Goal: Obtain resource: Download file/media

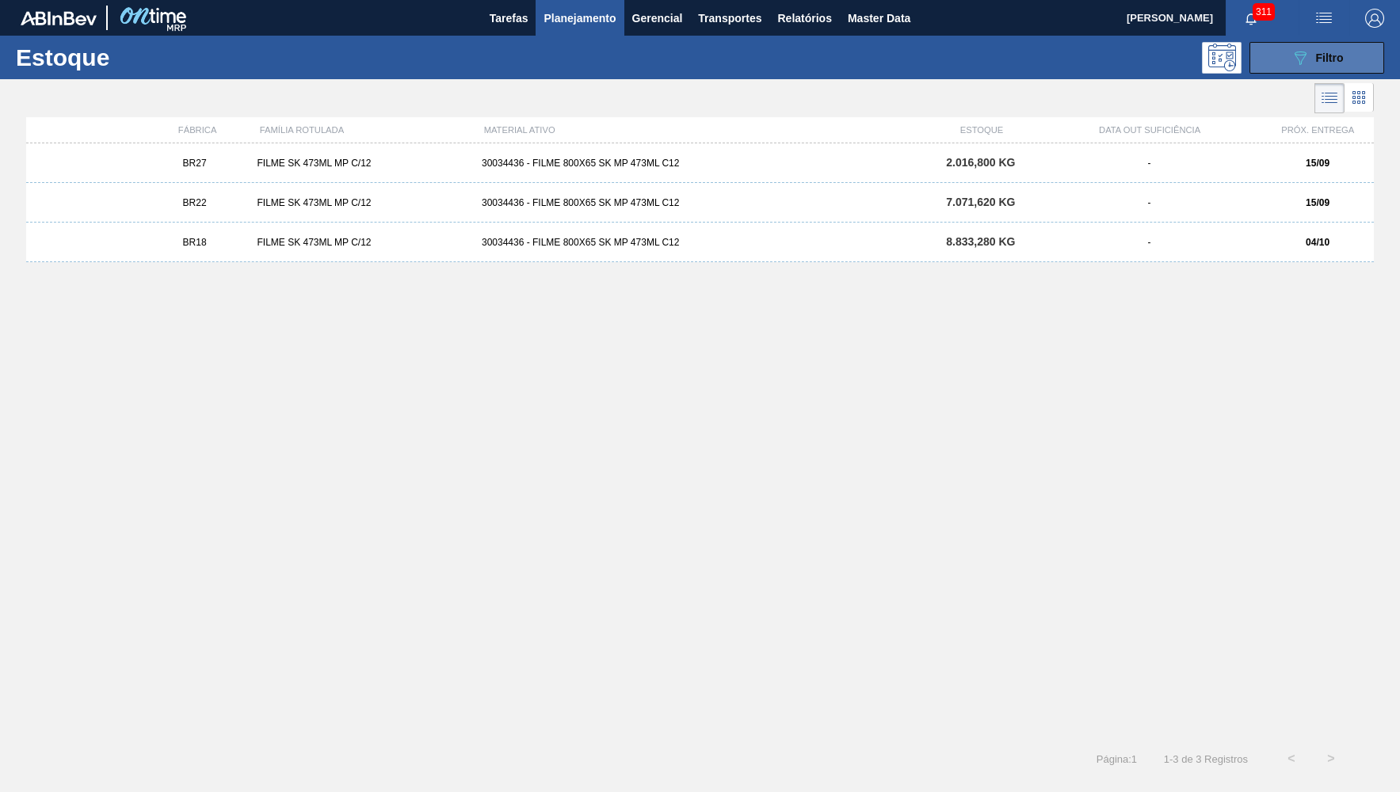
drag, startPoint x: 1269, startPoint y: 46, endPoint x: 1272, endPoint y: 55, distance: 9.3
click at [1267, 45] on button "089F7B8B-B2A5-4AFE-B5C0-19BA573D28AC Filtro" at bounding box center [1317, 58] width 135 height 32
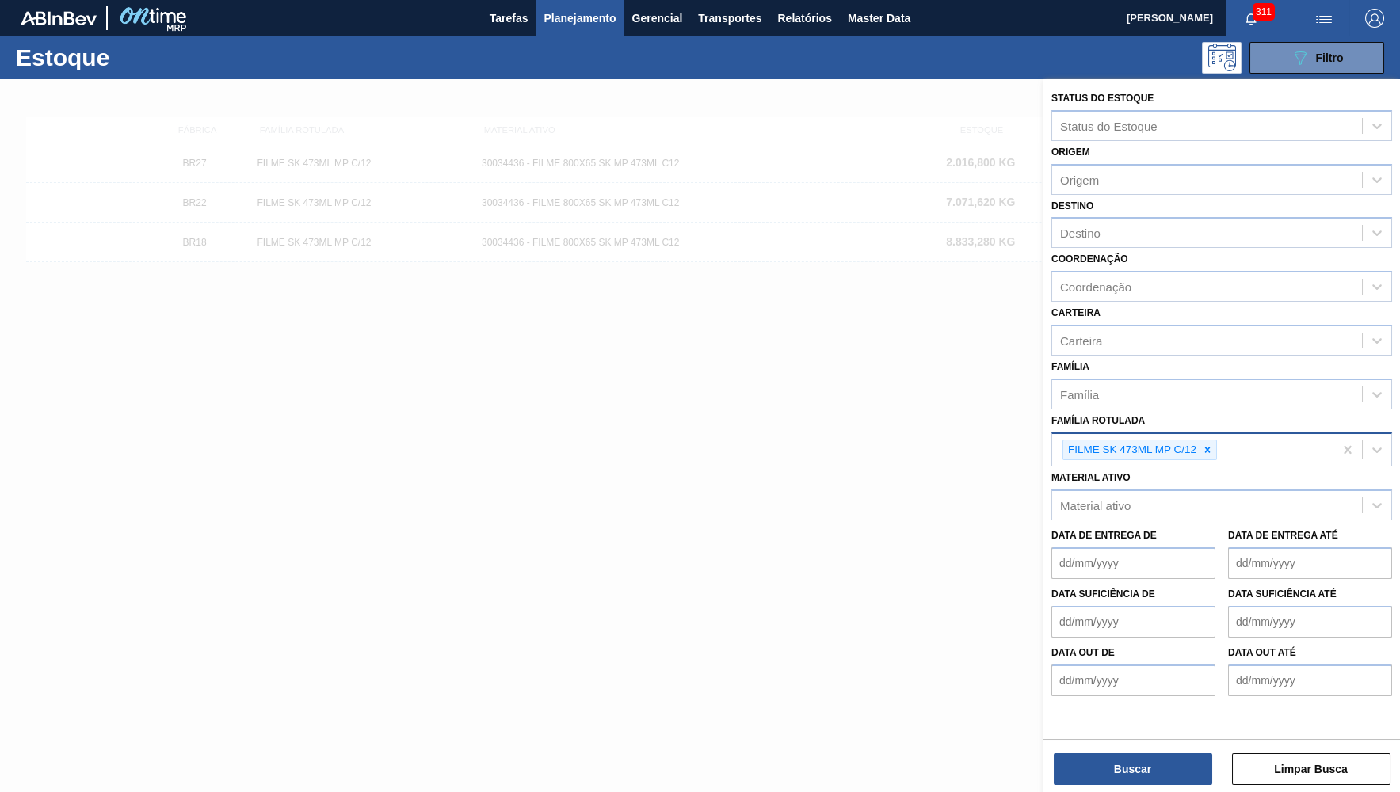
click at [1194, 445] on div "FILME SK 473ML MP C/12" at bounding box center [1140, 450] width 155 height 21
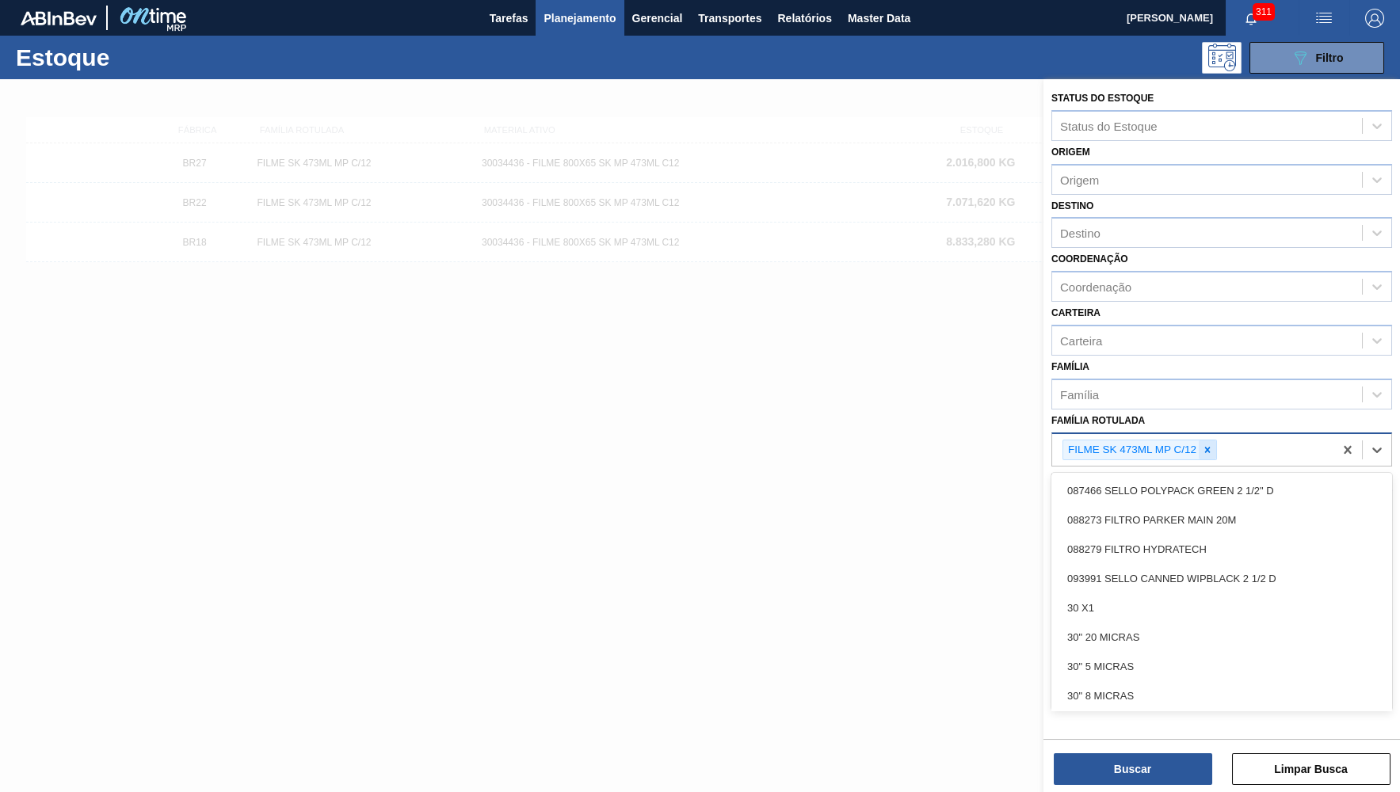
click at [1205, 441] on div at bounding box center [1207, 451] width 17 height 20
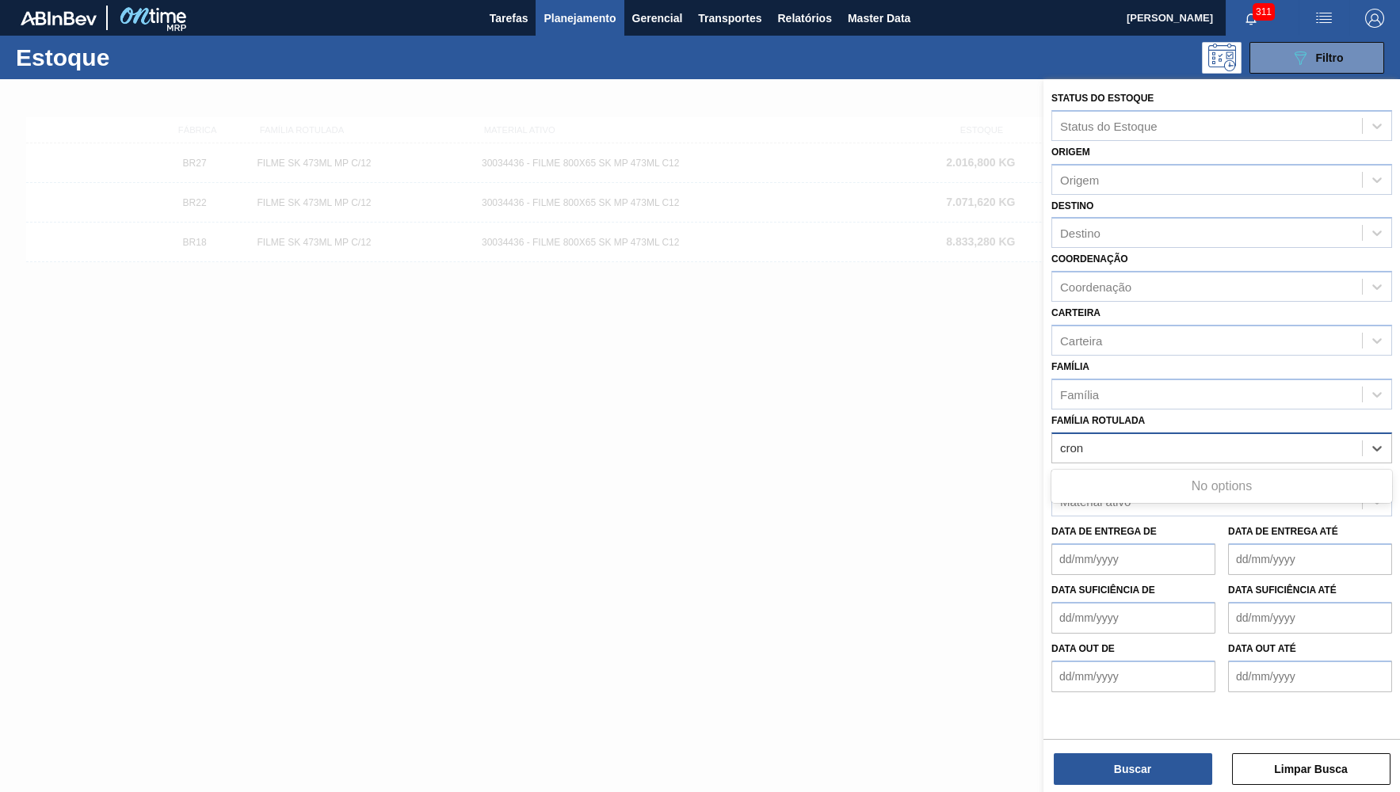
type Rotulada "cron"
type Rotulada "x"
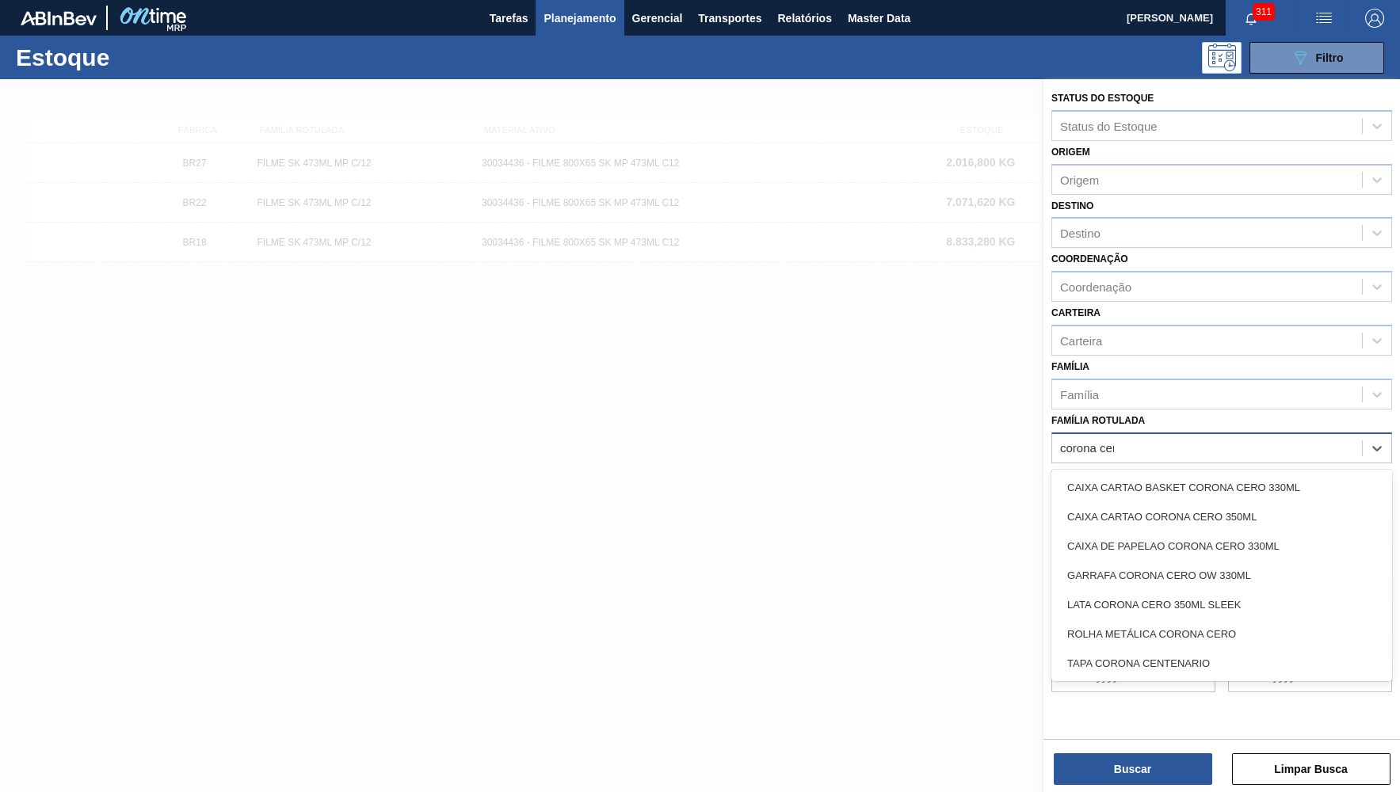
type Rotulada "corona cero"
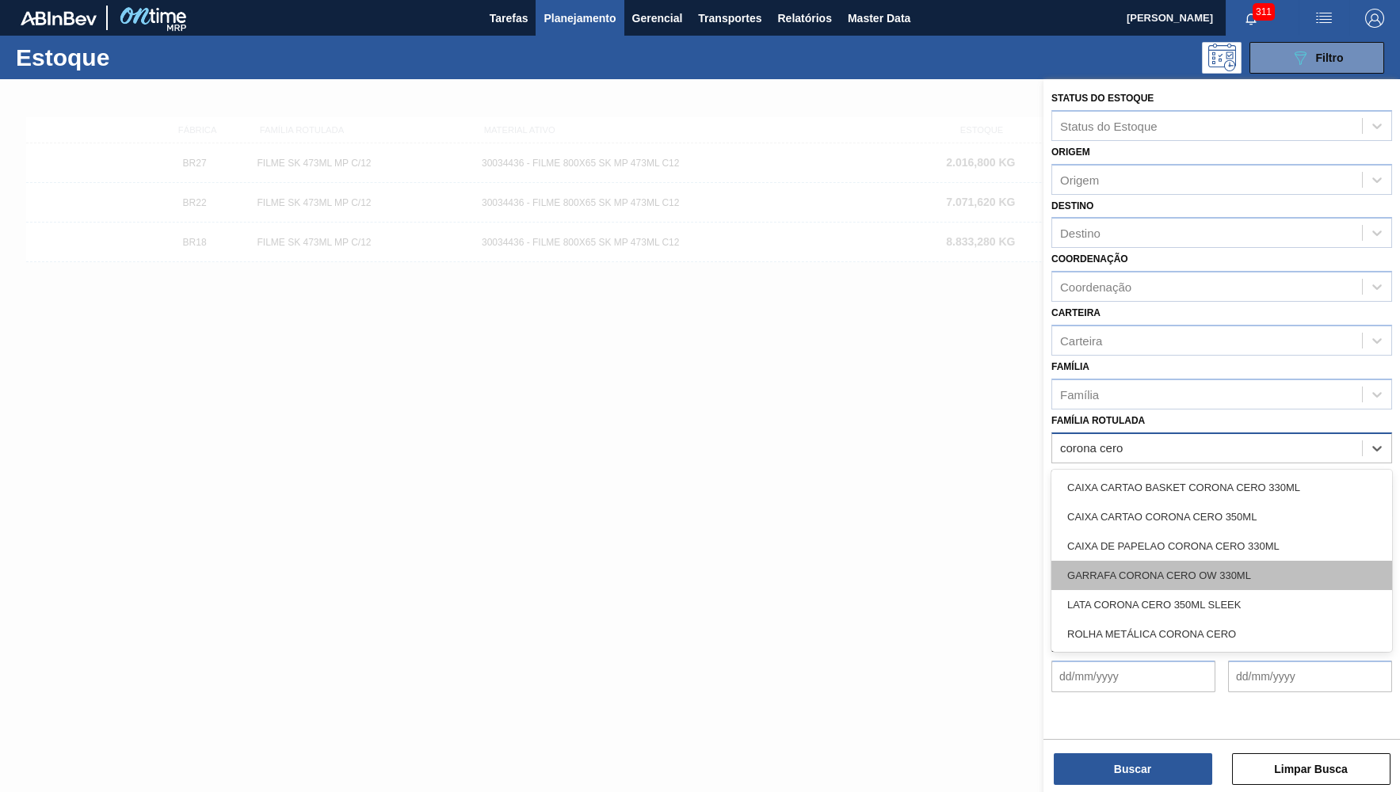
click at [1109, 569] on div "GARRAFA CORONA CERO OW 330ML" at bounding box center [1221, 575] width 341 height 29
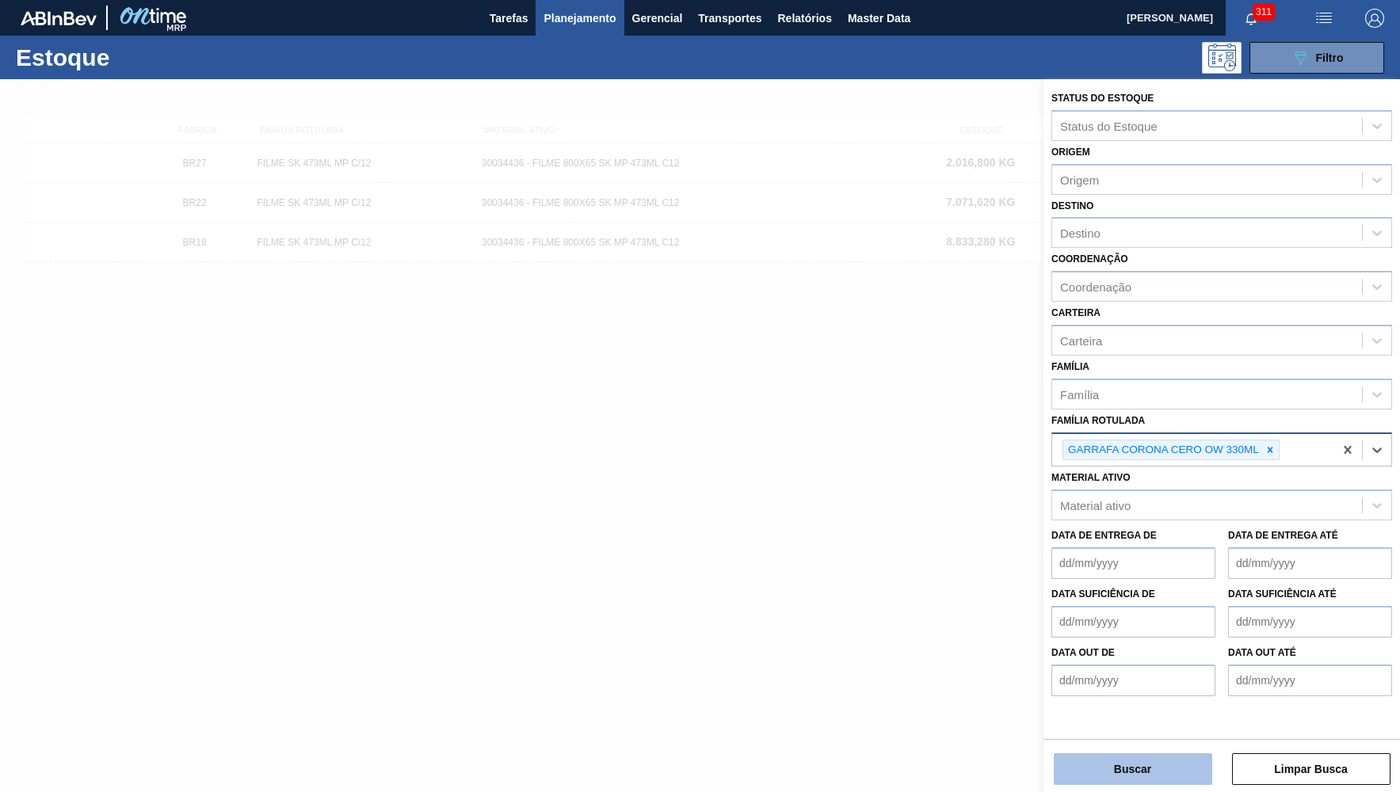
click at [1113, 772] on button "Buscar" at bounding box center [1133, 770] width 158 height 32
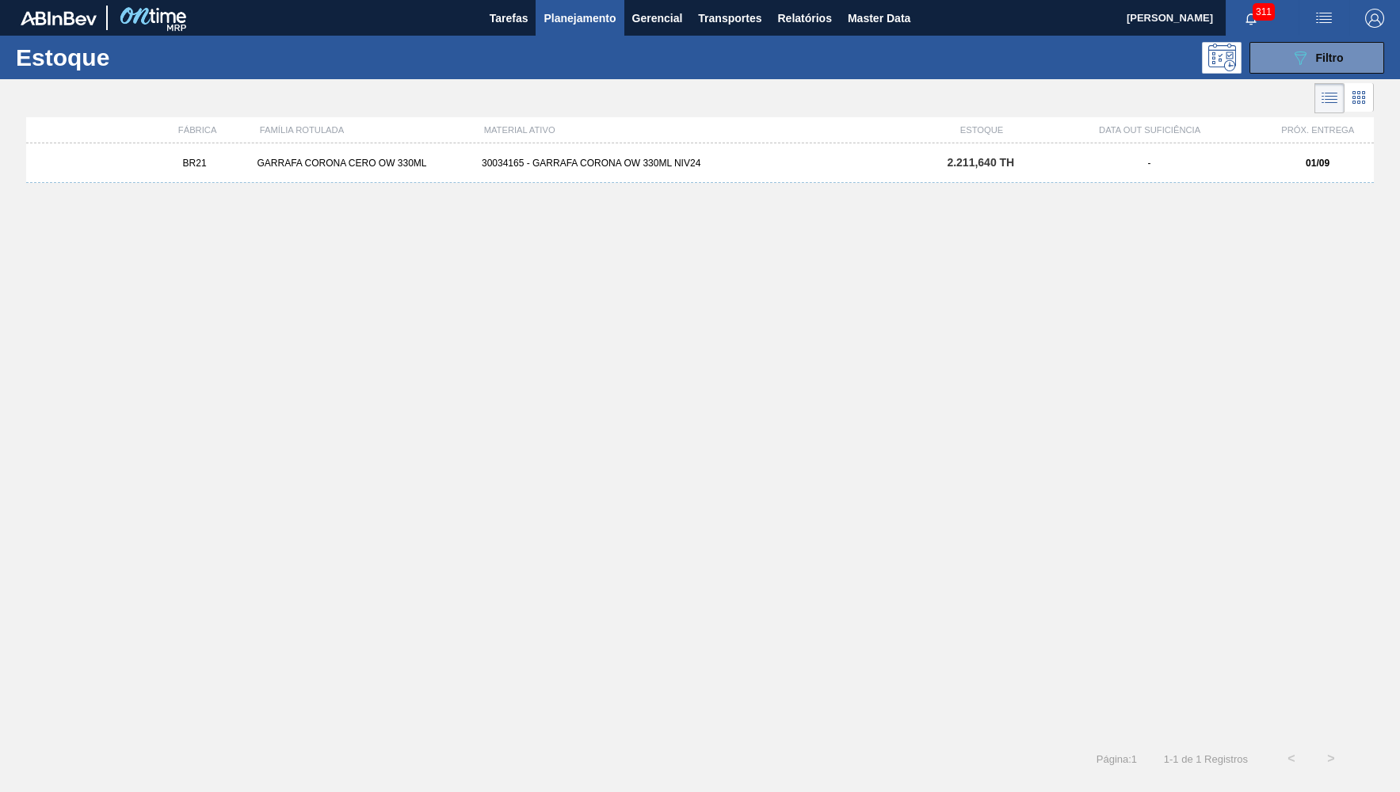
click at [638, 158] on div "30034165 - GARRAFA CORONA OW 330ML NIV24" at bounding box center [699, 163] width 449 height 11
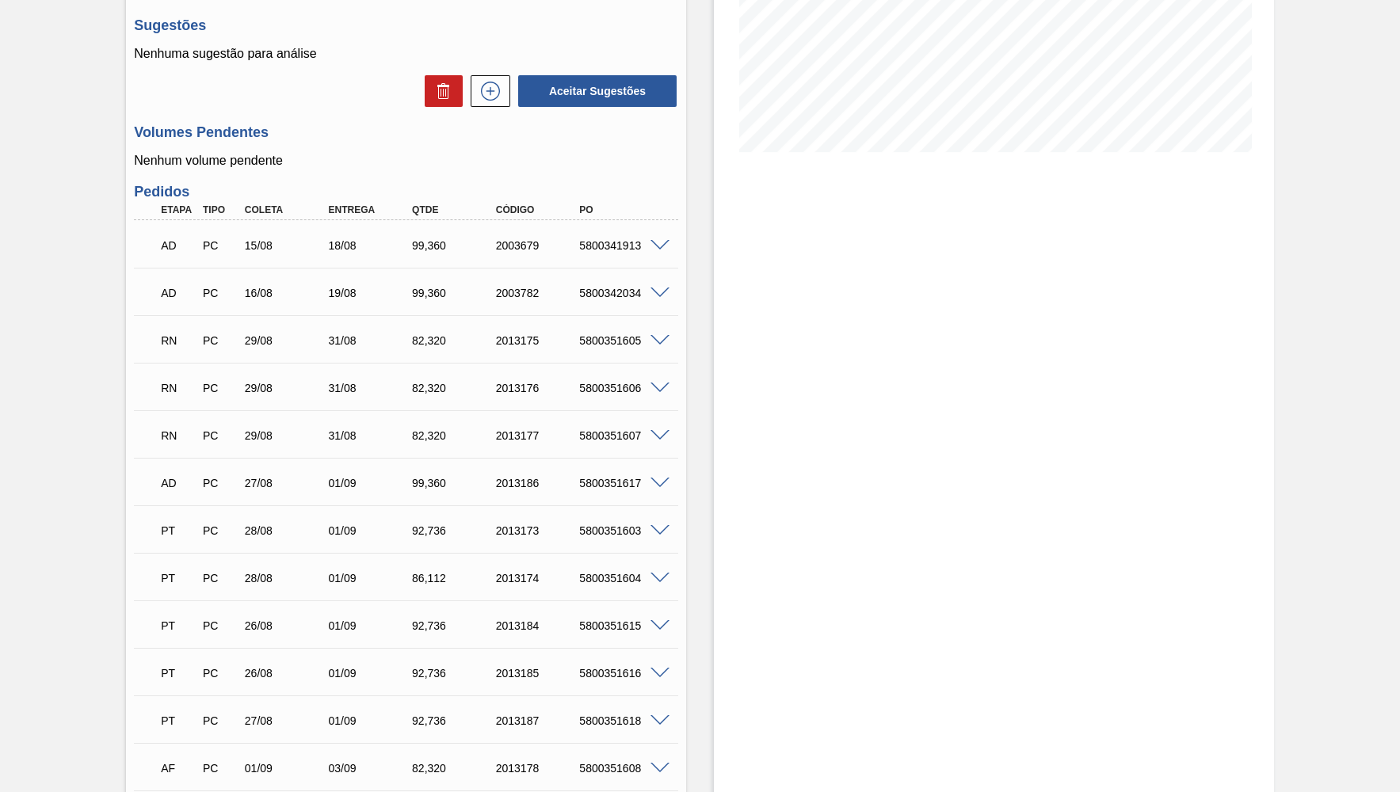
scroll to position [77, 0]
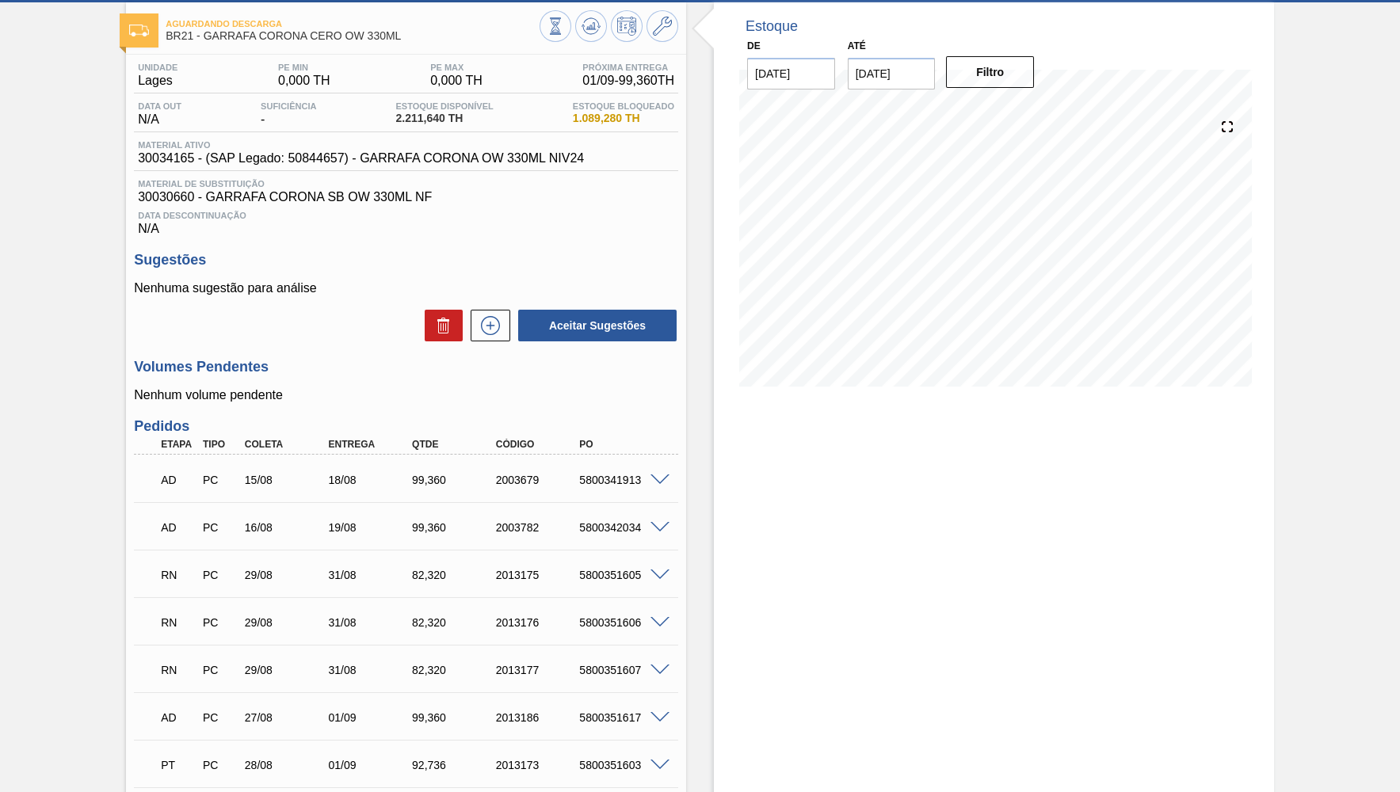
click at [372, 156] on span "30034165 - (SAP Legado: 50844657) - GARRAFA CORONA OW 330ML NIV24" at bounding box center [361, 158] width 446 height 14
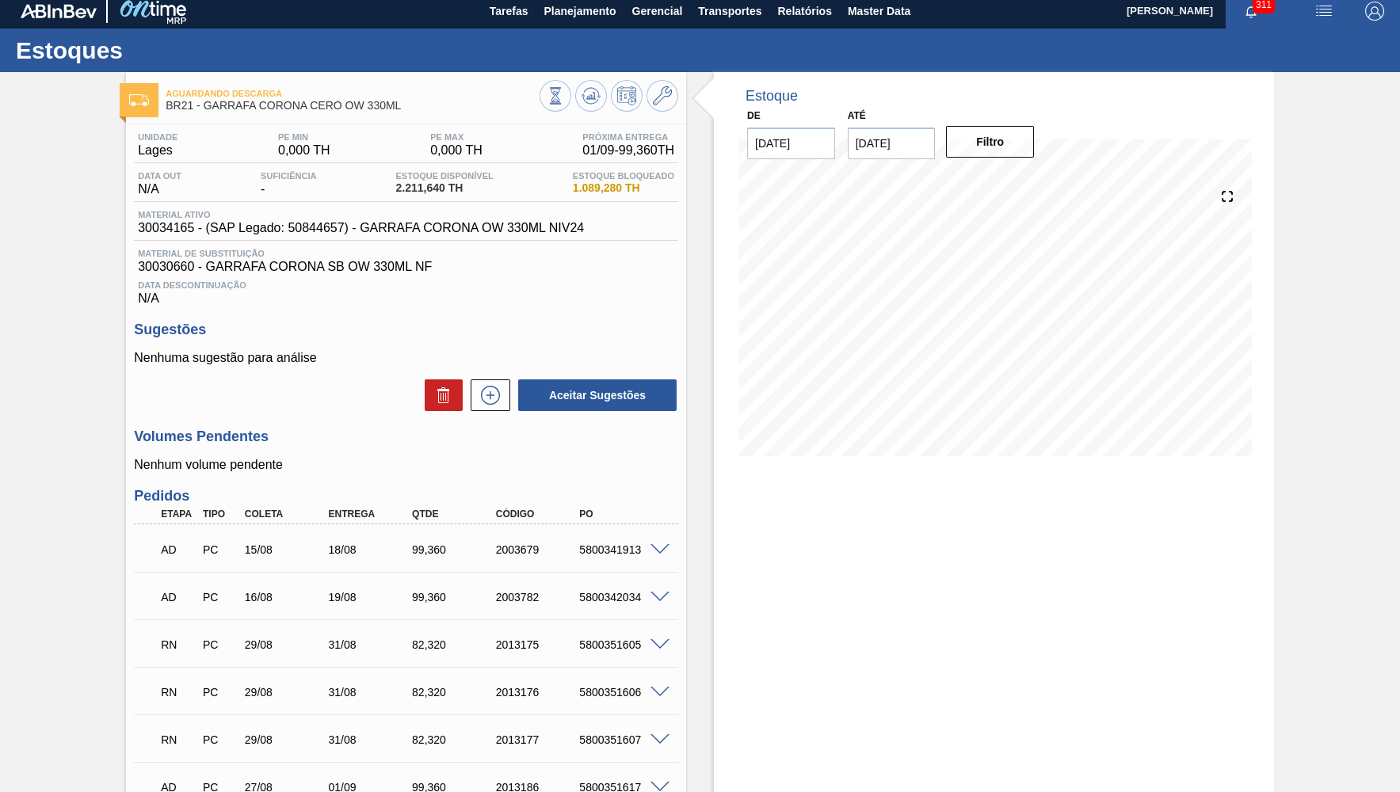
scroll to position [0, 0]
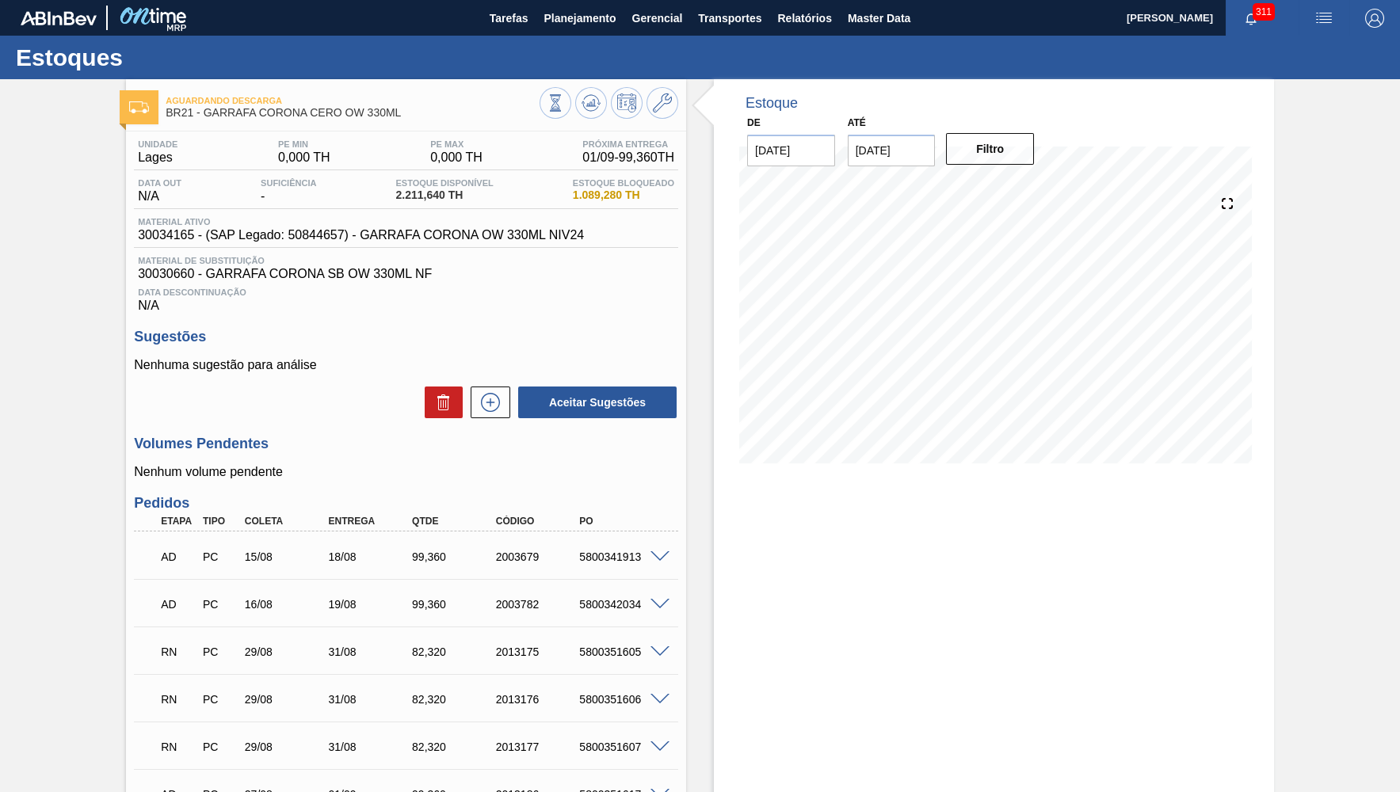
click at [181, 236] on span "30034165 - (SAP Legado: 50844657) - GARRAFA CORONA OW 330ML NIV24" at bounding box center [361, 235] width 446 height 14
copy span "30034165"
click at [545, 25] on span "Planejamento" at bounding box center [580, 18] width 72 height 19
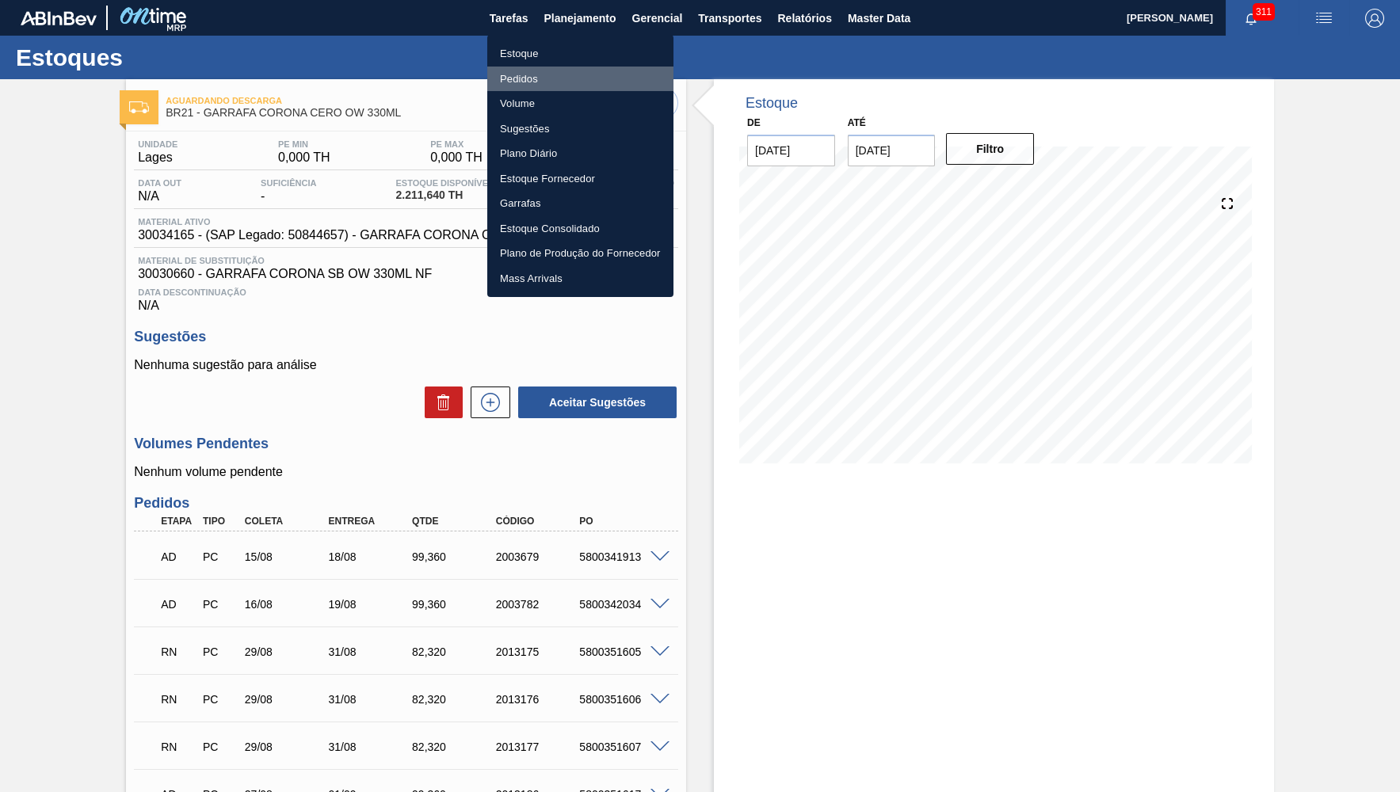
click at [568, 84] on li "Pedidos" at bounding box center [580, 79] width 186 height 25
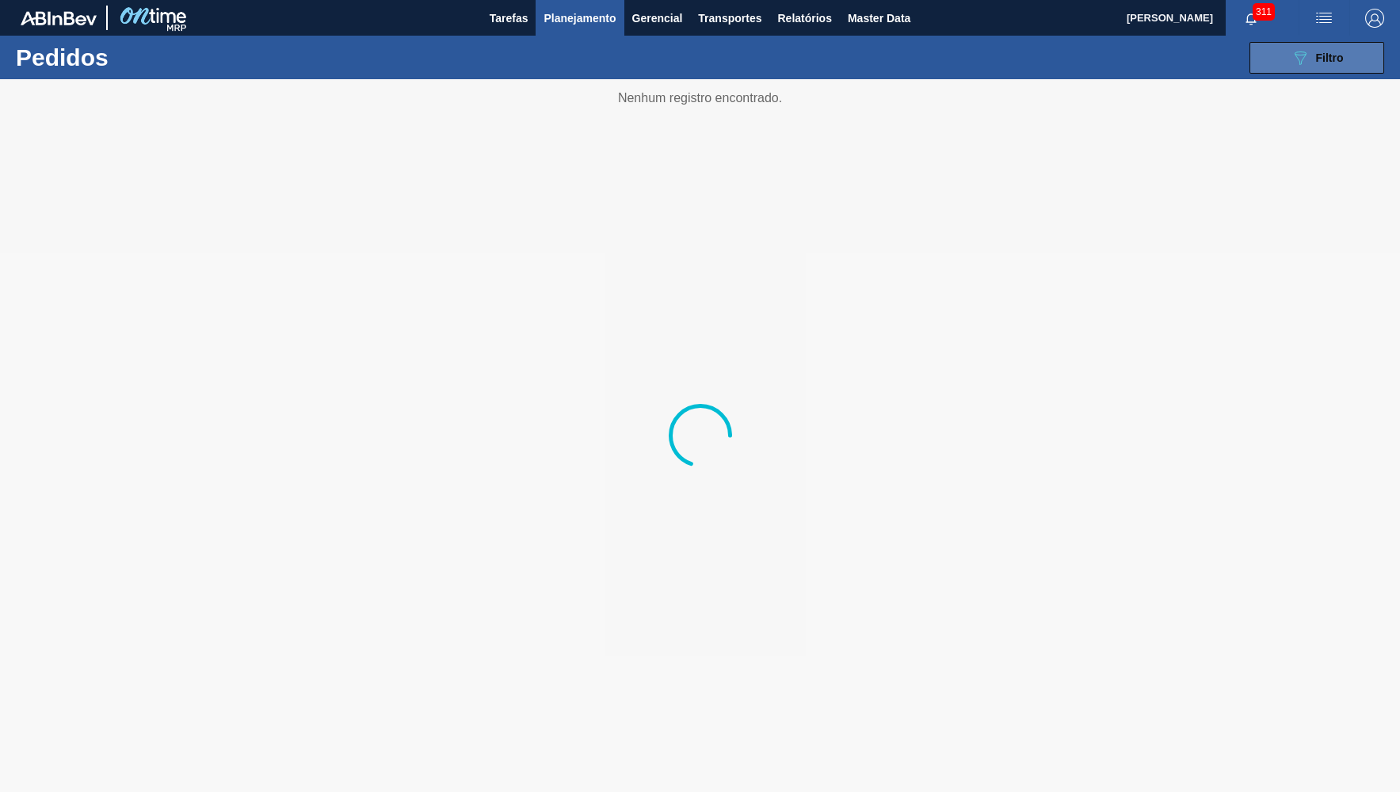
click at [1283, 65] on button "089F7B8B-B2A5-4AFE-B5C0-19BA573D28AC Filtro" at bounding box center [1317, 58] width 135 height 32
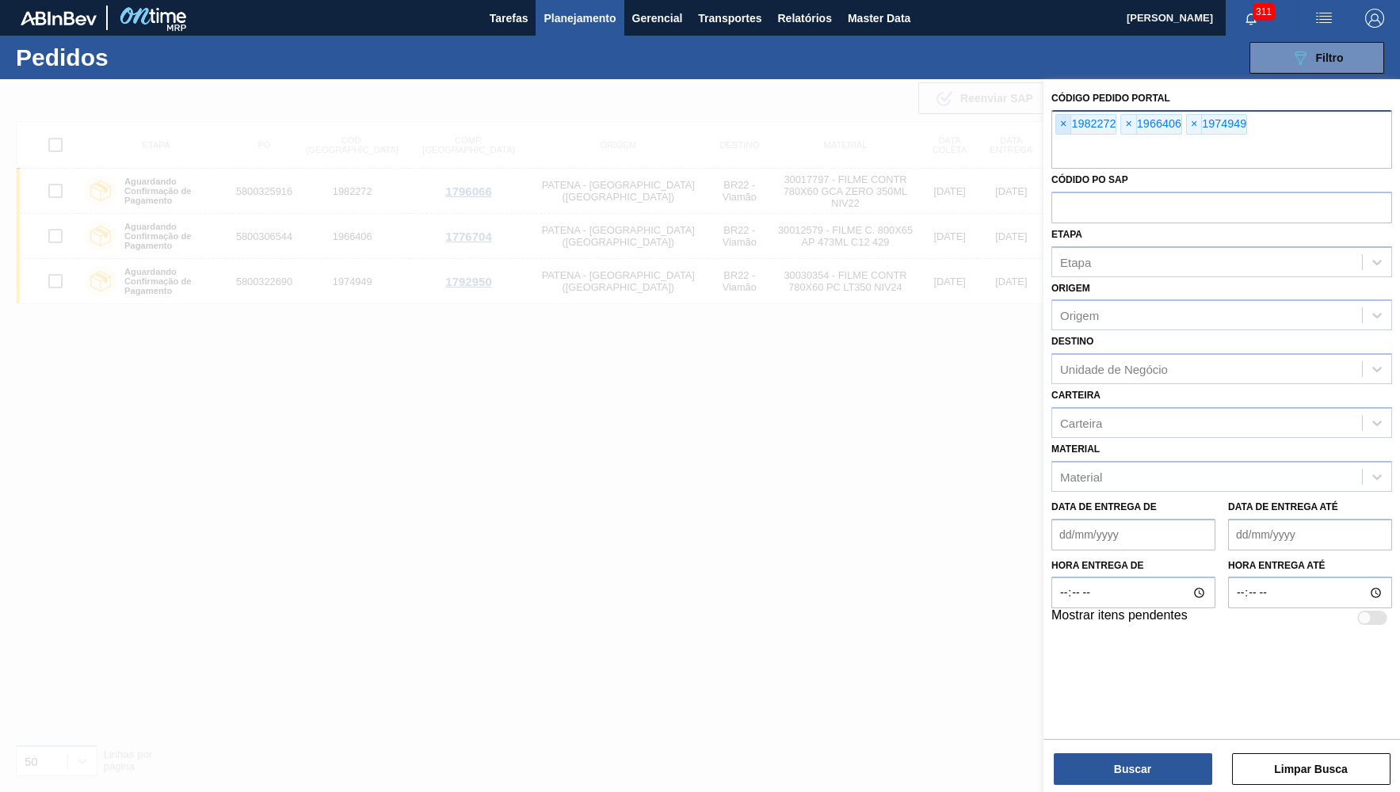
click at [1062, 121] on span "×" at bounding box center [1063, 124] width 15 height 19
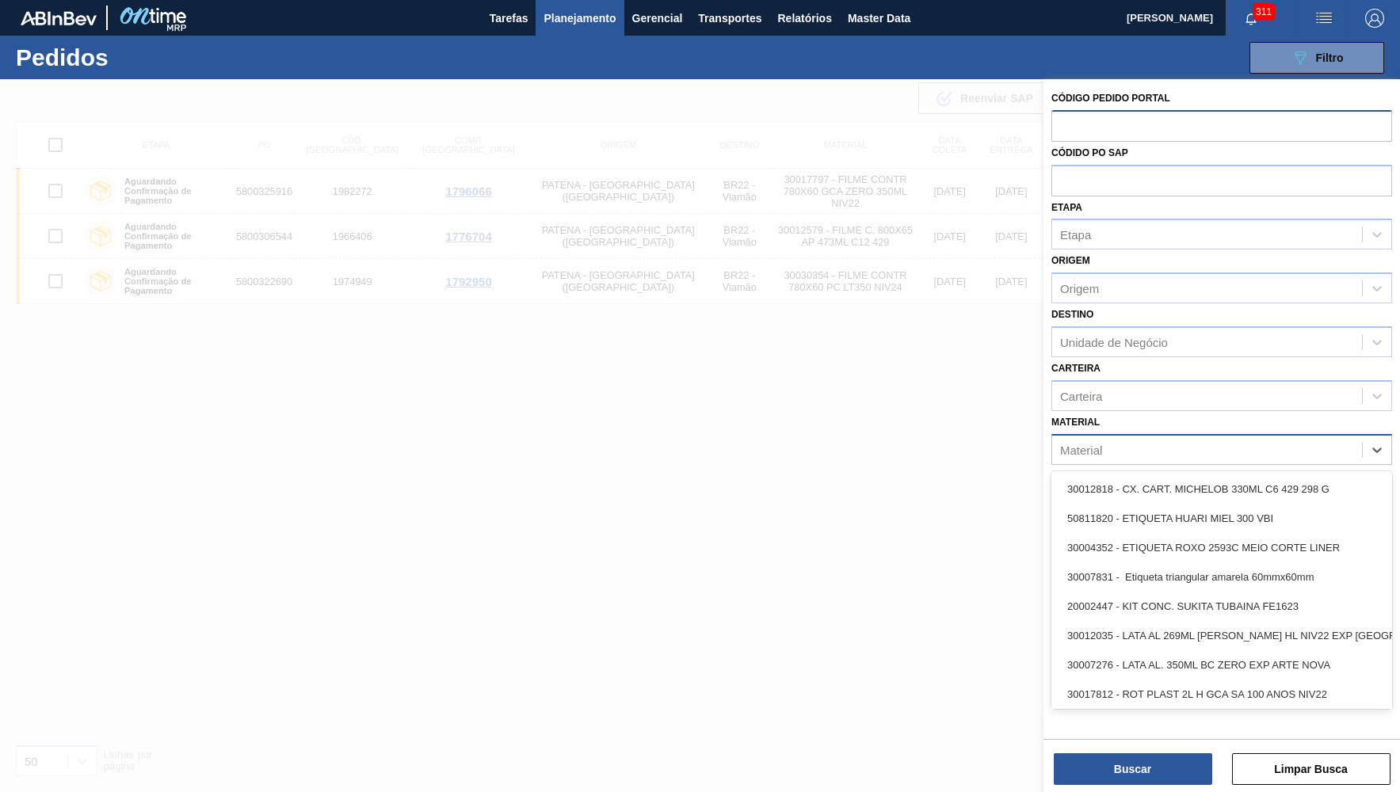
click at [1162, 438] on div "Material" at bounding box center [1207, 449] width 310 height 23
paste input "30034165"
type input "30034165"
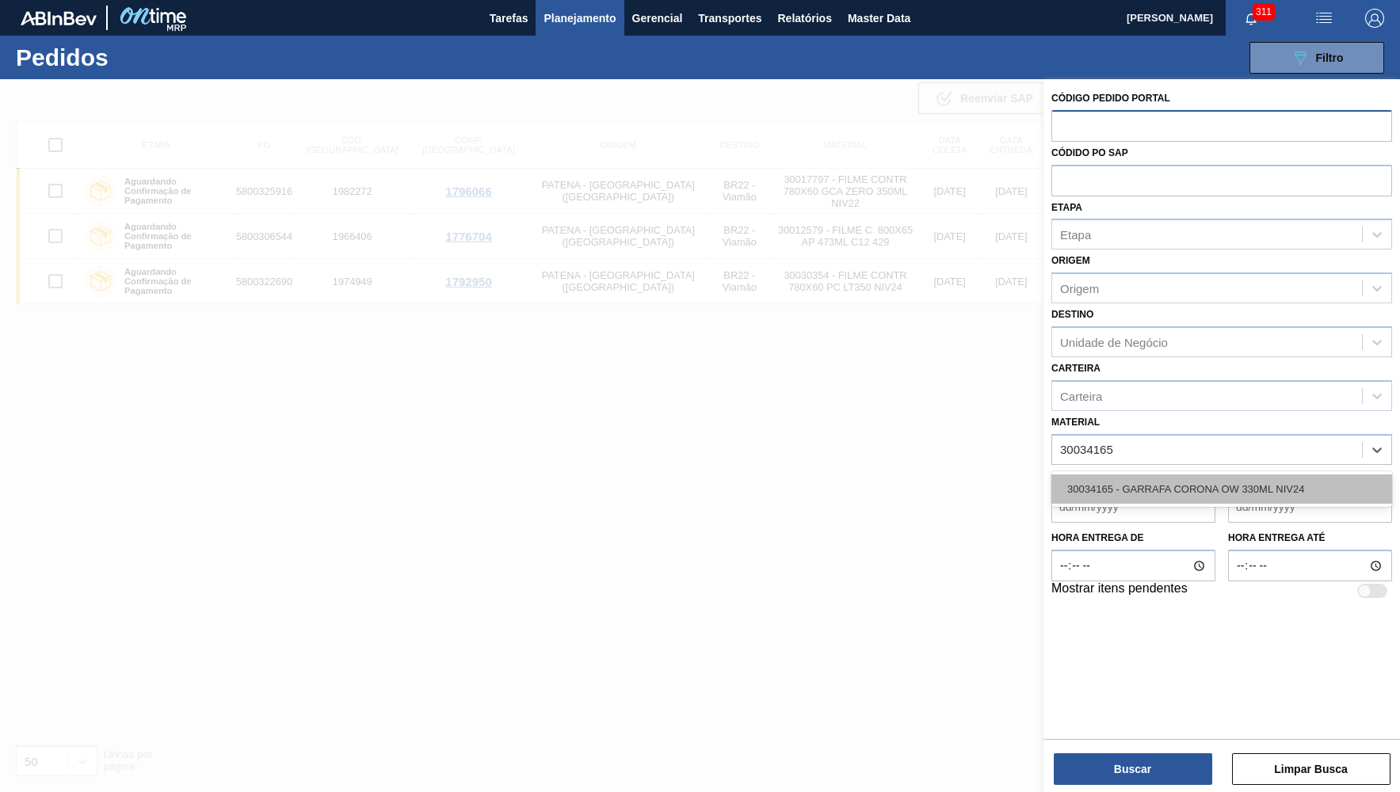
click at [1151, 475] on div "30034165 - GARRAFA CORONA OW 330ML NIV24" at bounding box center [1221, 489] width 341 height 29
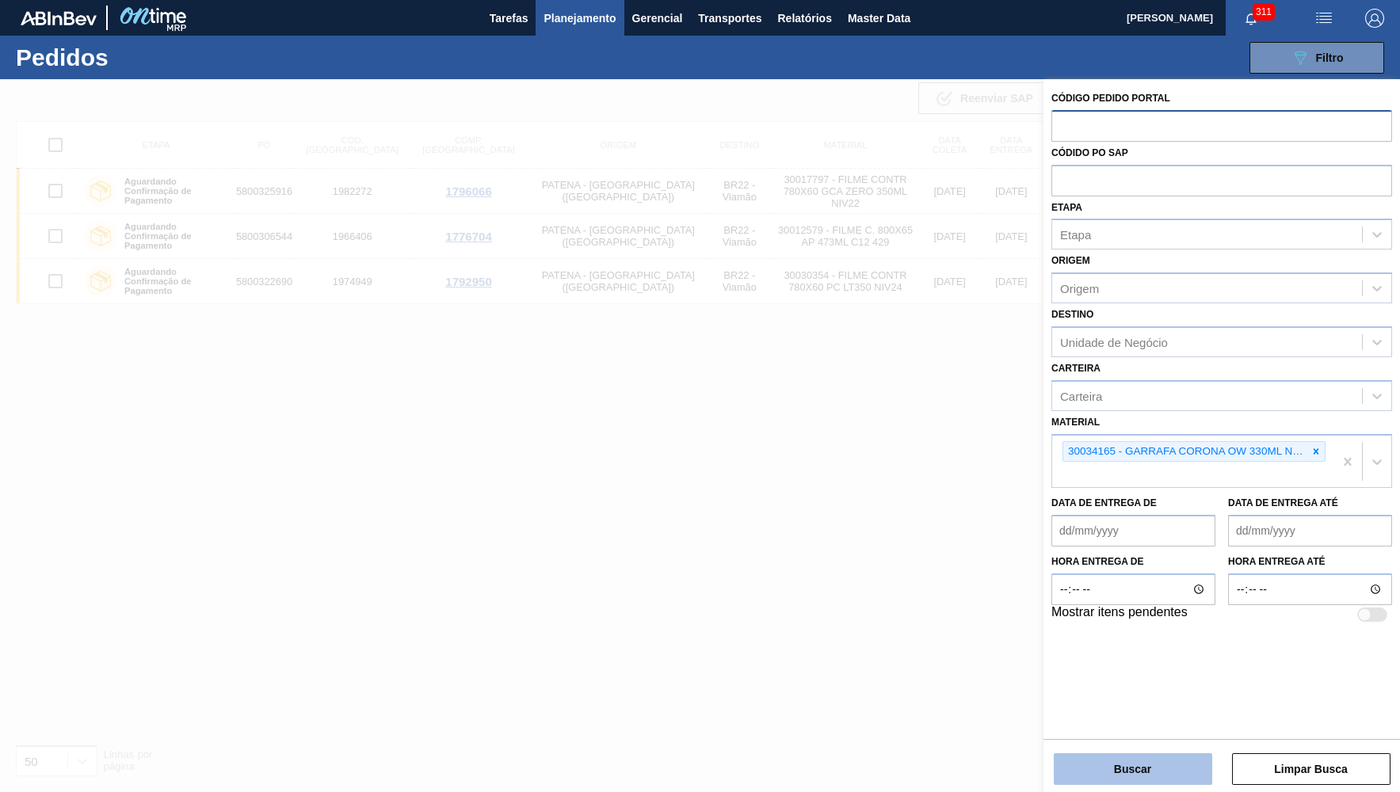
click at [1153, 757] on button "Buscar" at bounding box center [1133, 770] width 158 height 32
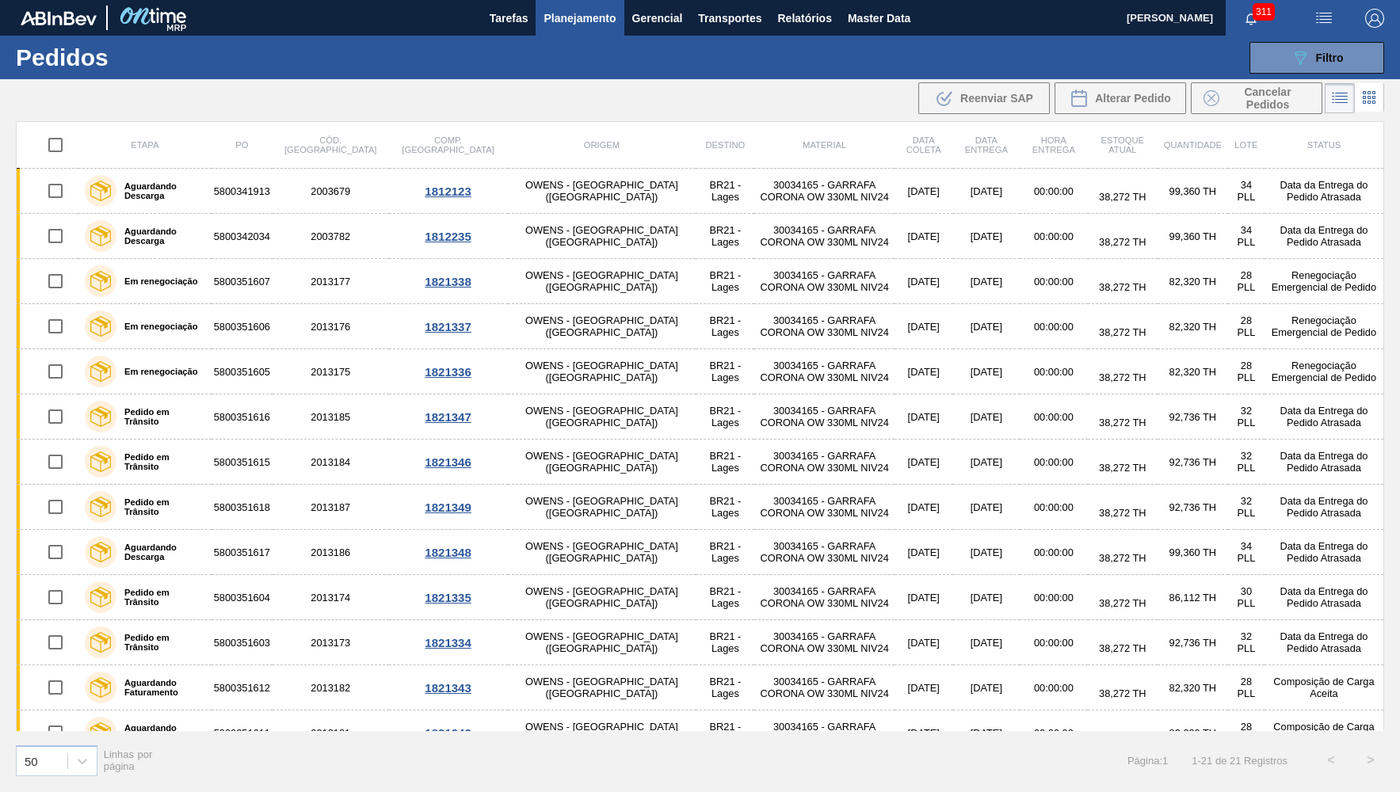
click at [51, 147] on input "checkbox" at bounding box center [55, 144] width 33 height 33
checkbox input "true"
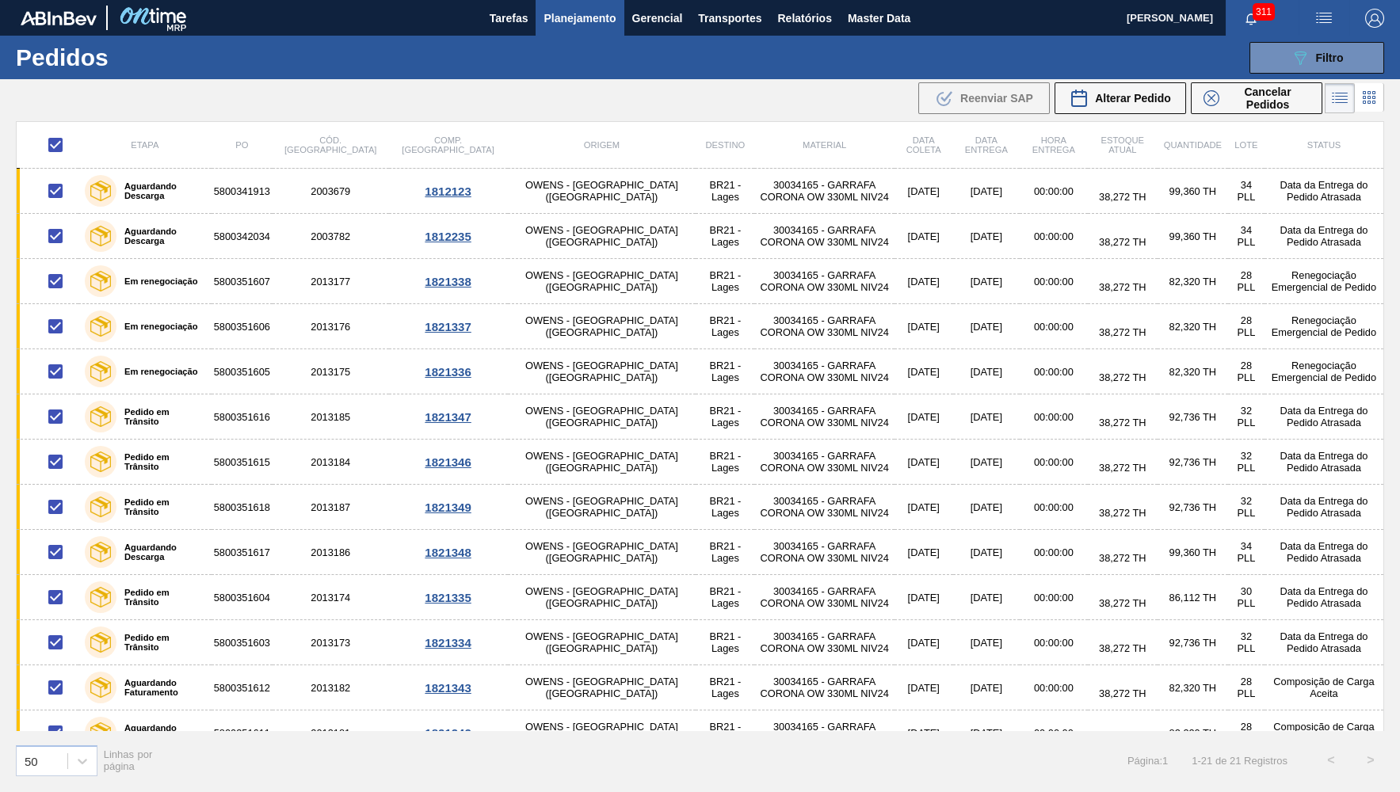
checkbox input "true"
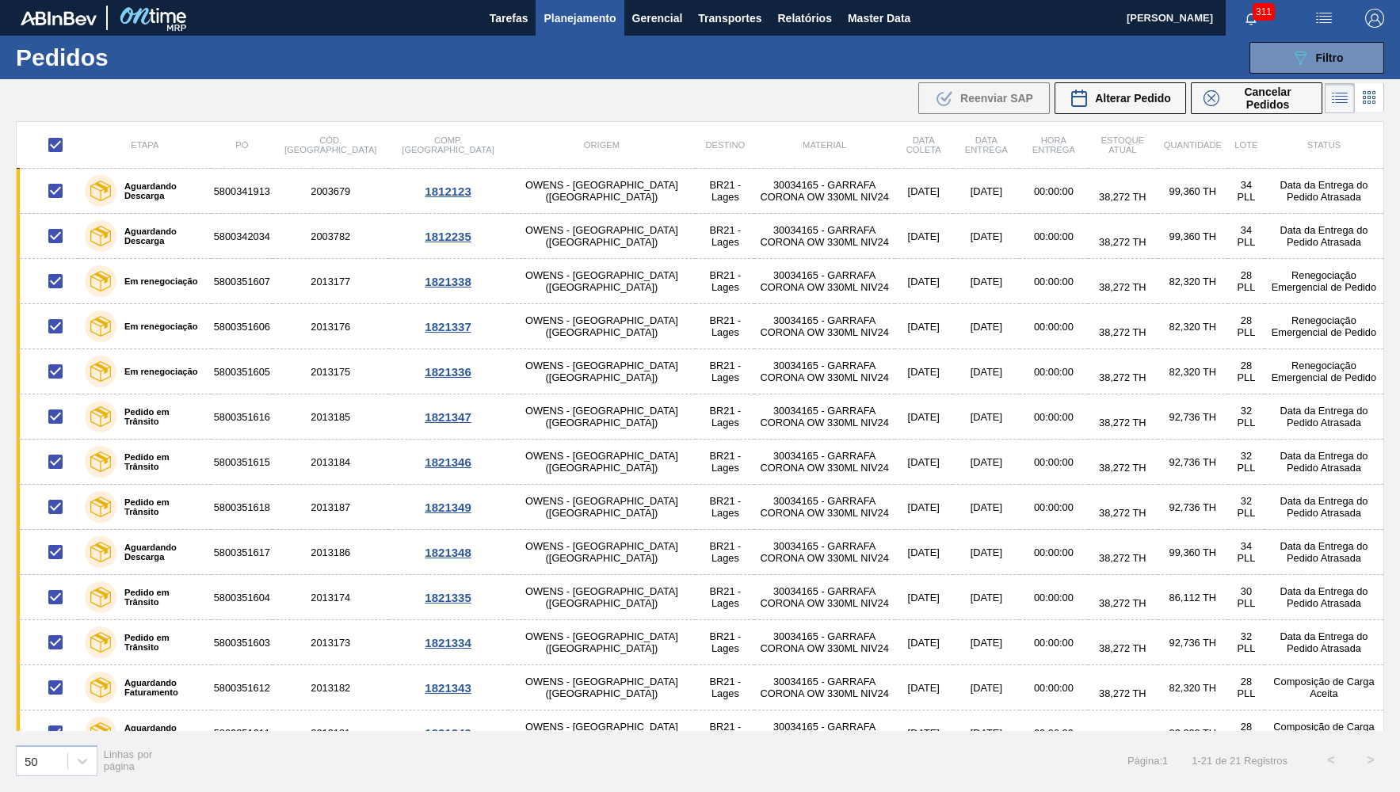
checkbox input "true"
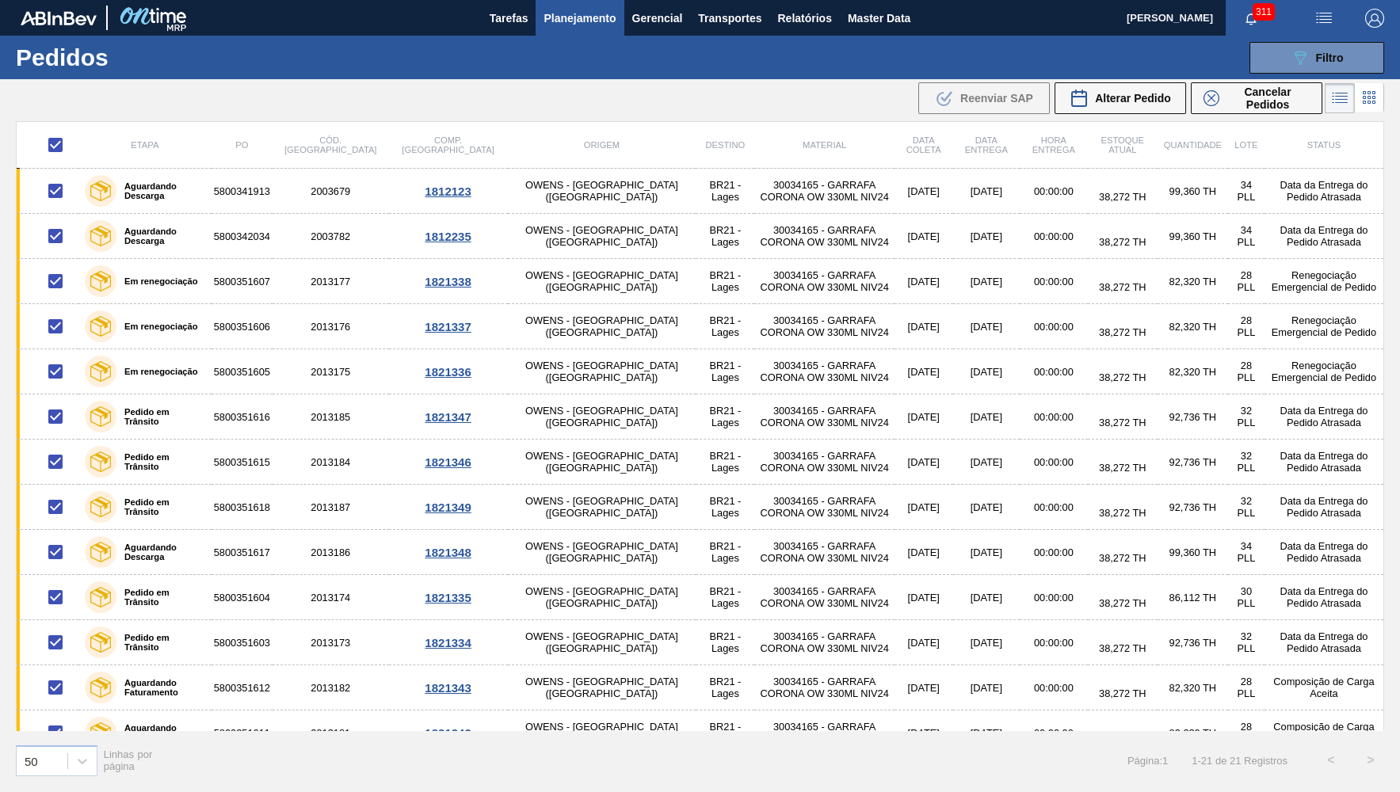
checkbox input "true"
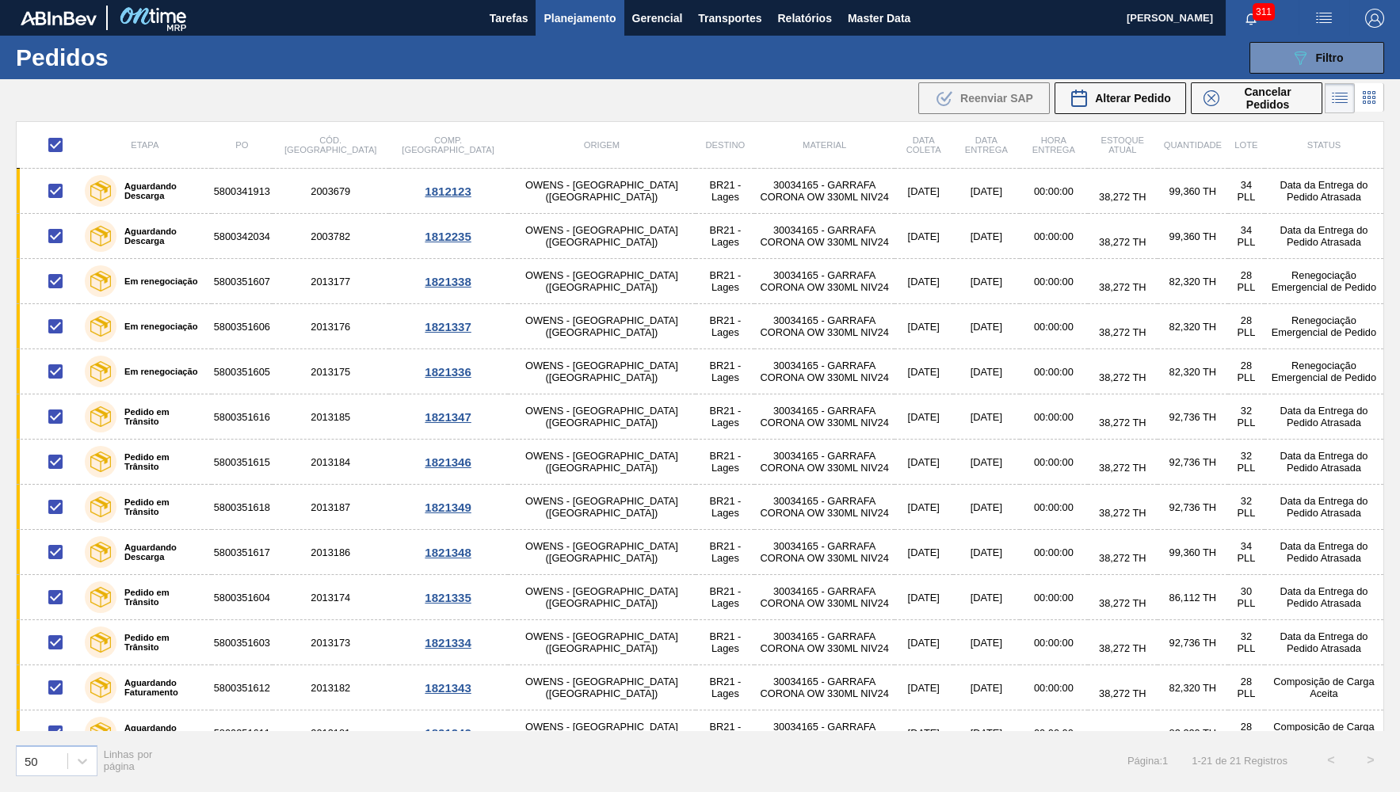
checkbox input "true"
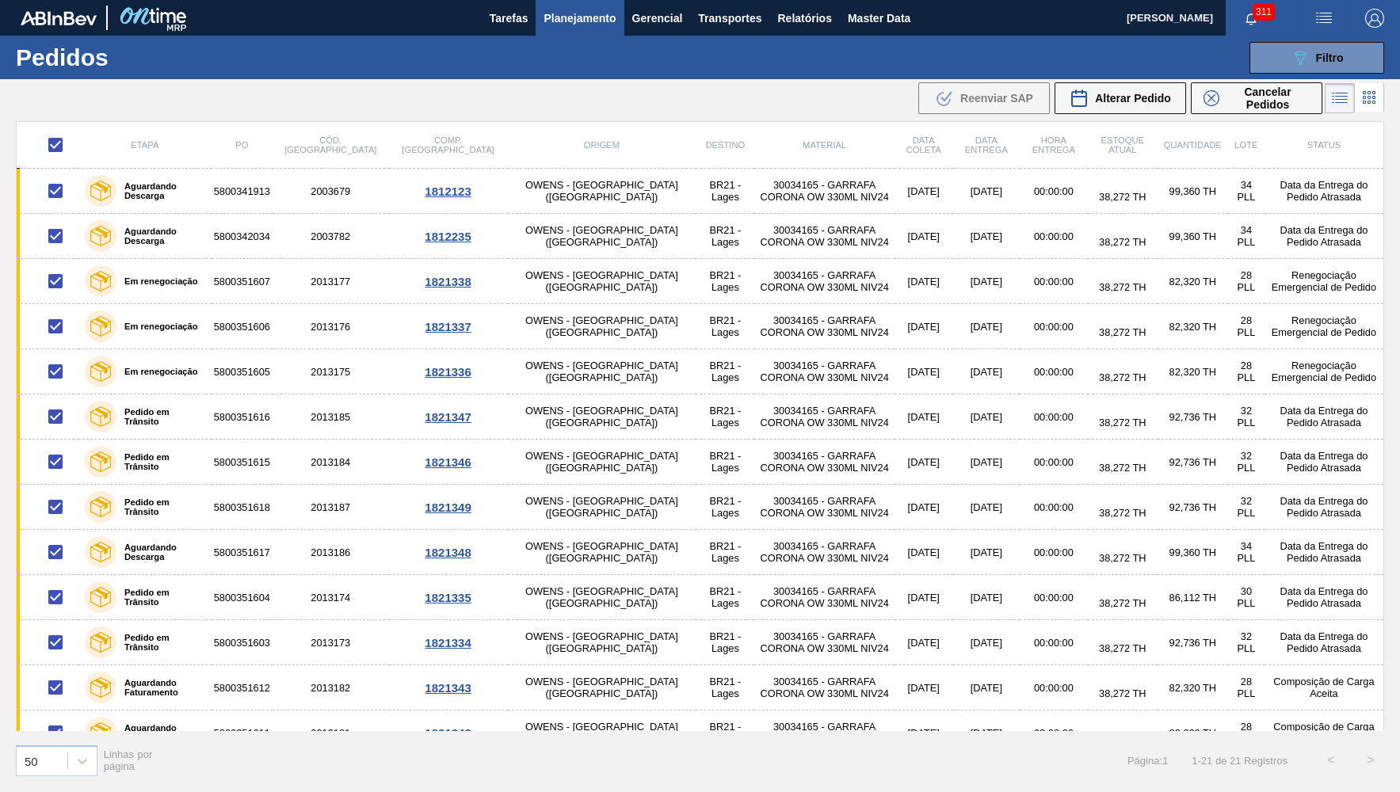
checkbox input "true"
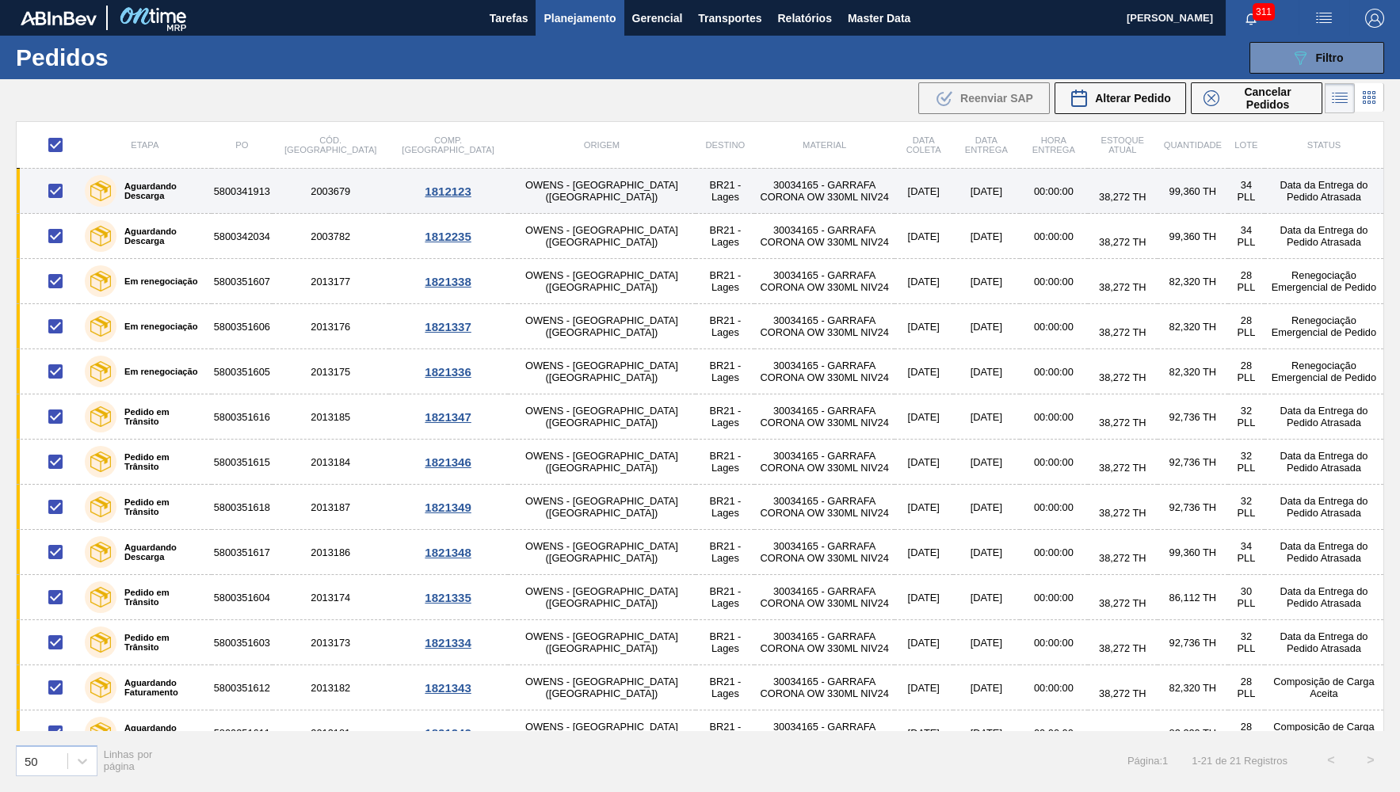
click at [56, 186] on input "checkbox" at bounding box center [55, 190] width 33 height 33
checkbox input "false"
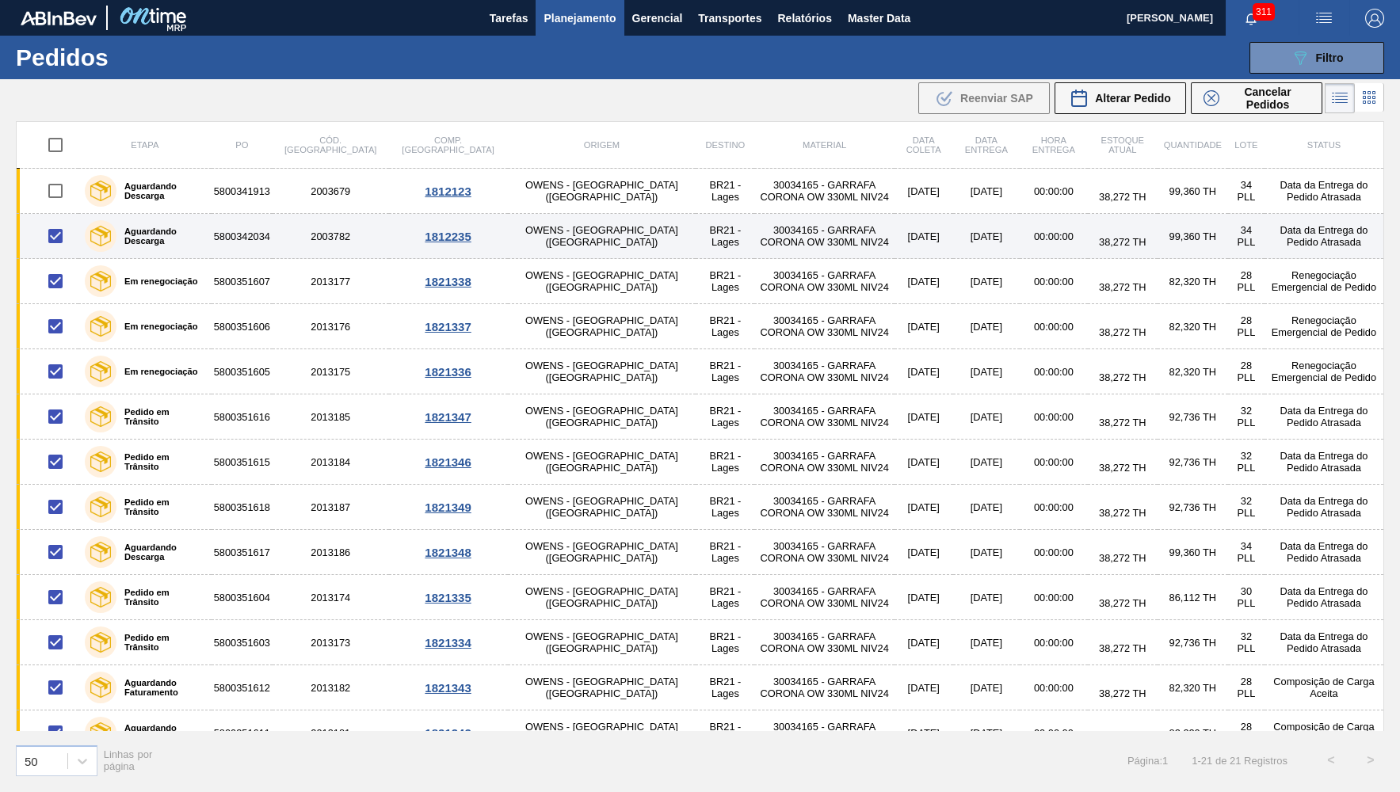
click at [52, 233] on input "checkbox" at bounding box center [55, 235] width 33 height 33
checkbox input "false"
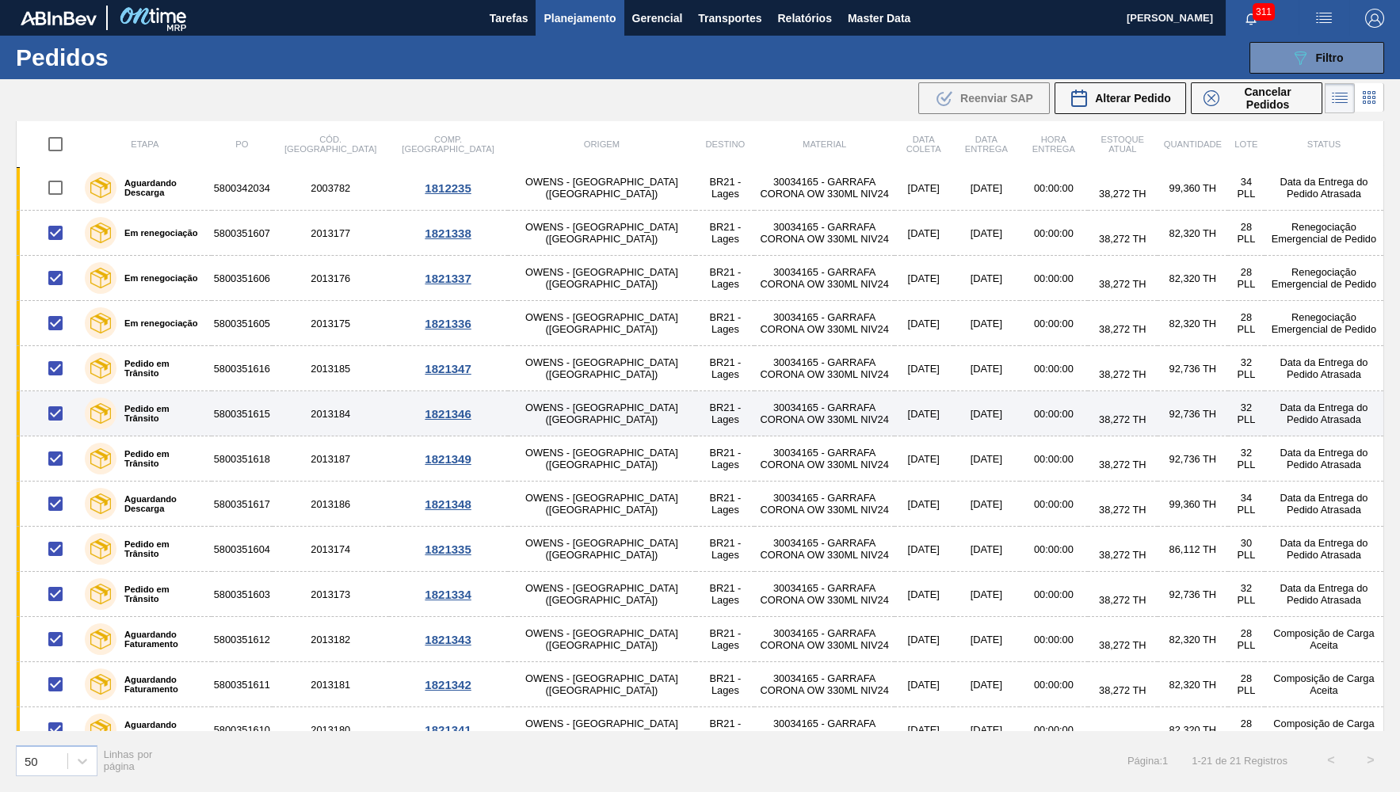
scroll to position [77, 0]
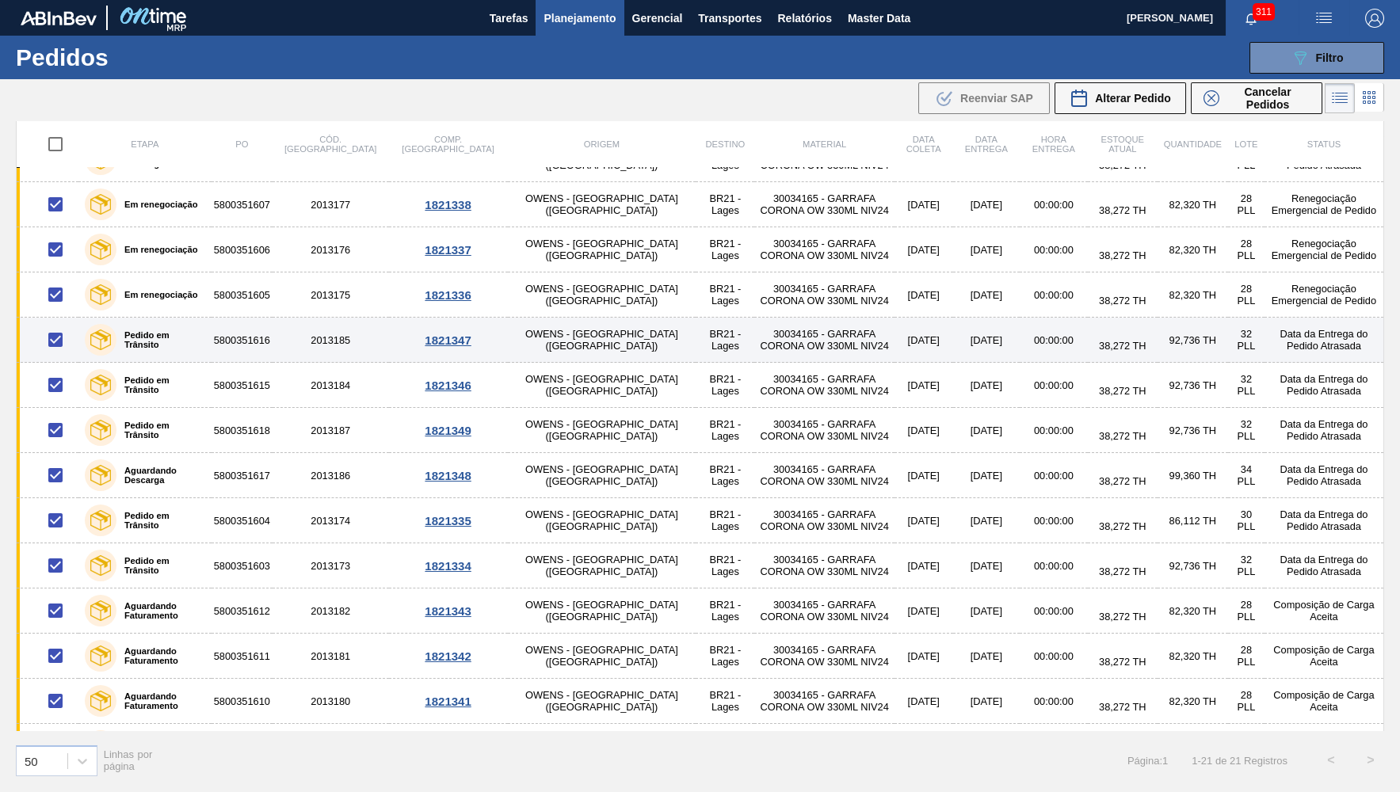
click at [47, 337] on input "checkbox" at bounding box center [55, 339] width 33 height 33
checkbox input "false"
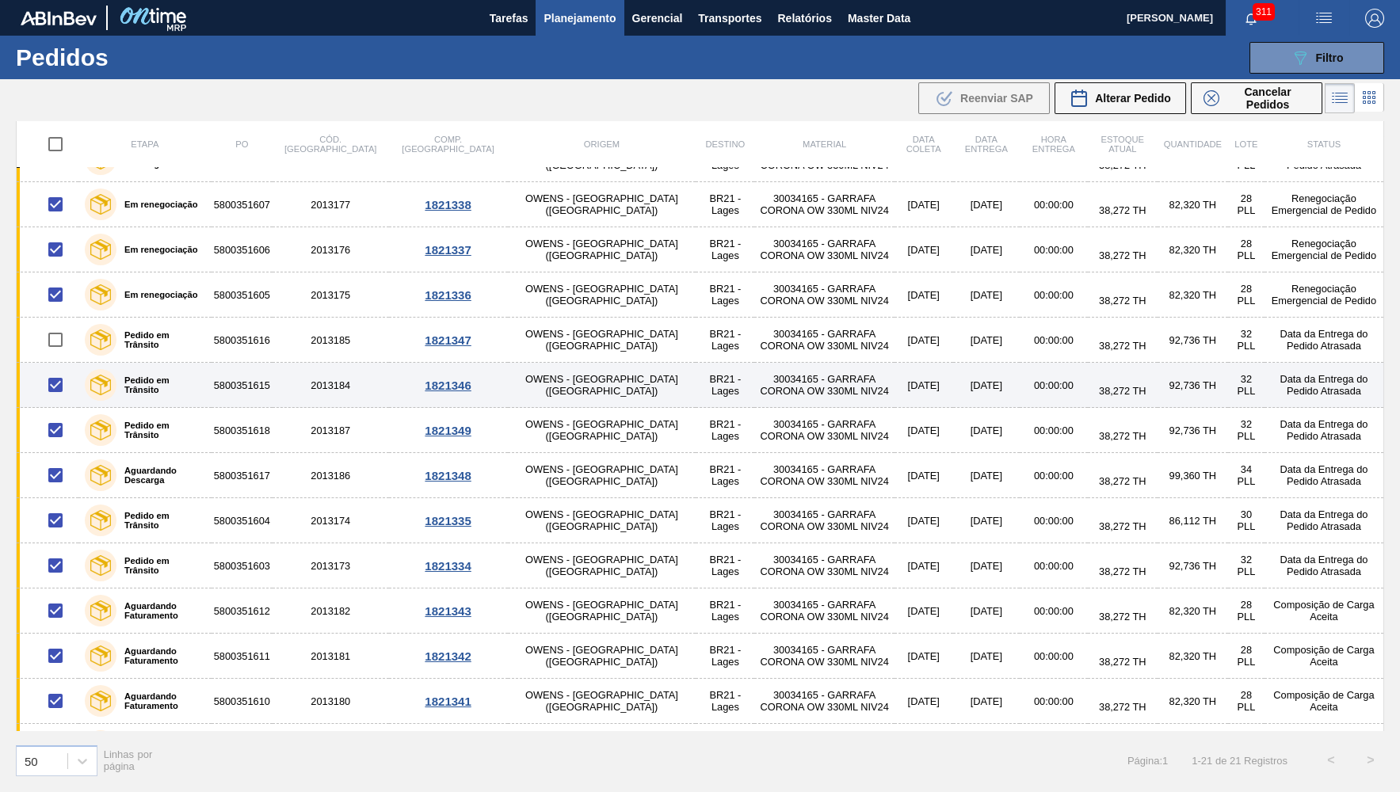
click at [54, 365] on td at bounding box center [48, 385] width 63 height 45
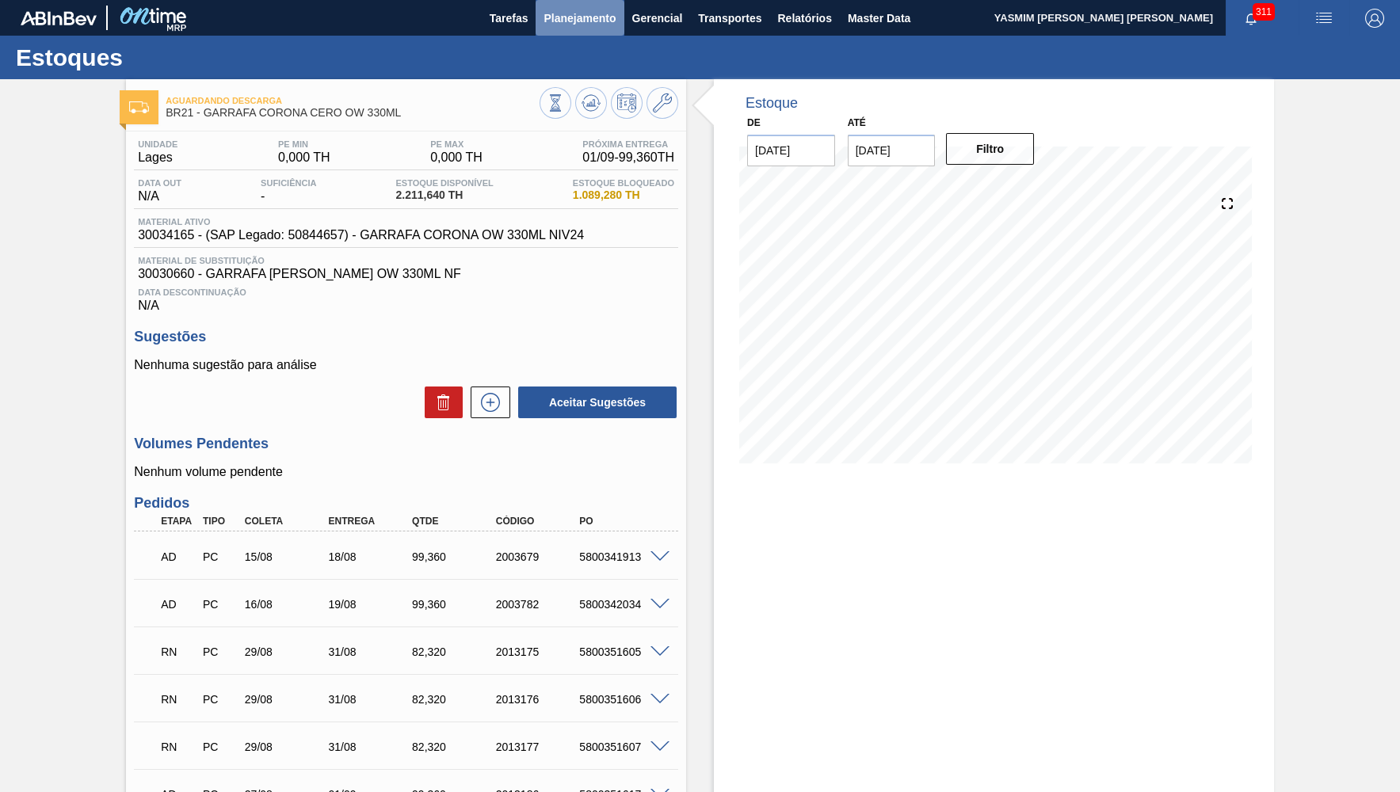
click at [568, 8] on button "Planejamento" at bounding box center [580, 18] width 88 height 36
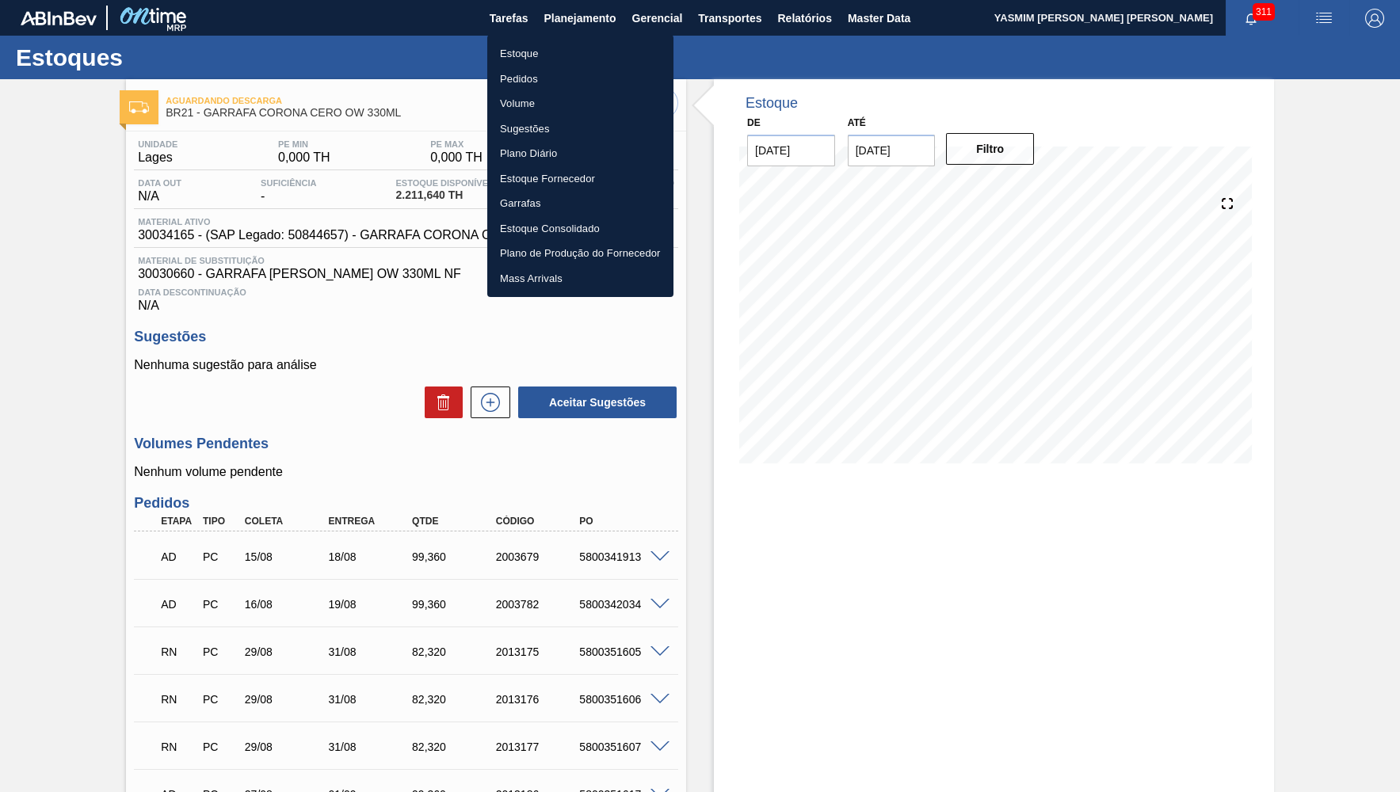
click at [538, 78] on li "Pedidos" at bounding box center [580, 79] width 186 height 25
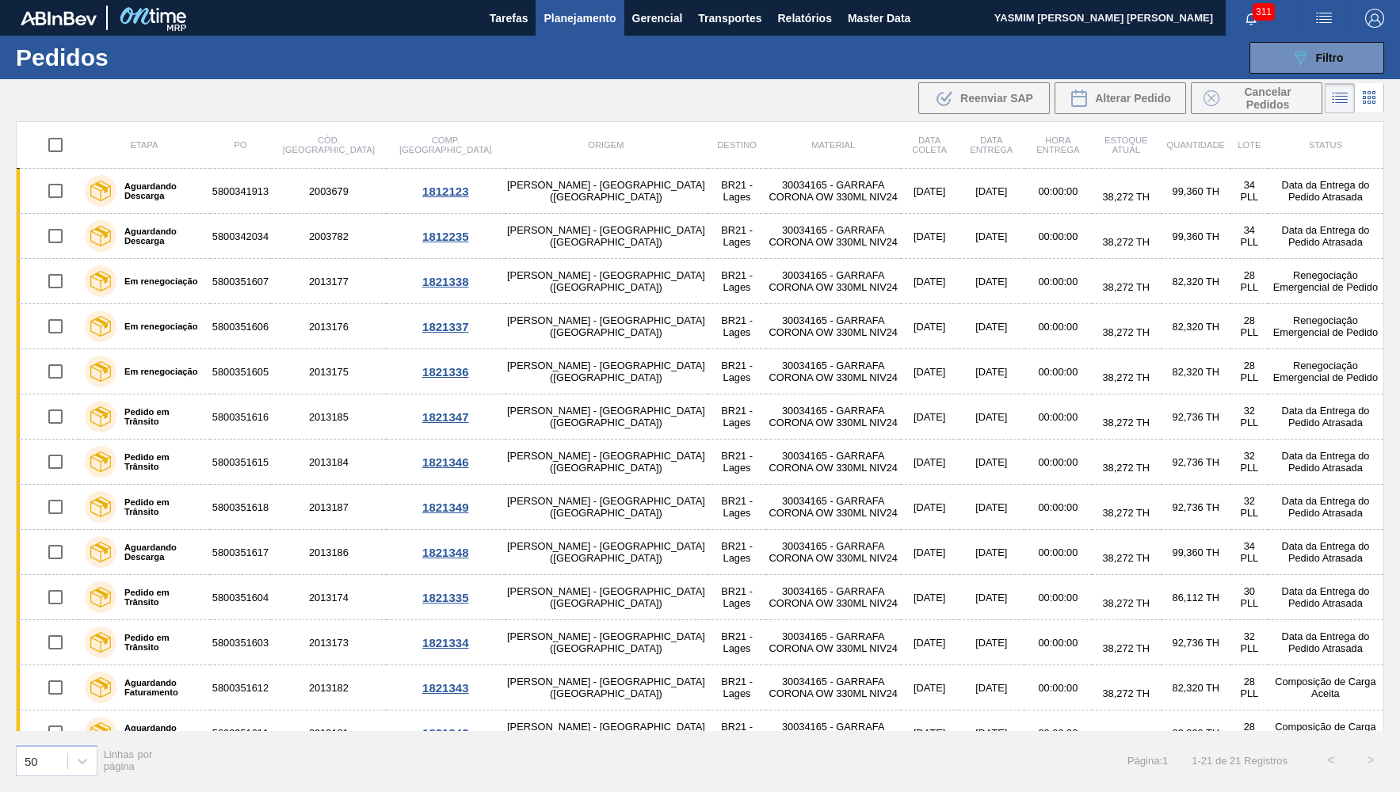
click at [50, 140] on input "checkbox" at bounding box center [55, 144] width 33 height 33
checkbox input "true"
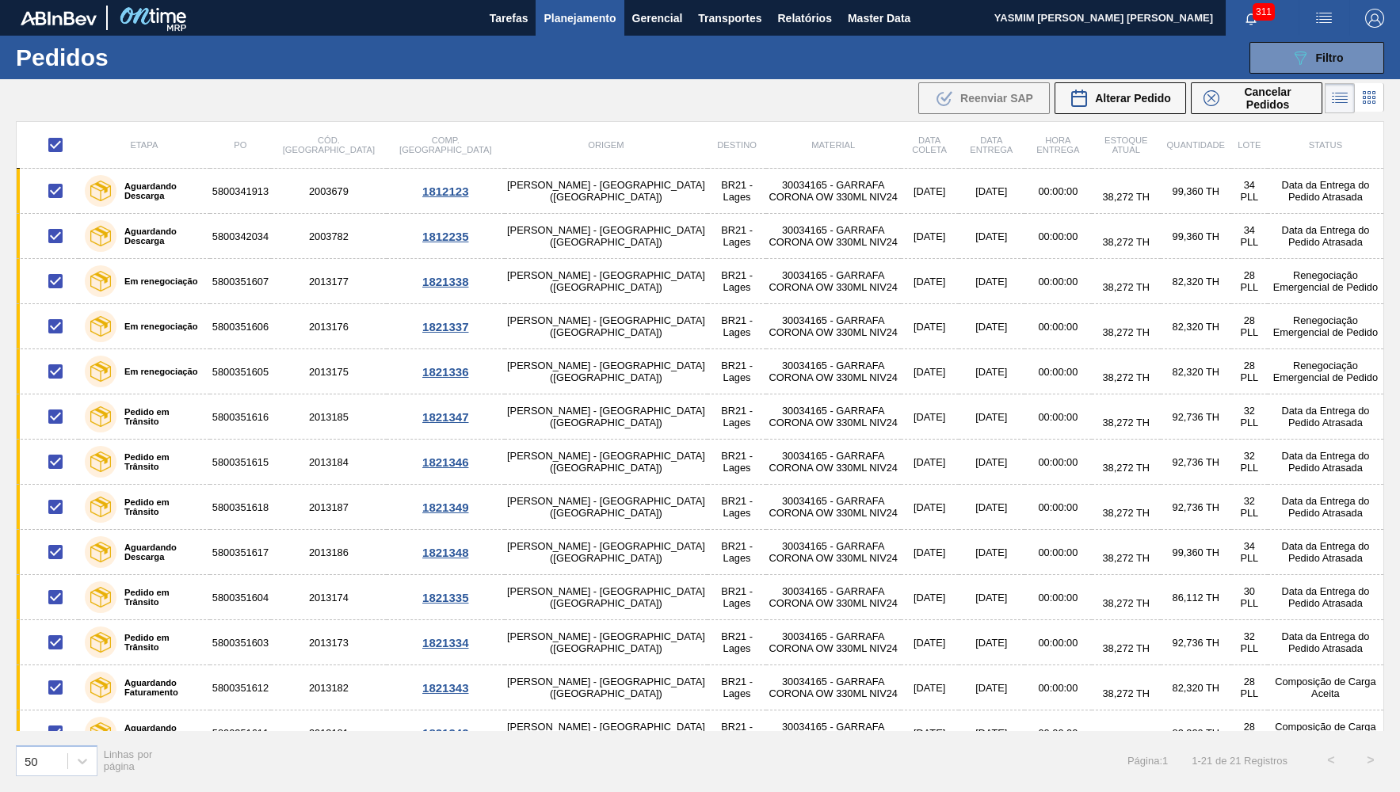
checkbox input "true"
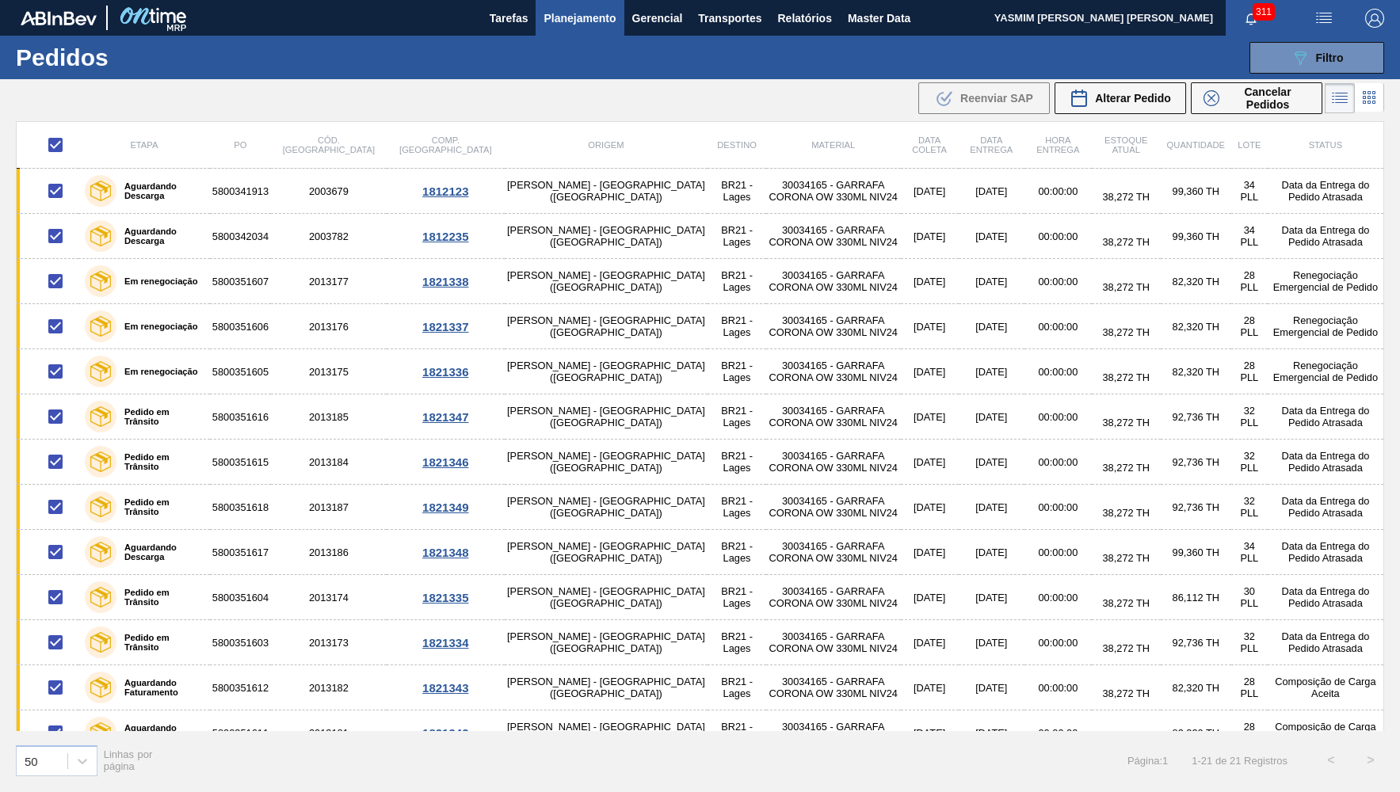
checkbox input "true"
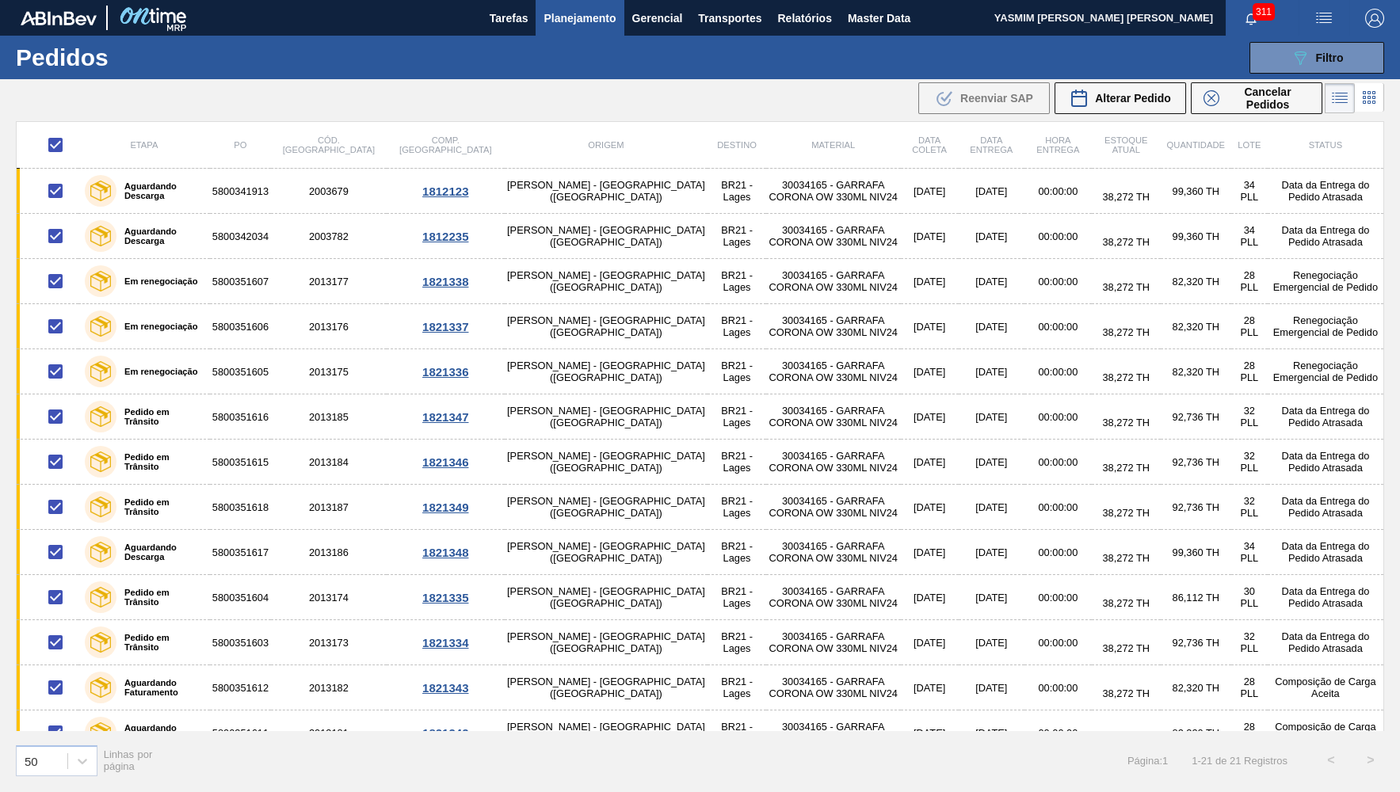
checkbox input "true"
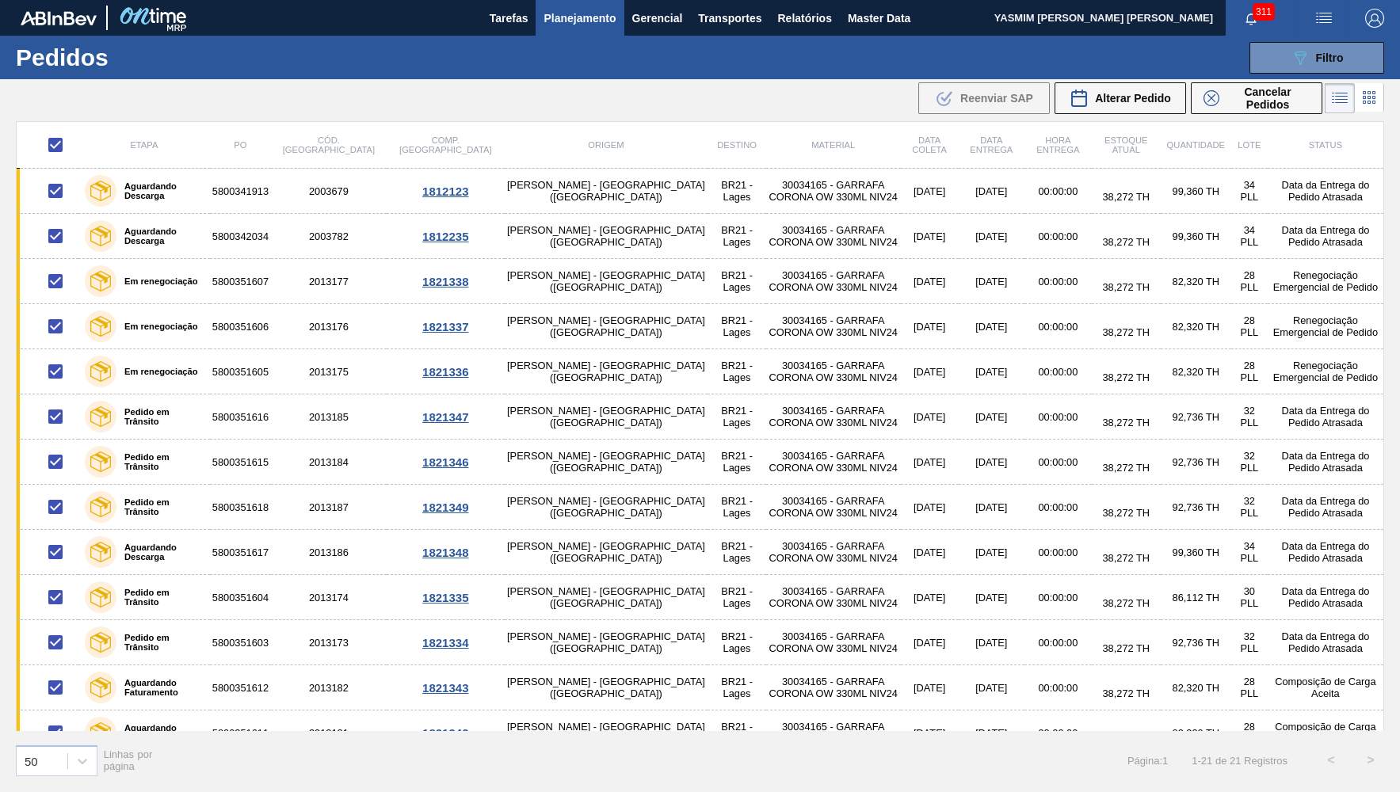
checkbox input "true"
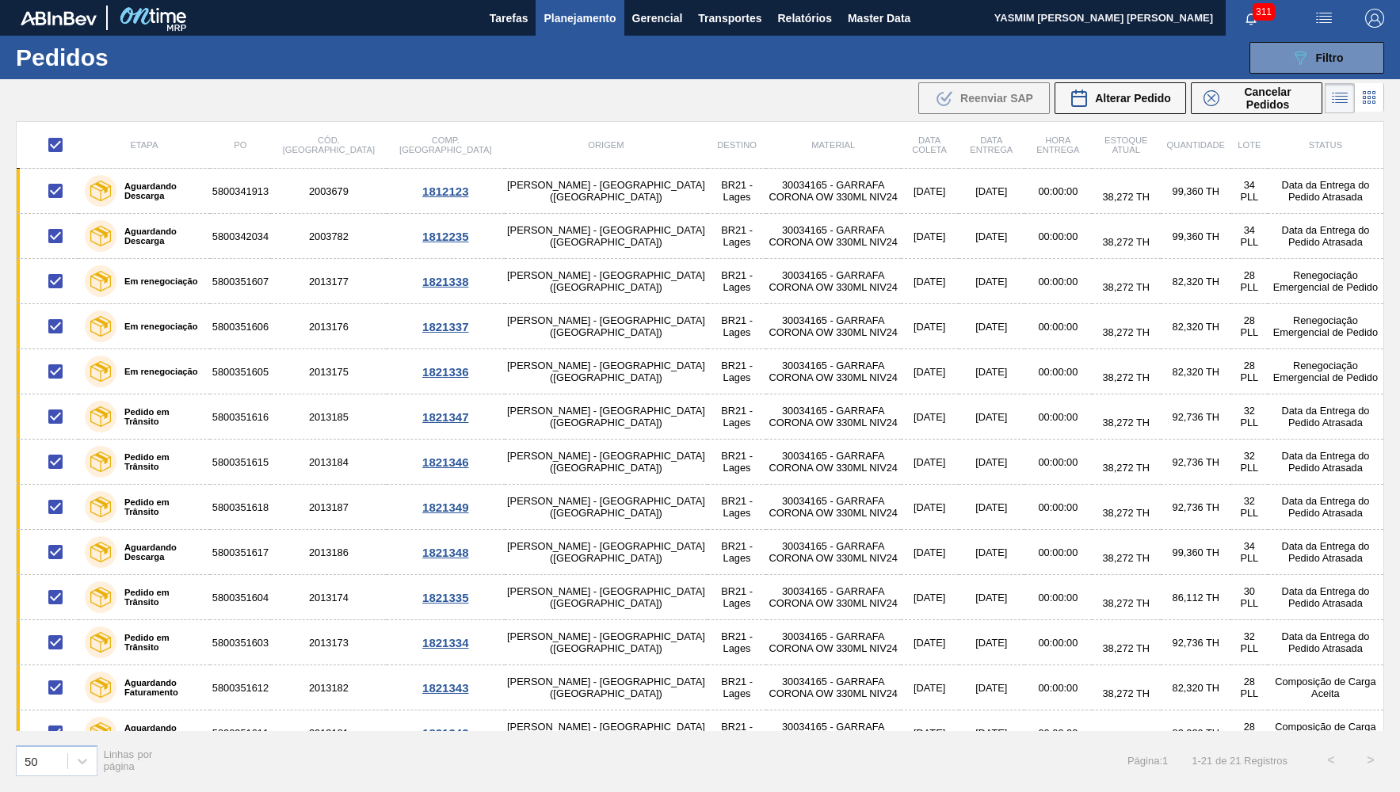
checkbox input "true"
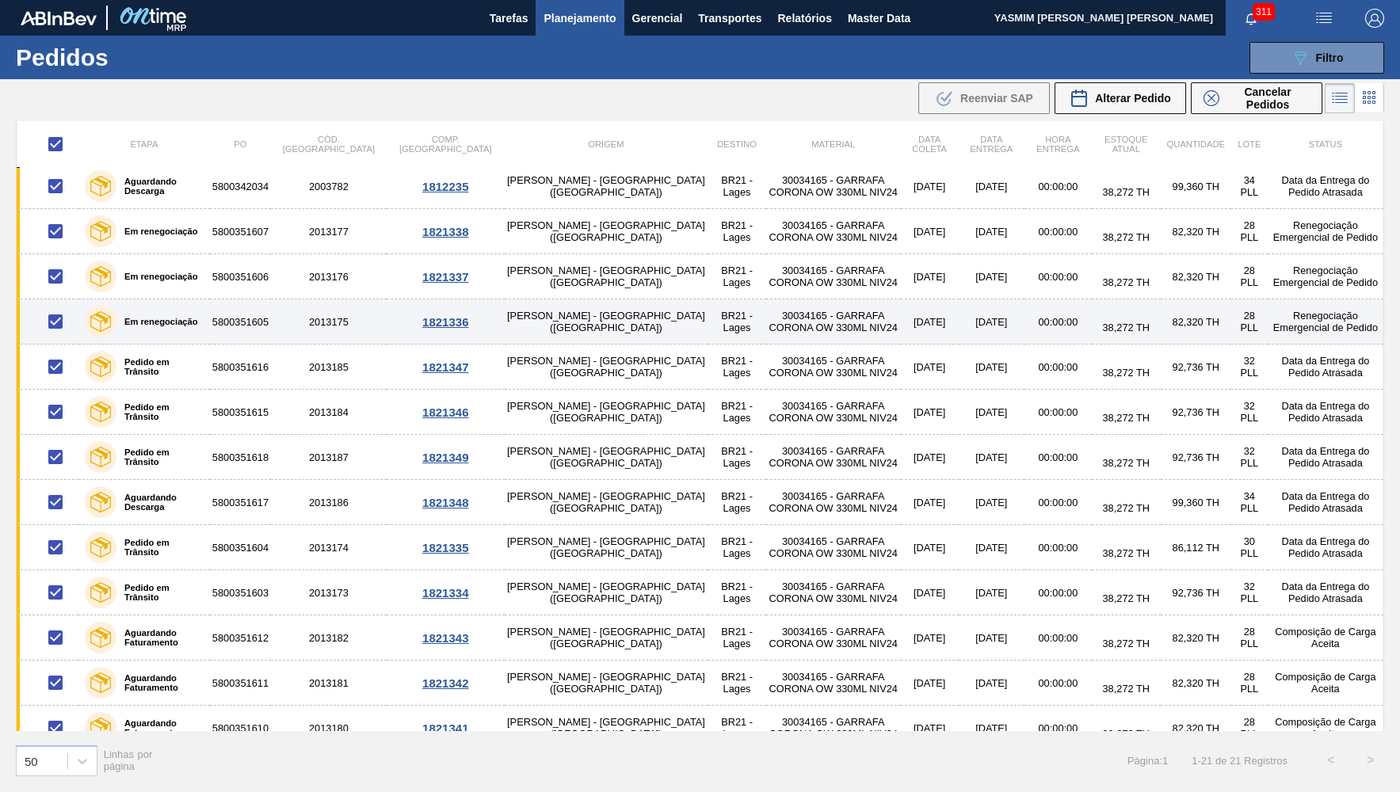
scroll to position [77, 0]
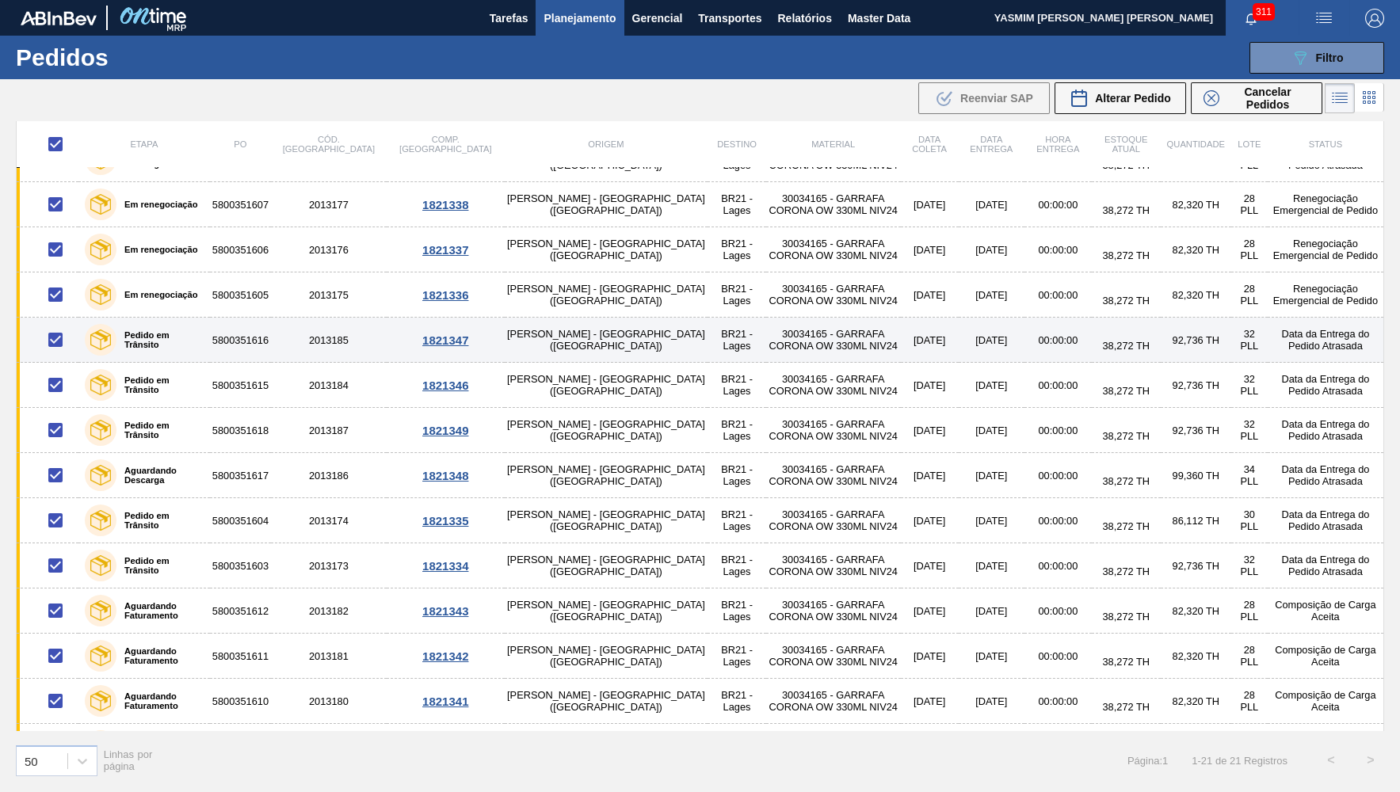
click at [53, 340] on input "checkbox" at bounding box center [55, 339] width 33 height 33
checkbox input "false"
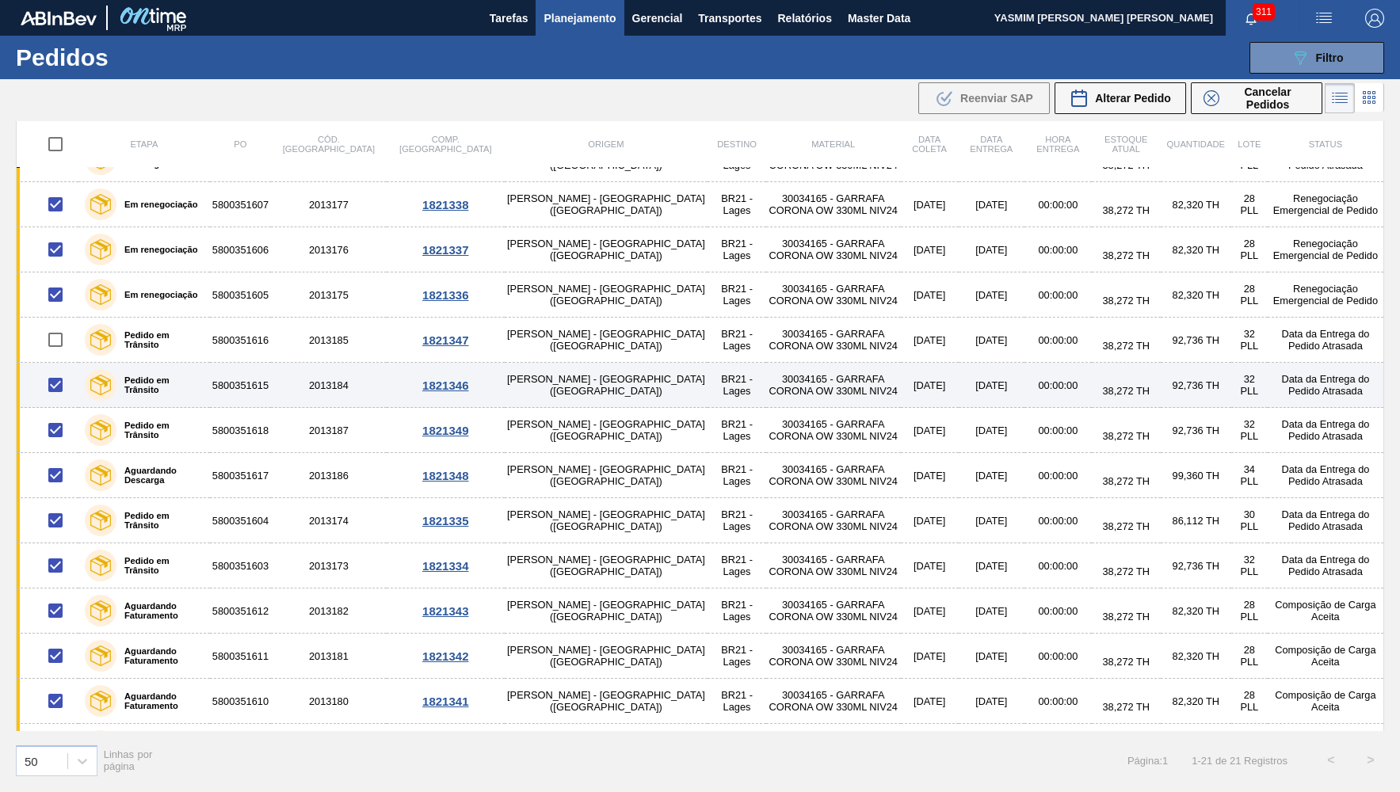
click at [53, 373] on input "checkbox" at bounding box center [55, 384] width 33 height 33
checkbox input "false"
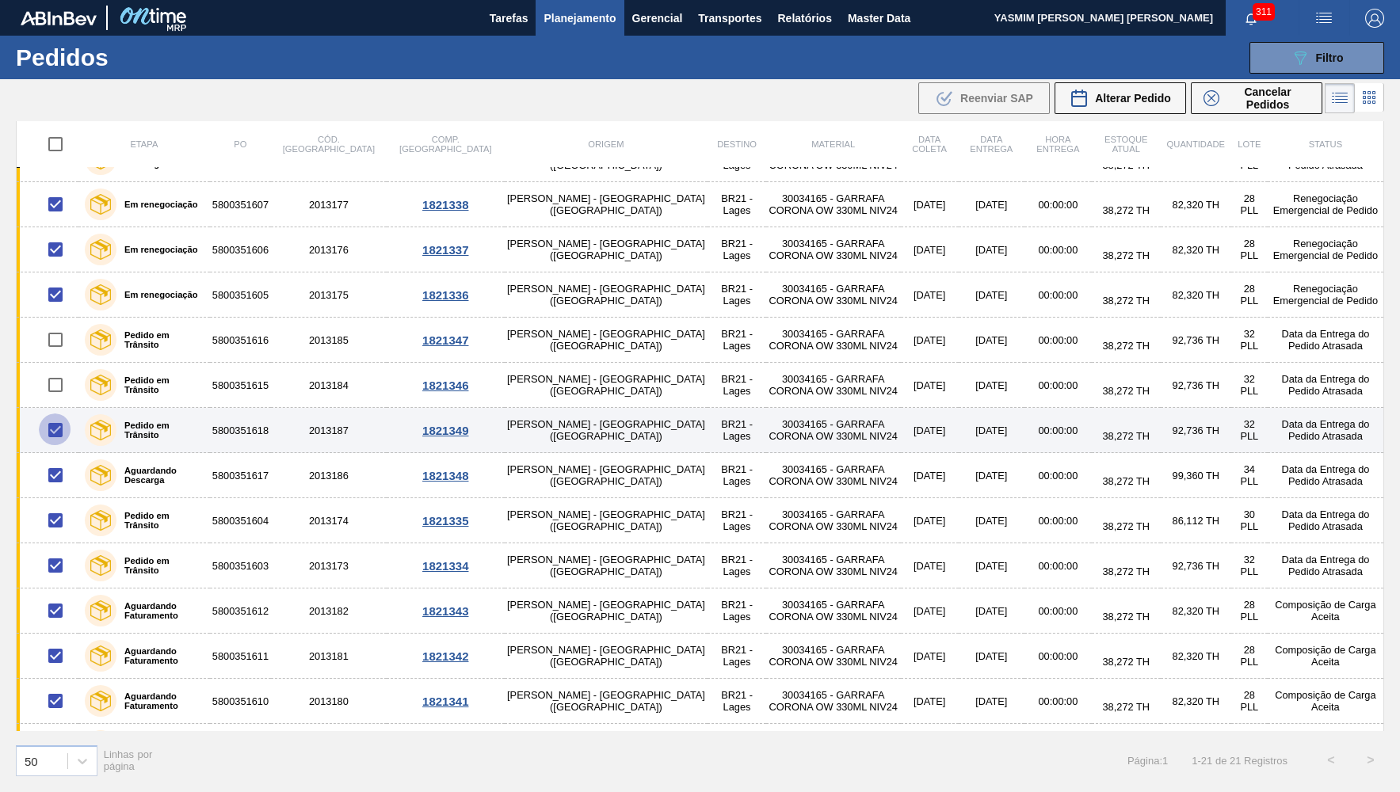
click at [53, 421] on input "checkbox" at bounding box center [55, 430] width 33 height 33
checkbox input "false"
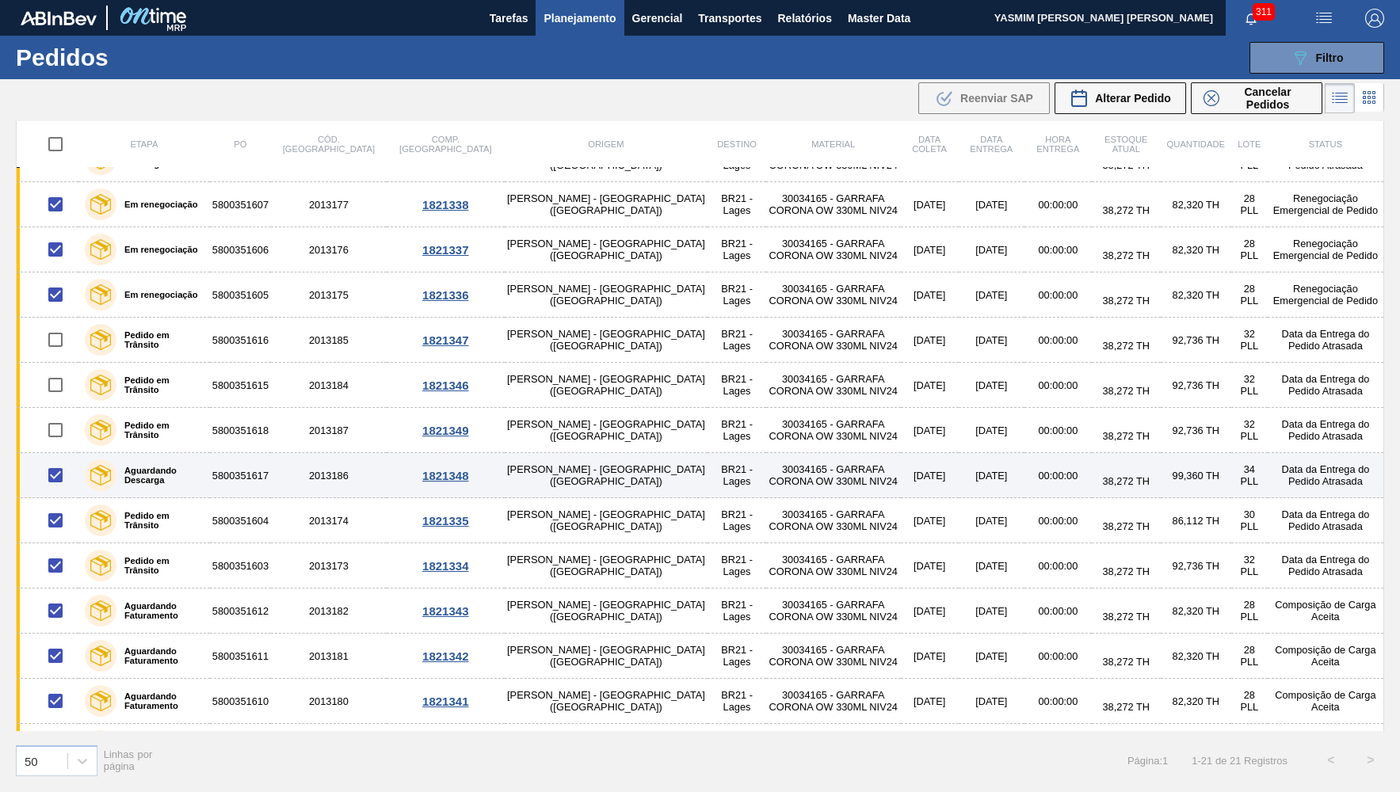
click at [49, 474] on input "checkbox" at bounding box center [55, 475] width 33 height 33
checkbox input "false"
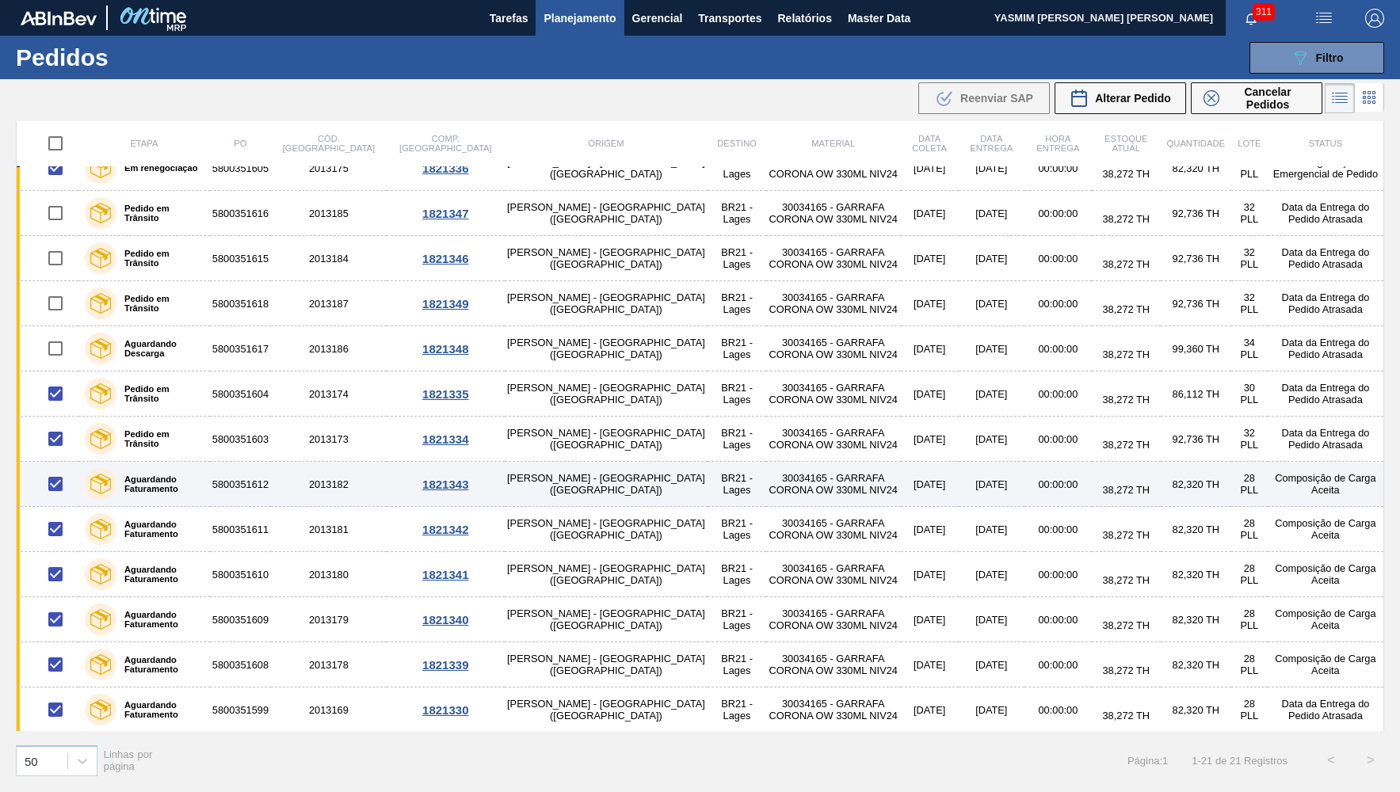
scroll to position [231, 0]
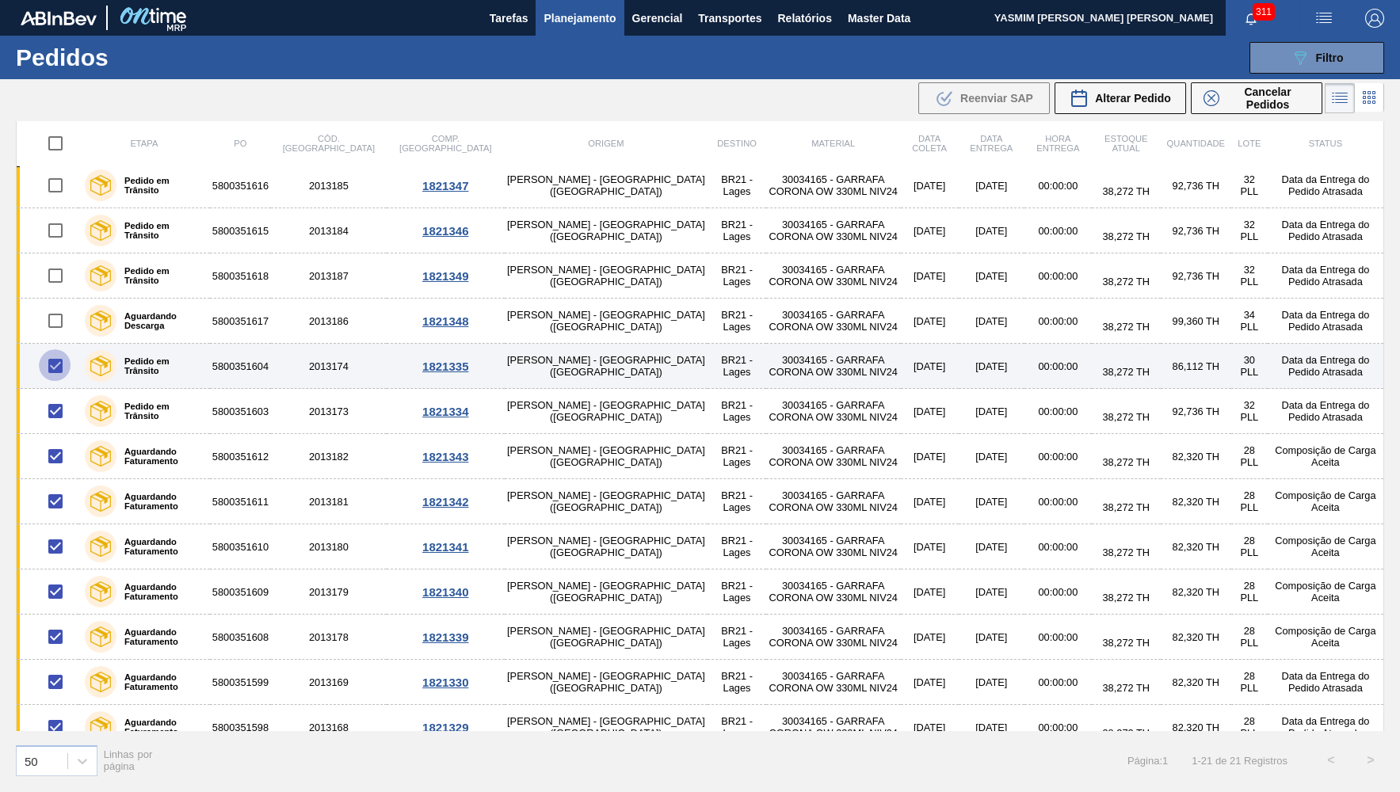
click at [53, 361] on input "checkbox" at bounding box center [55, 365] width 33 height 33
click at [48, 366] on input "checkbox" at bounding box center [55, 365] width 33 height 33
checkbox input "true"
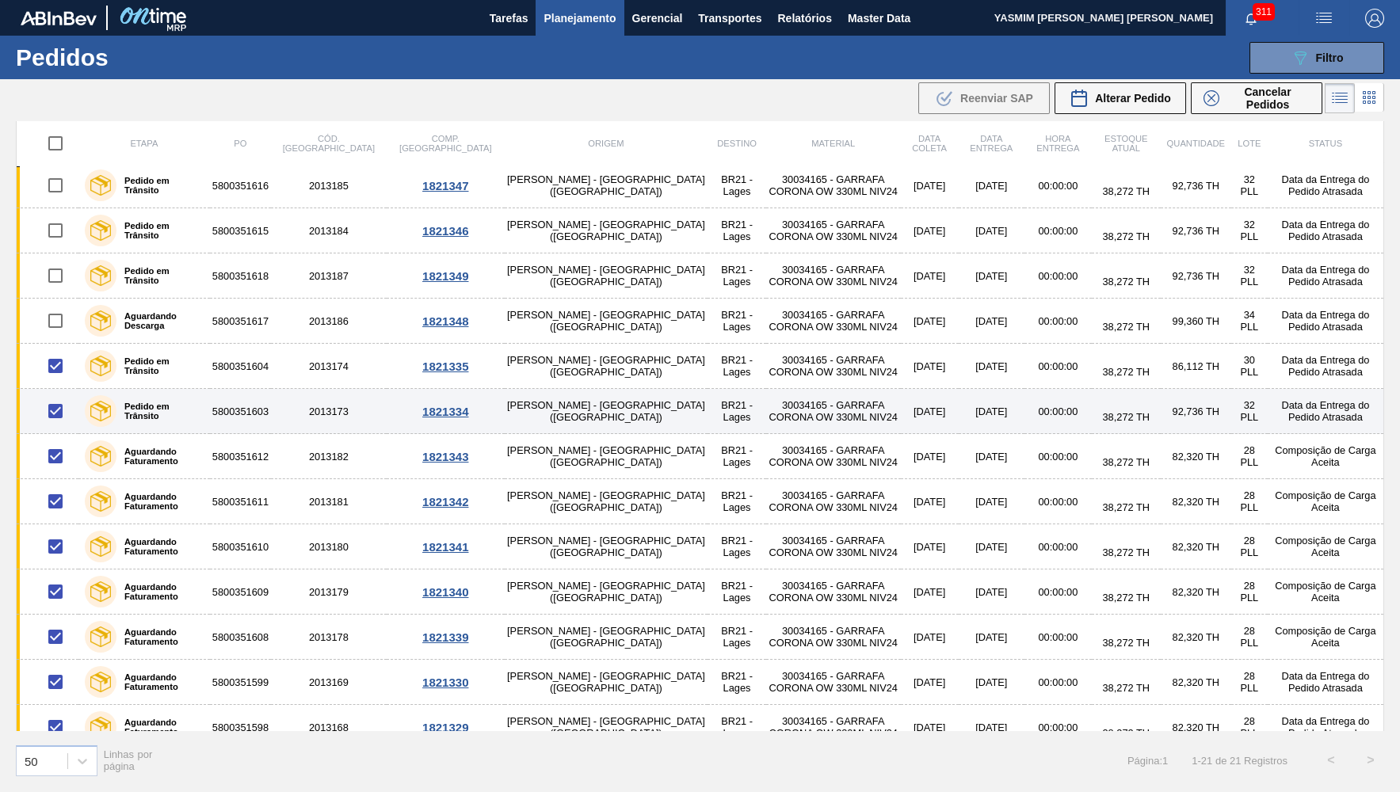
click at [54, 400] on input "checkbox" at bounding box center [55, 411] width 33 height 33
checkbox input "false"
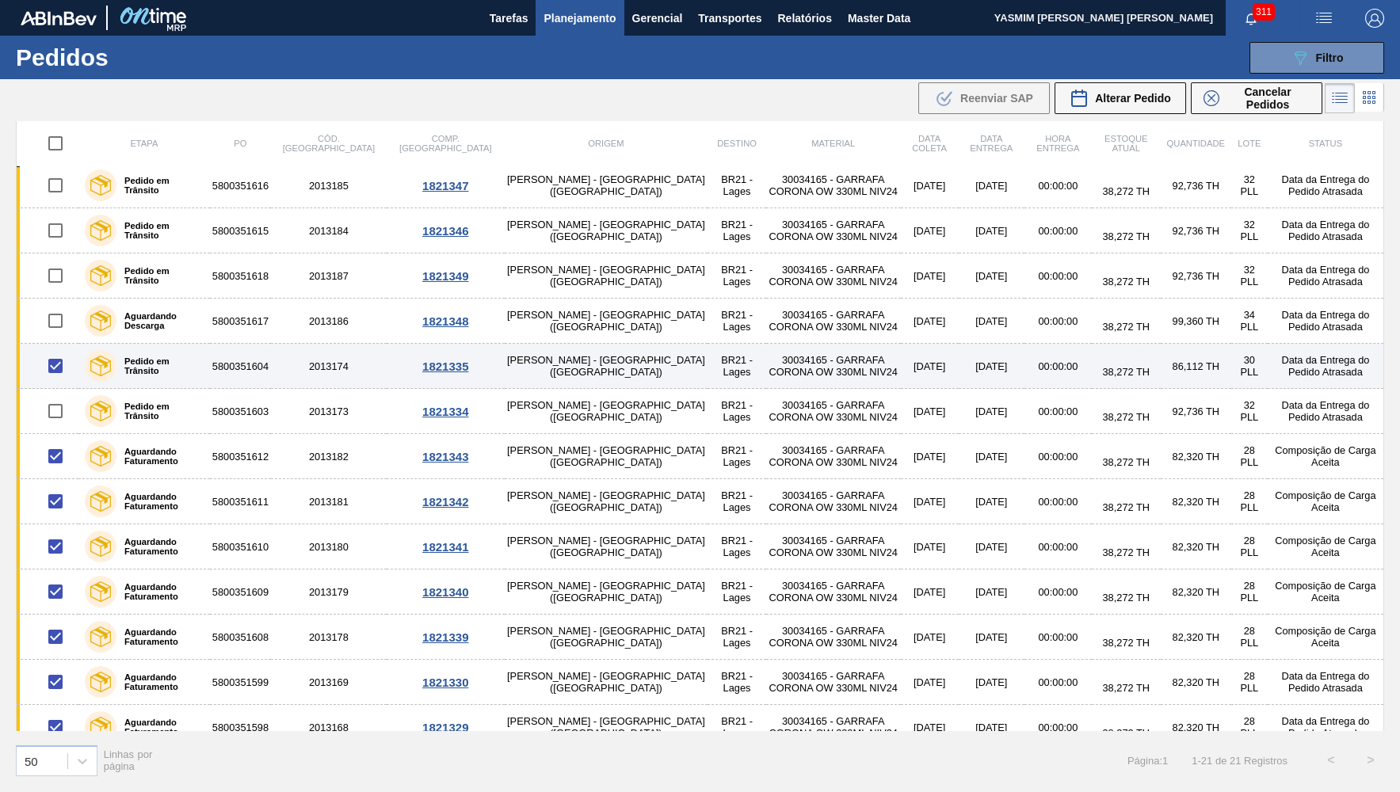
click at [53, 368] on input "checkbox" at bounding box center [55, 365] width 33 height 33
checkbox input "false"
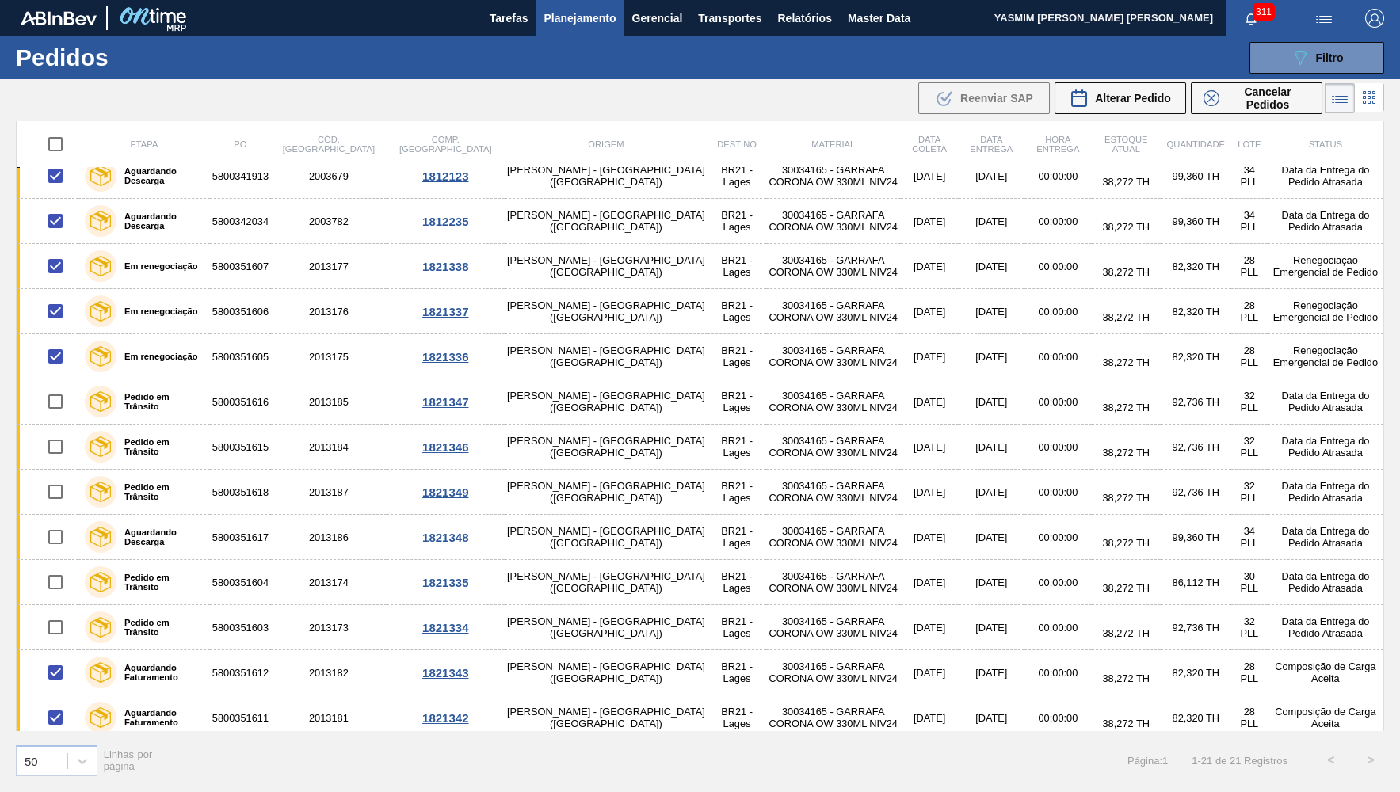
scroll to position [0, 0]
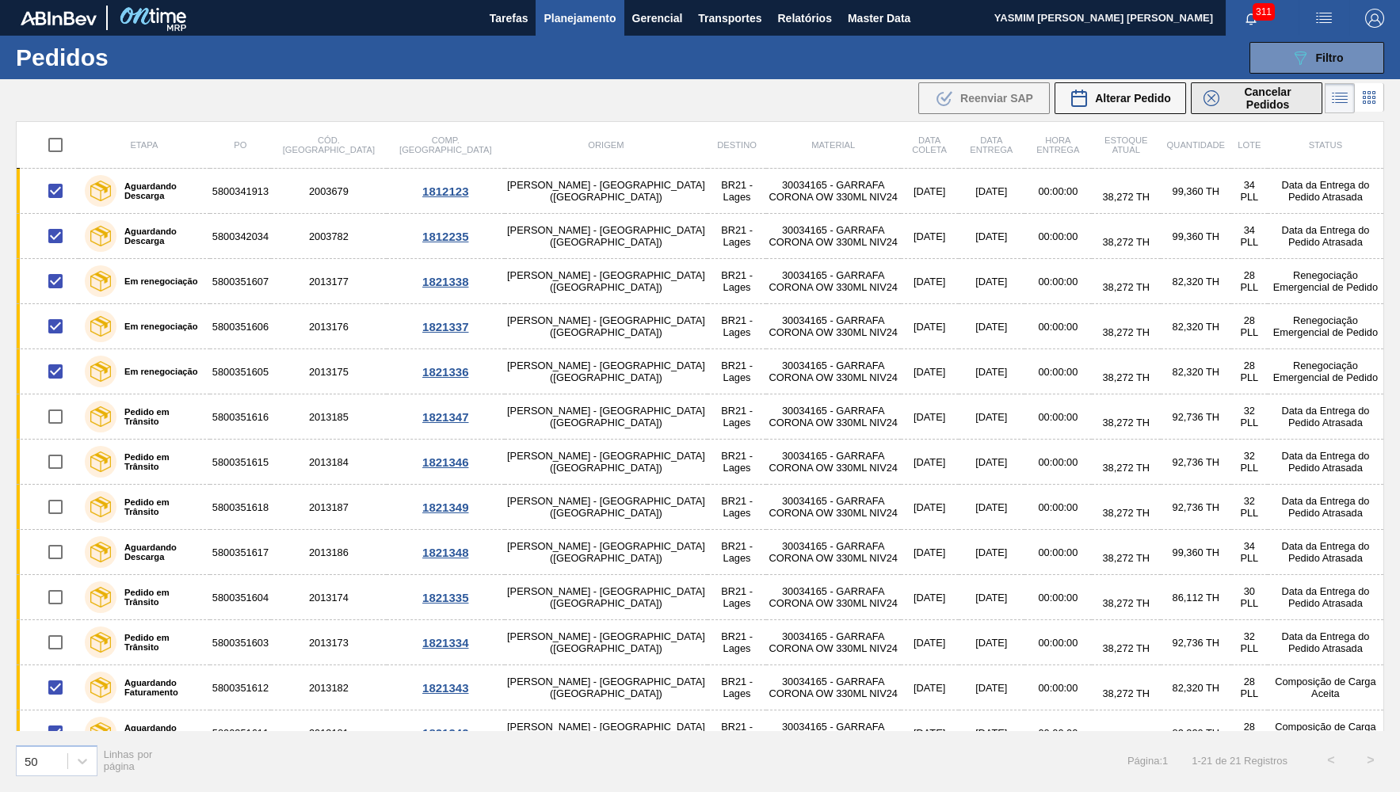
click at [1238, 103] on span "Cancelar Pedidos" at bounding box center [1268, 98] width 84 height 25
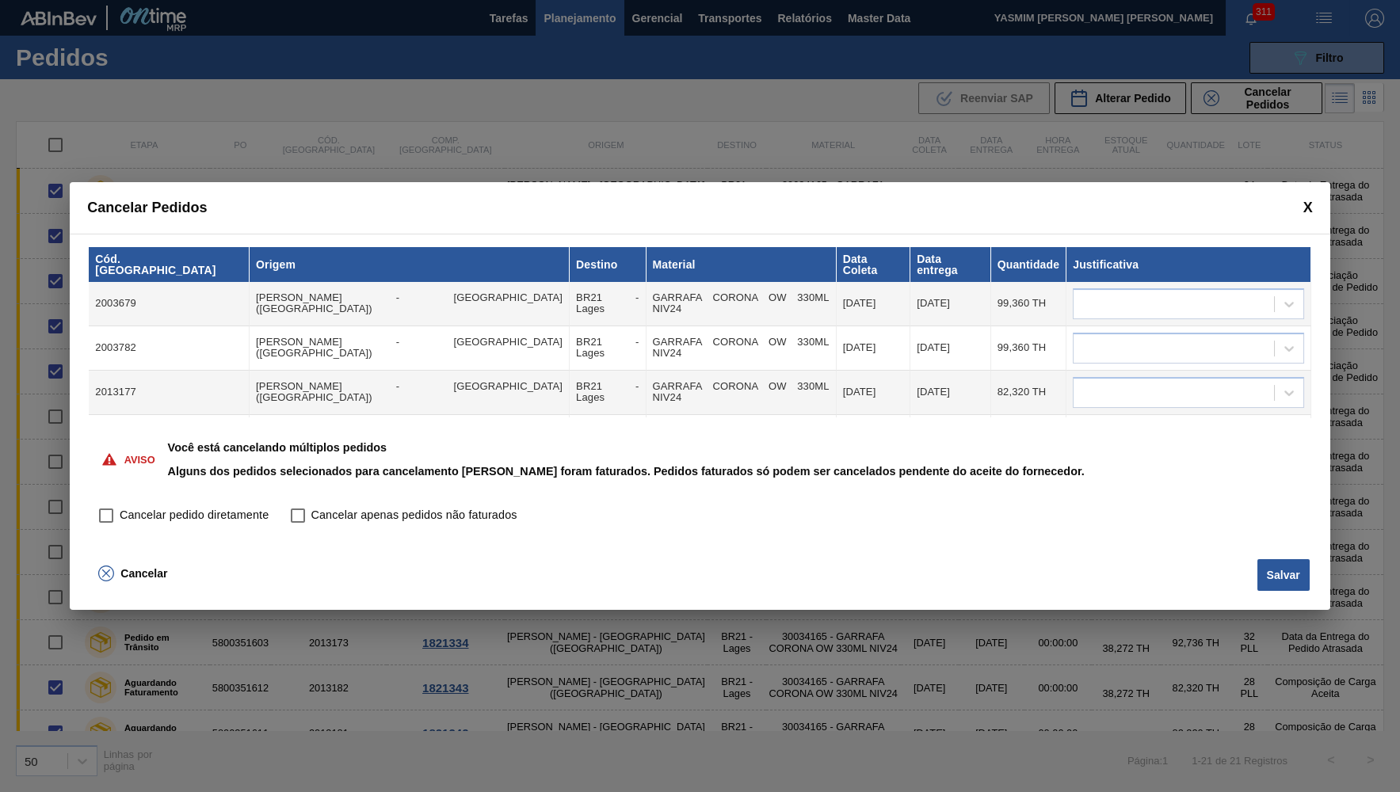
click at [1318, 200] on div "Cancelar Pedidos" at bounding box center [700, 208] width 1260 height 52
click at [1314, 201] on div "Cancelar Pedidos" at bounding box center [700, 208] width 1260 height 52
click at [1307, 205] on span at bounding box center [1308, 208] width 10 height 17
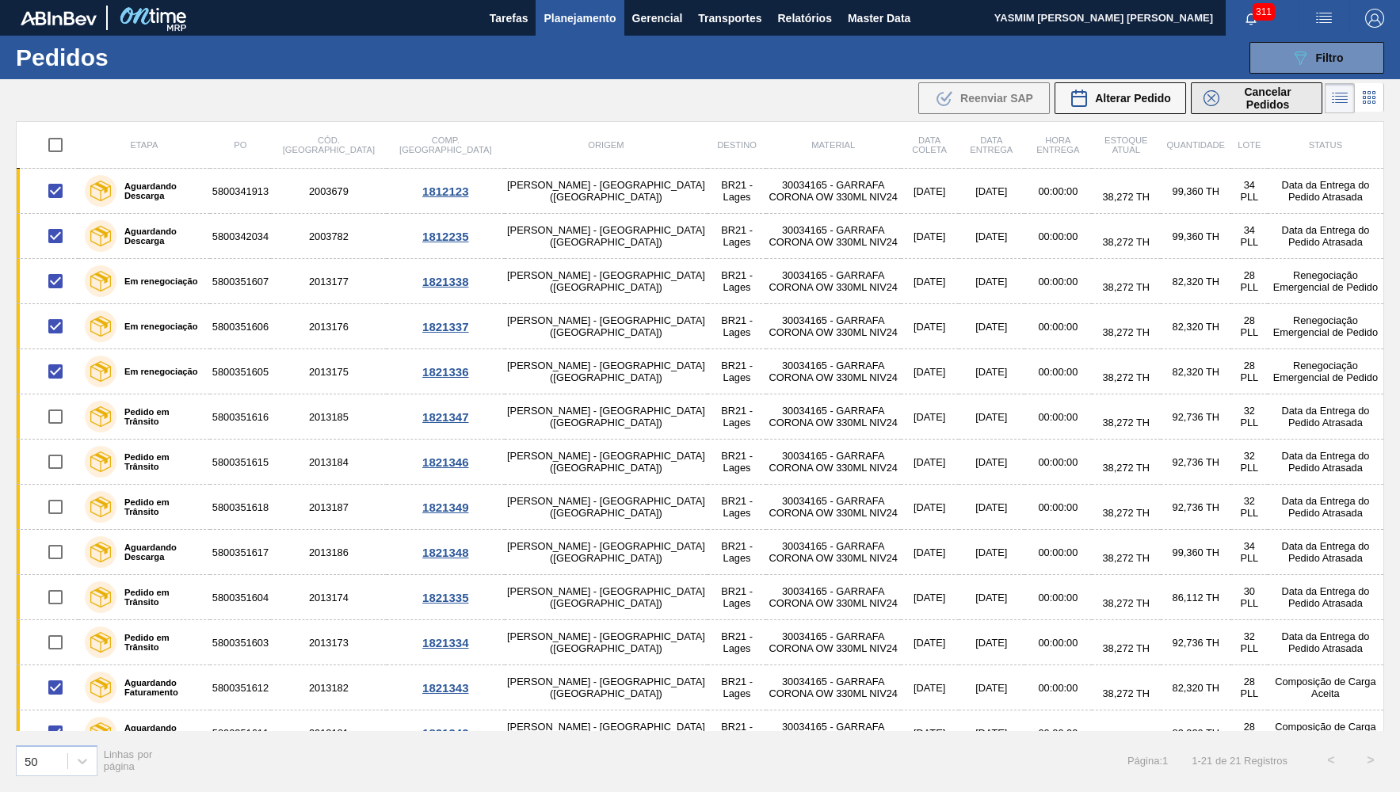
click at [1269, 94] on span "Cancelar Pedidos" at bounding box center [1268, 98] width 84 height 25
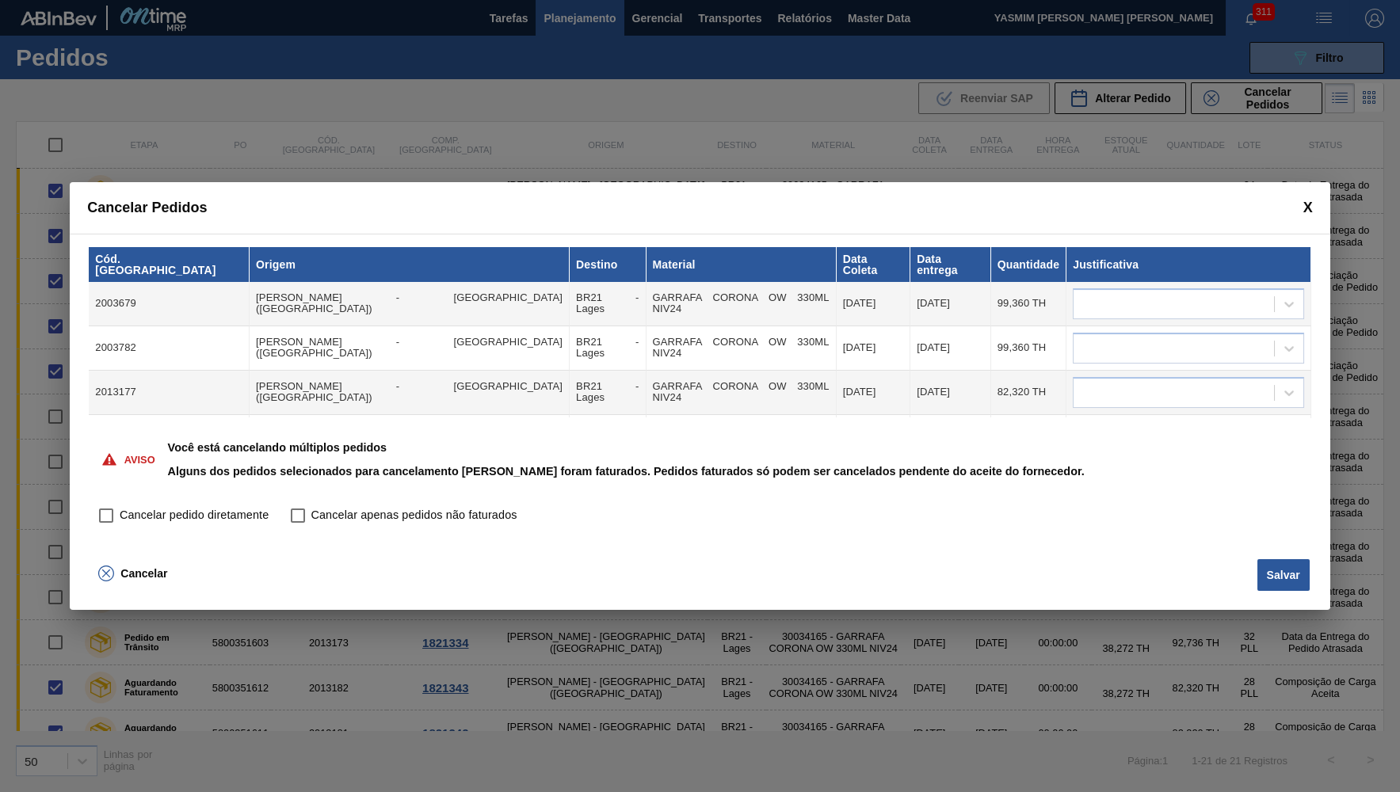
click at [171, 514] on span "Cancelar pedido diretamente" at bounding box center [194, 515] width 149 height 17
click at [120, 514] on input "Cancelar pedido diretamente" at bounding box center [106, 515] width 27 height 27
checkbox input "true"
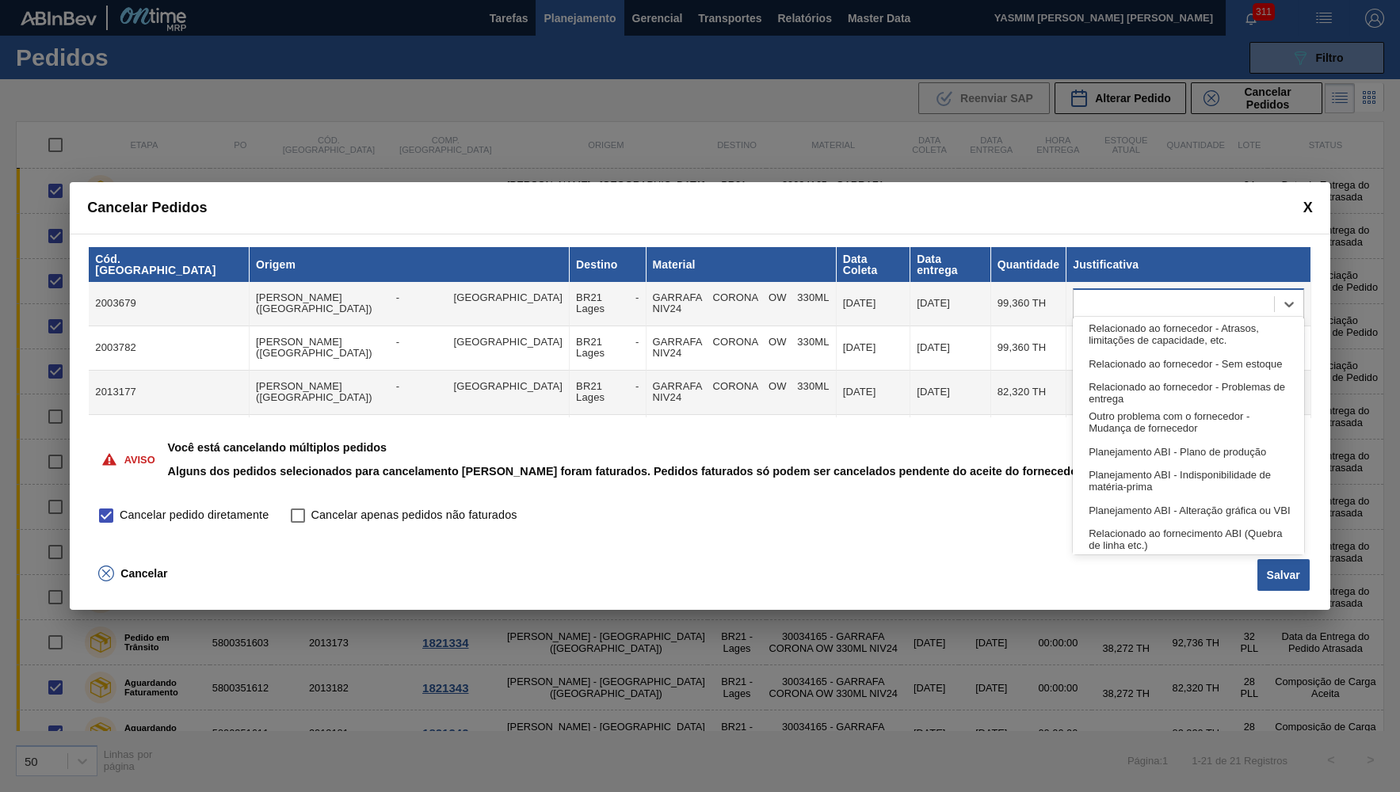
click at [1105, 293] on div at bounding box center [1174, 303] width 200 height 23
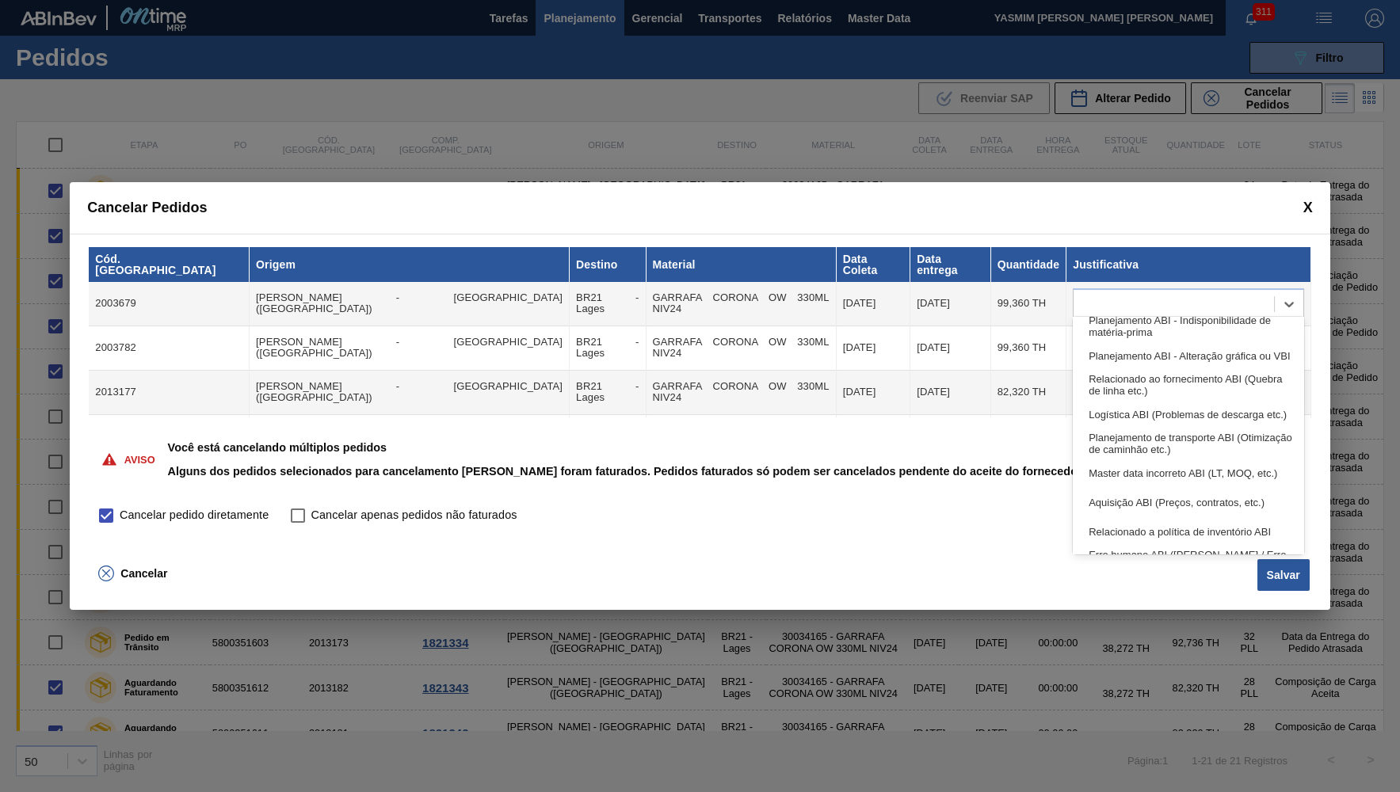
scroll to position [231, 0]
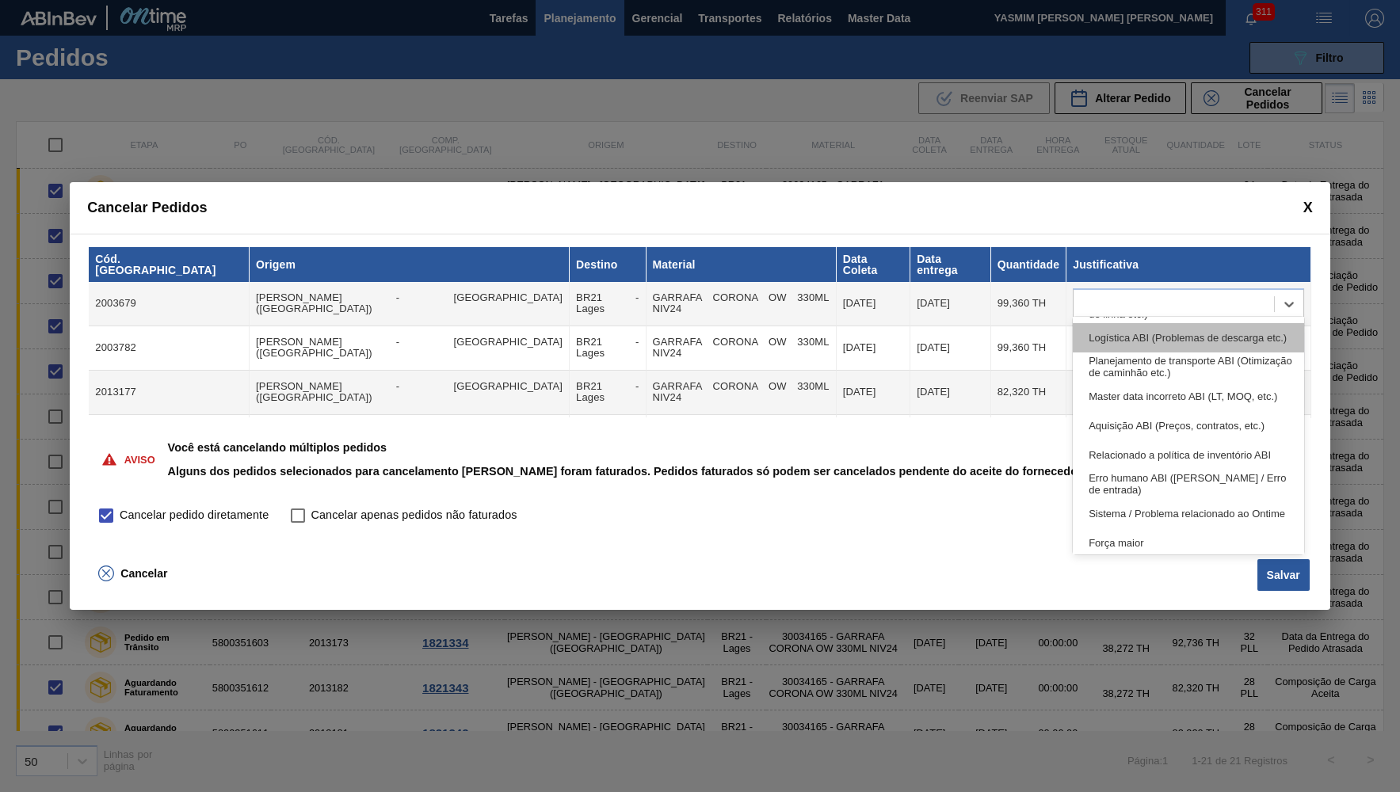
click at [1238, 341] on div "Logística ABI (Problemas de descarga etc.)" at bounding box center [1188, 337] width 231 height 29
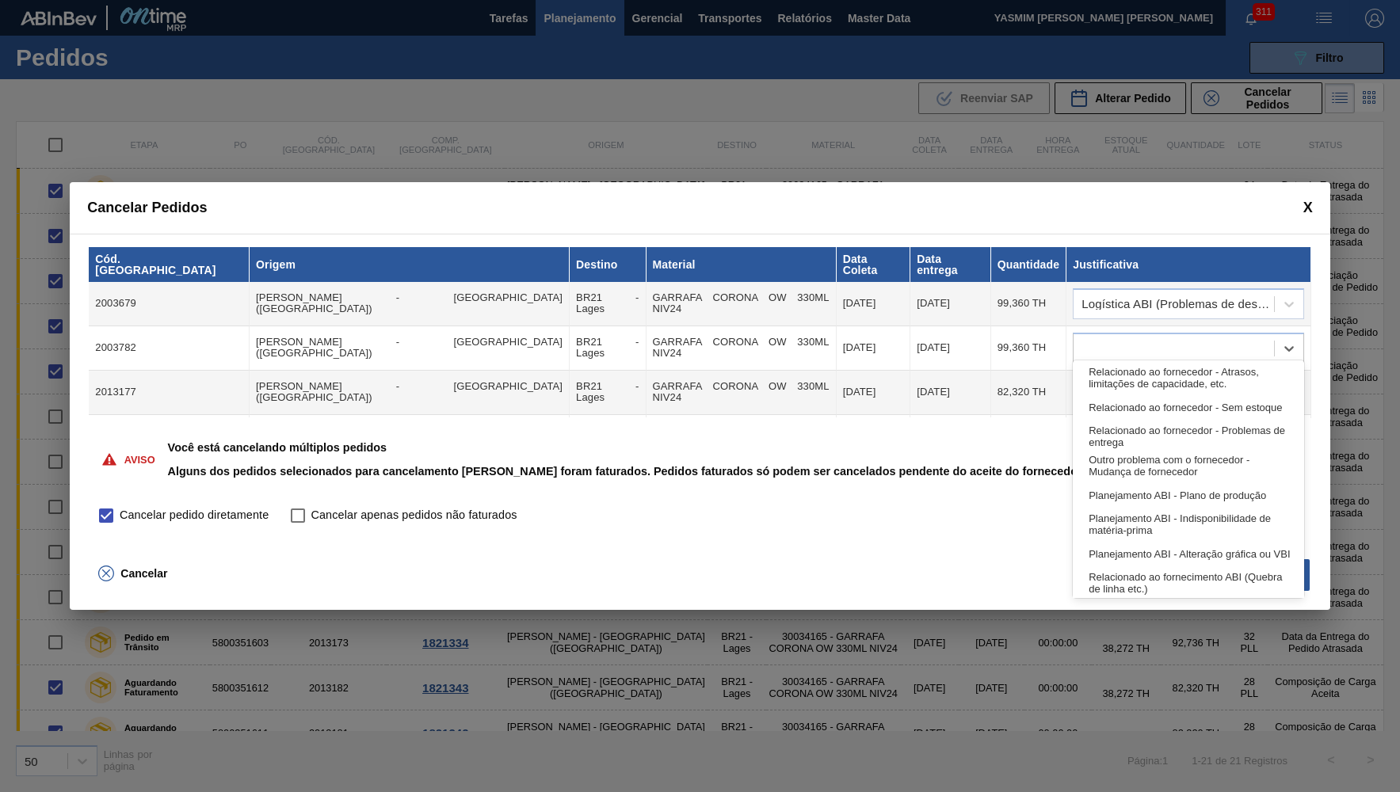
click at [1238, 341] on div at bounding box center [1174, 348] width 200 height 23
type input "LO"
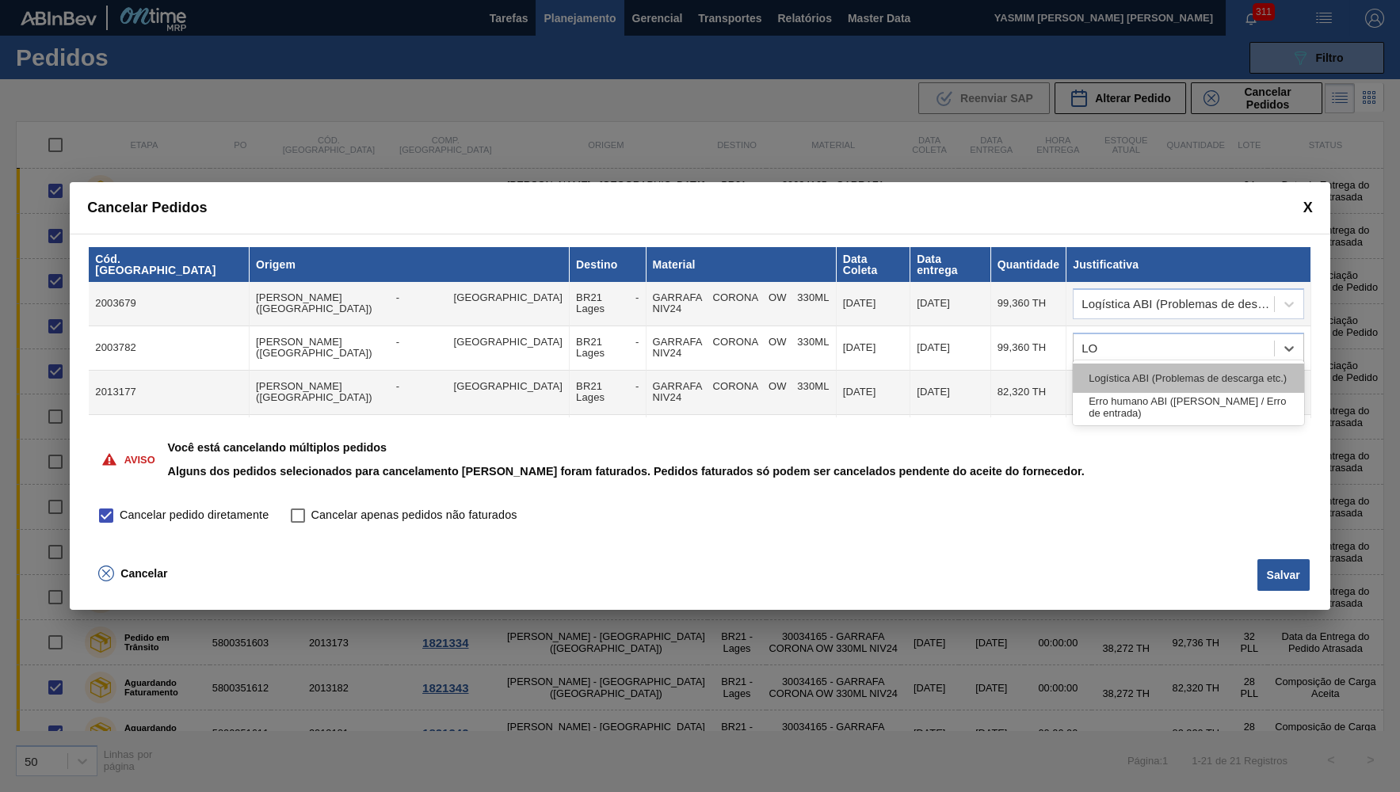
click at [1186, 391] on div "Logística ABI (Problemas de descarga etc.)" at bounding box center [1188, 378] width 231 height 29
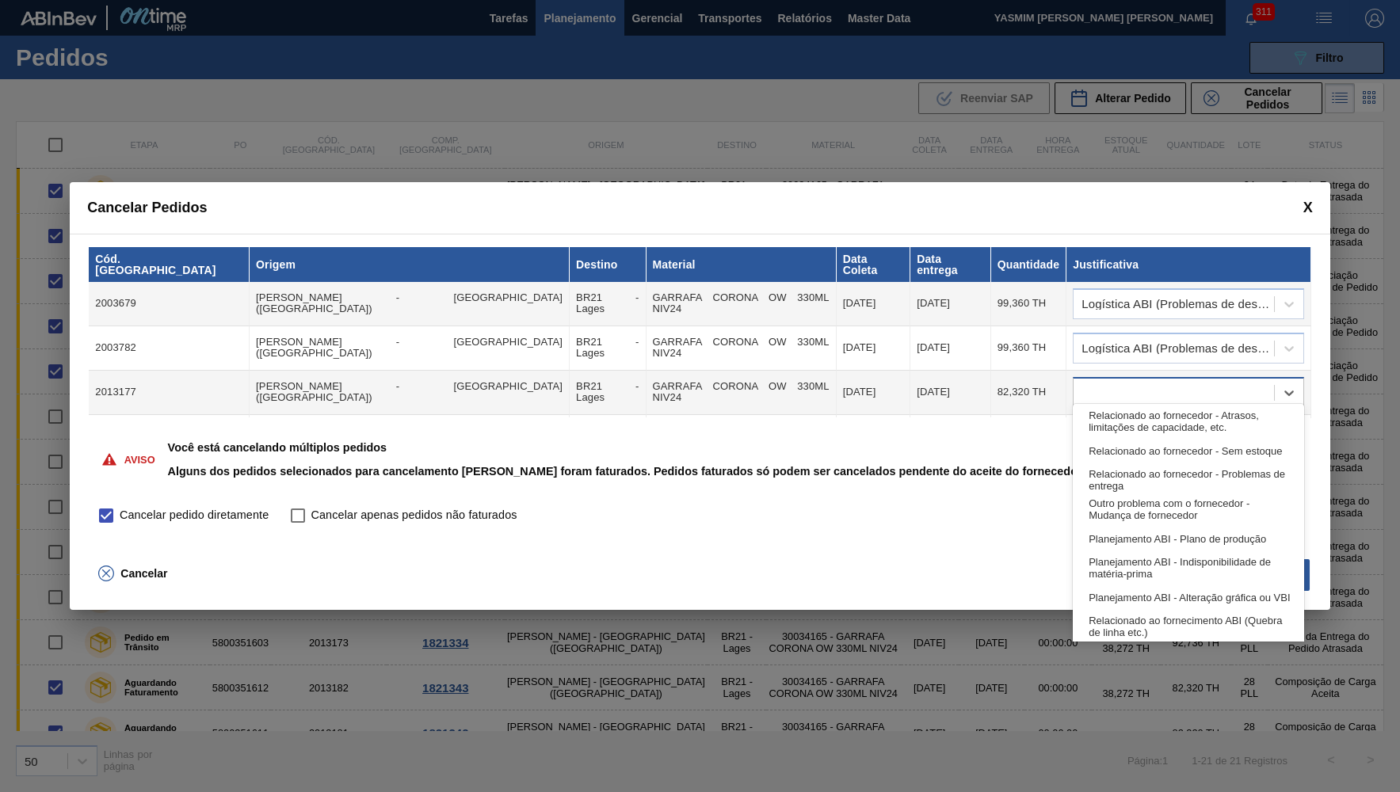
click at [1178, 386] on div at bounding box center [1174, 392] width 200 height 23
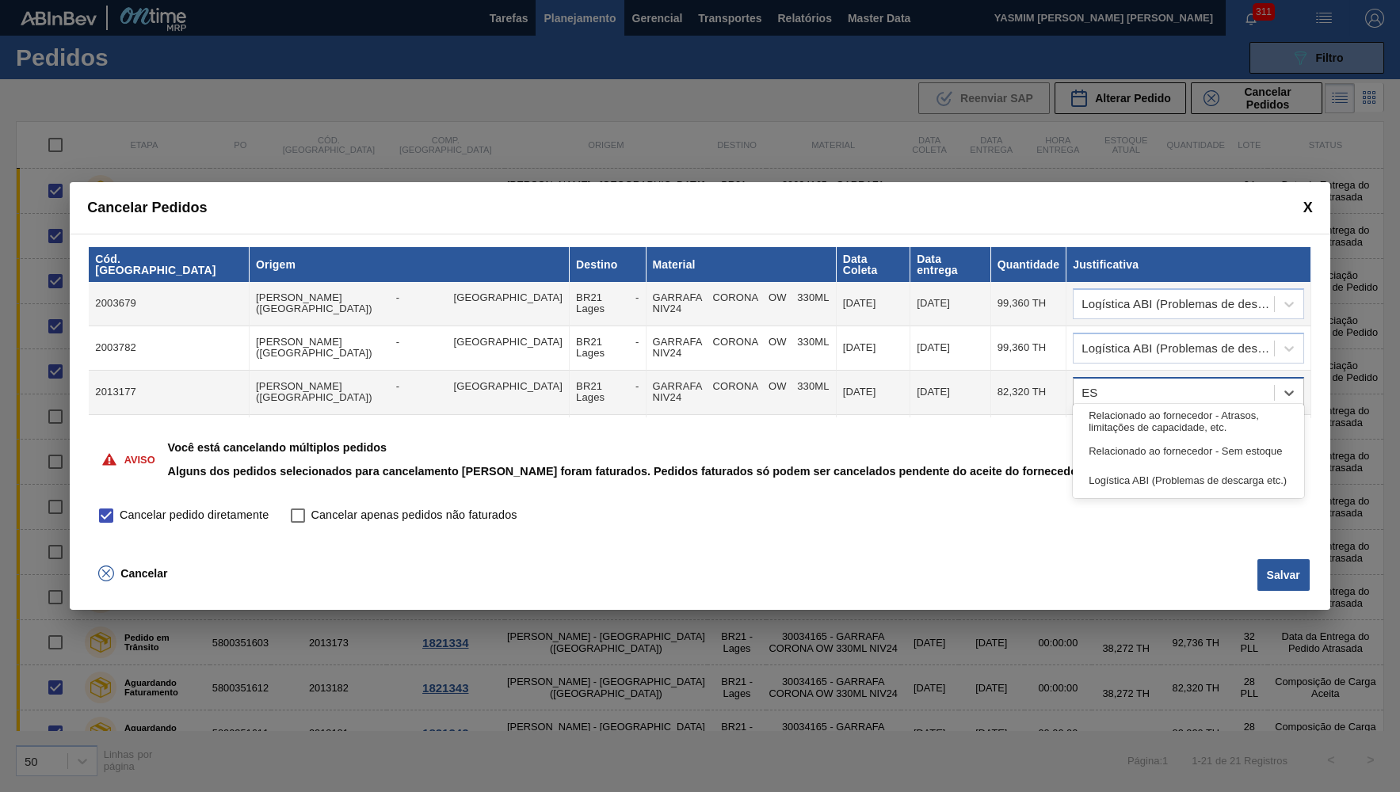
type input "E"
type input "O"
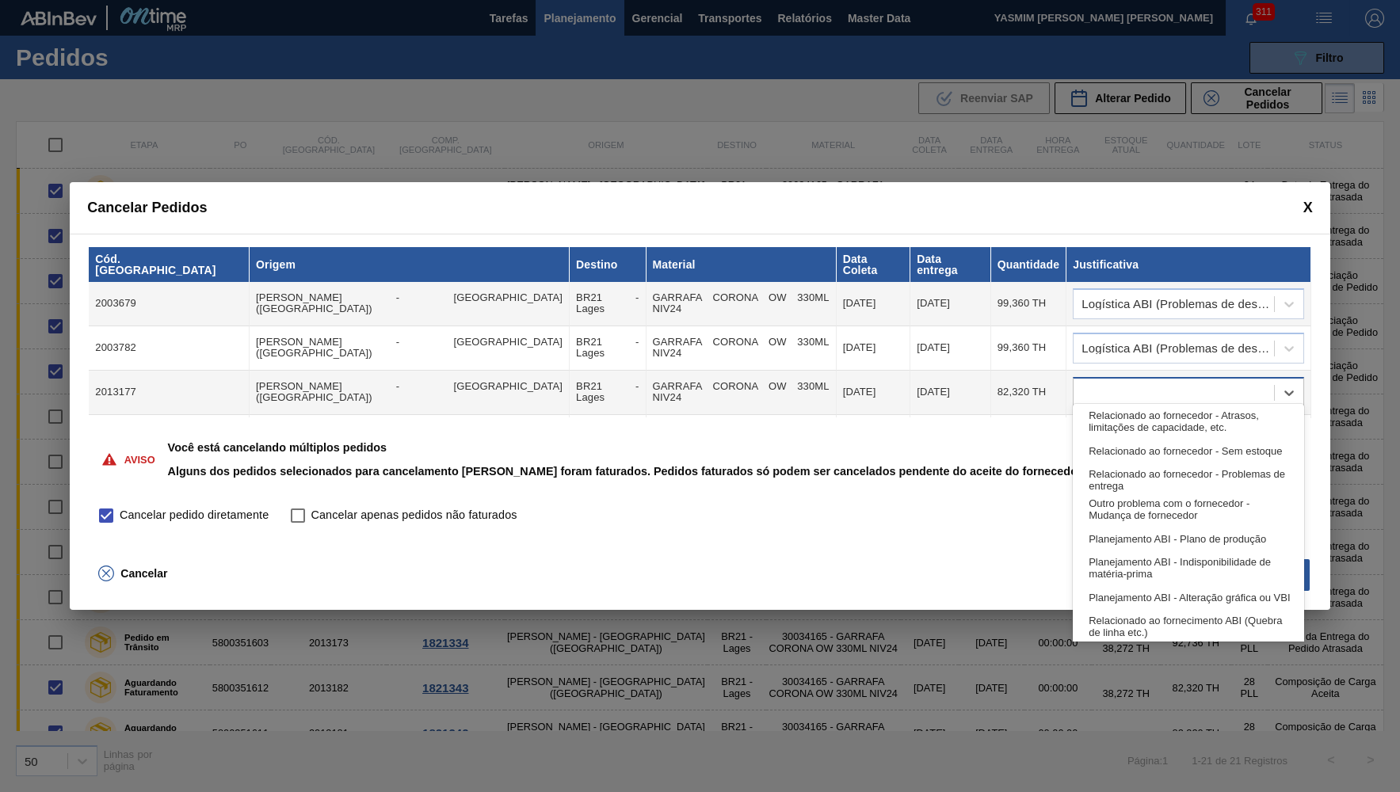
type input "P"
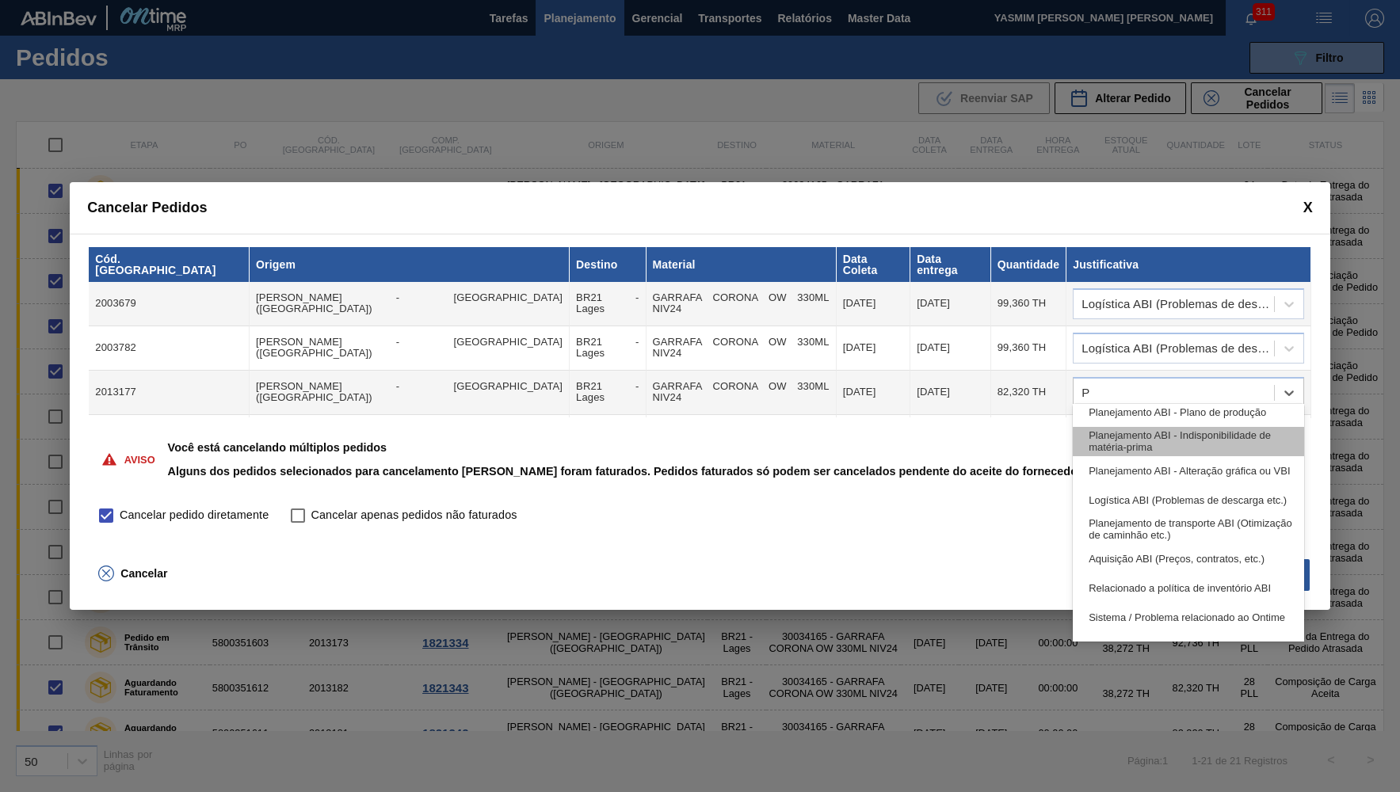
scroll to position [120, 0]
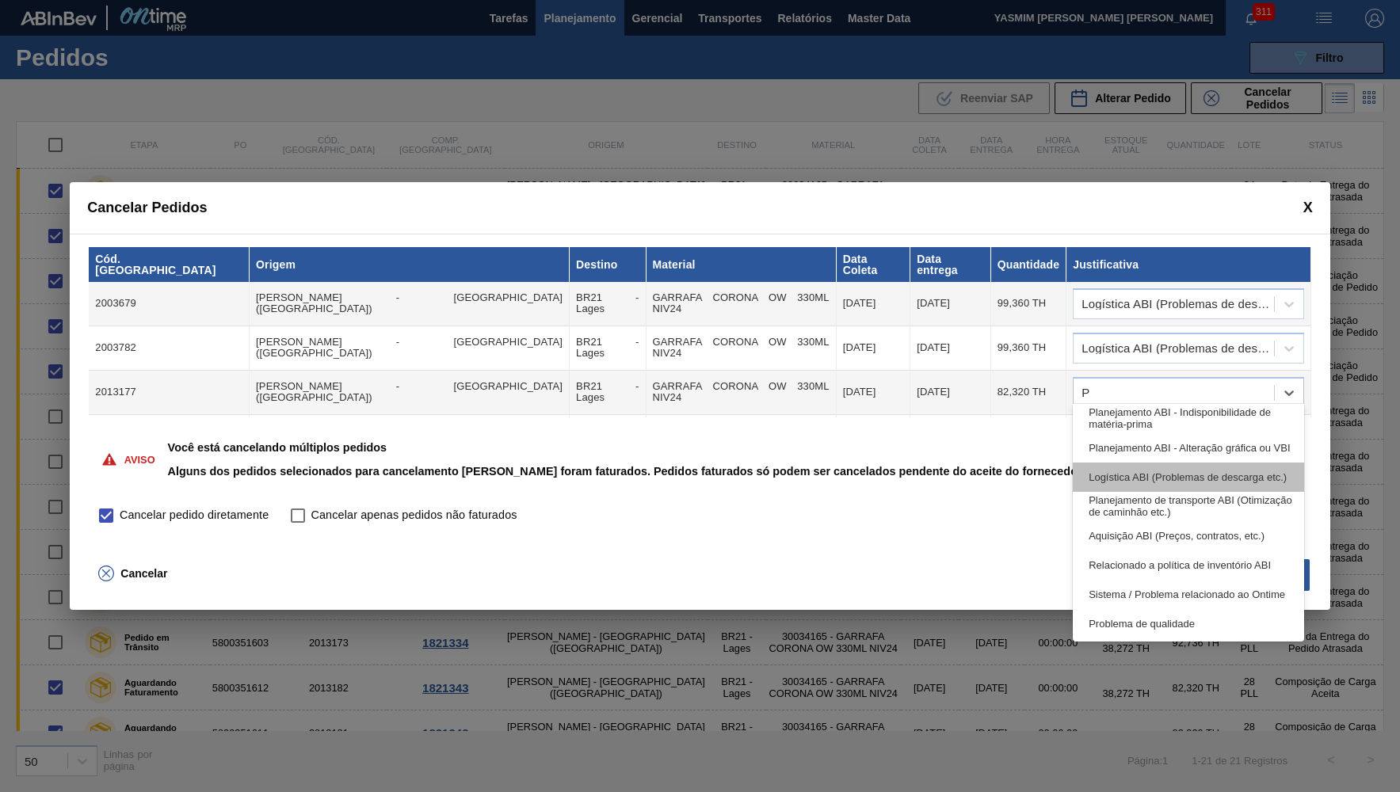
click at [1193, 482] on div "Logística ABI (Problemas de descarga etc.)" at bounding box center [1188, 477] width 231 height 29
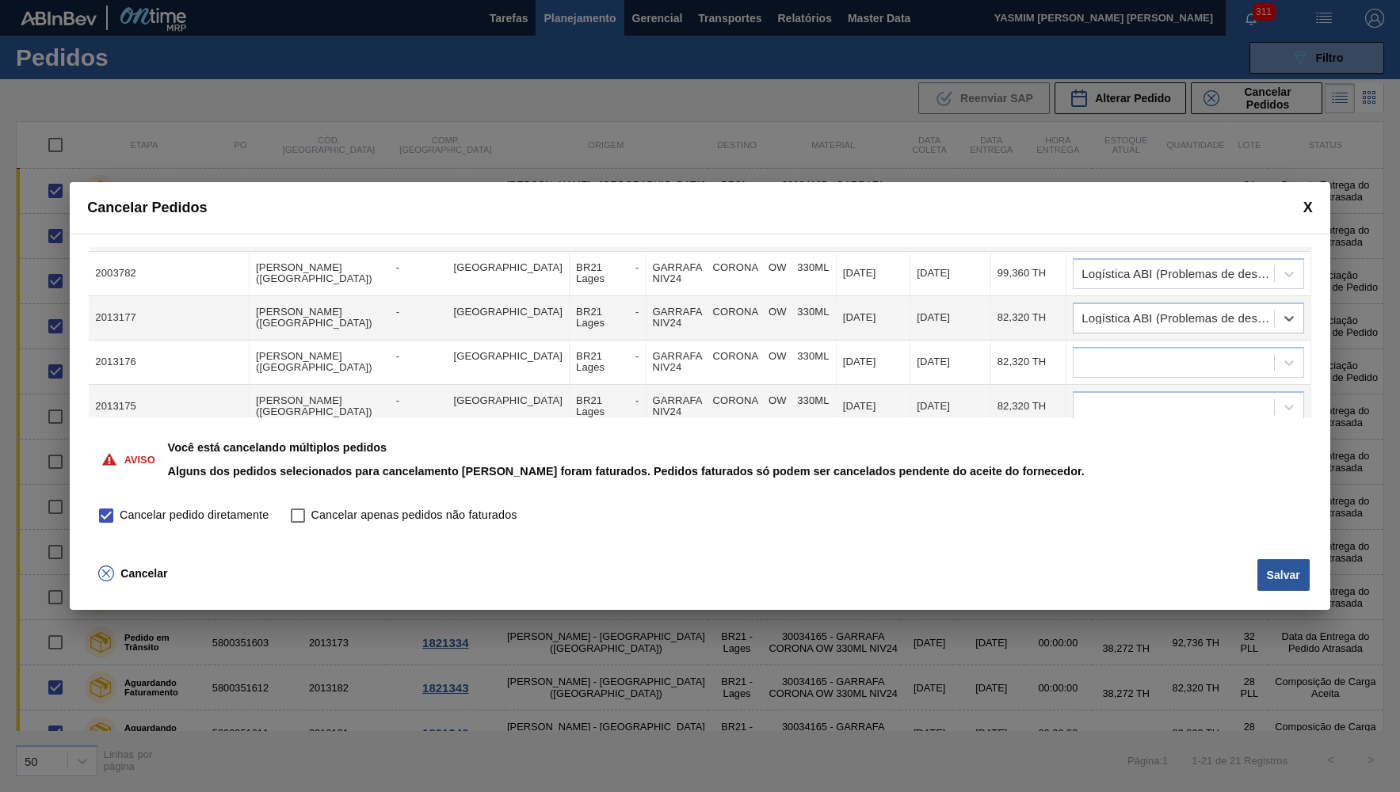
scroll to position [77, 0]
click at [1298, 570] on button "Salvar" at bounding box center [1283, 575] width 52 height 32
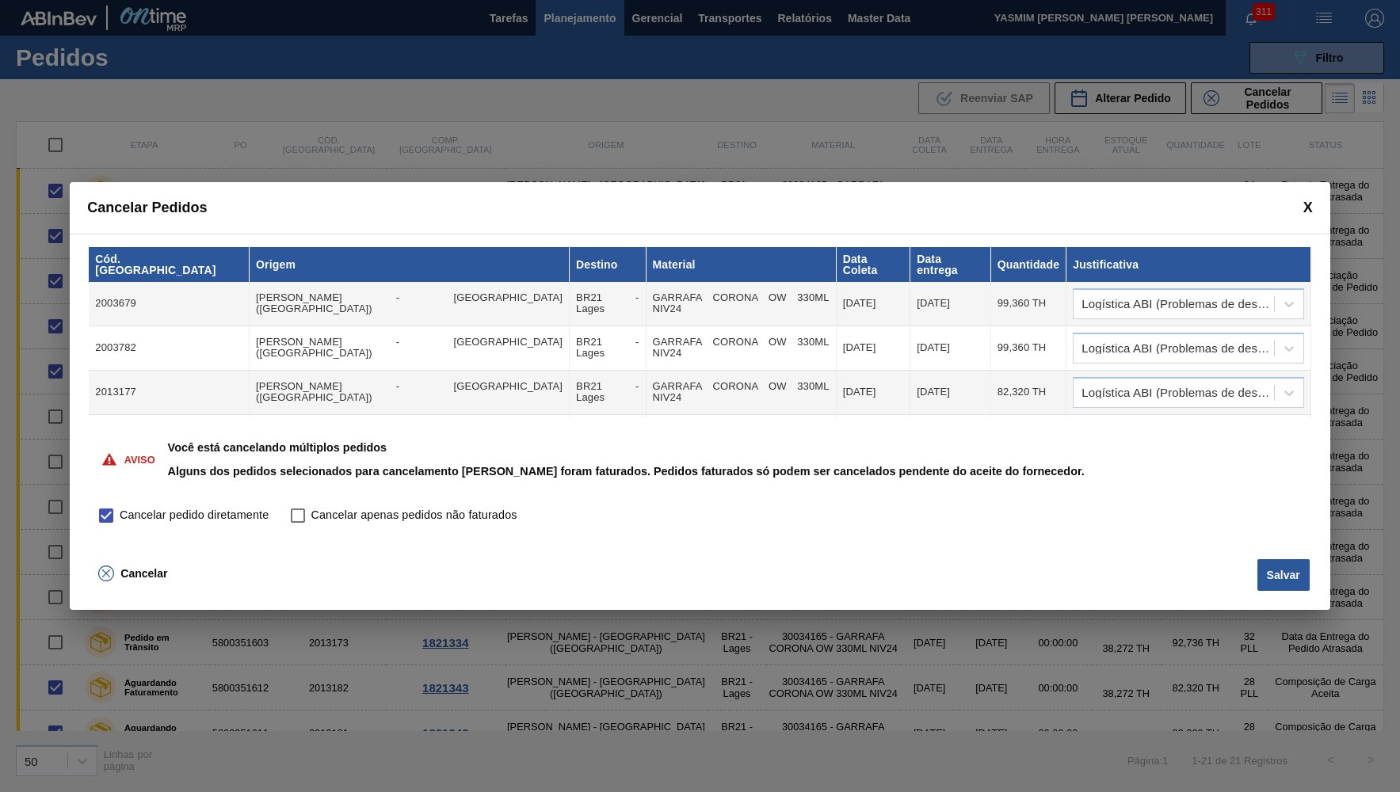
scroll to position [507, 0]
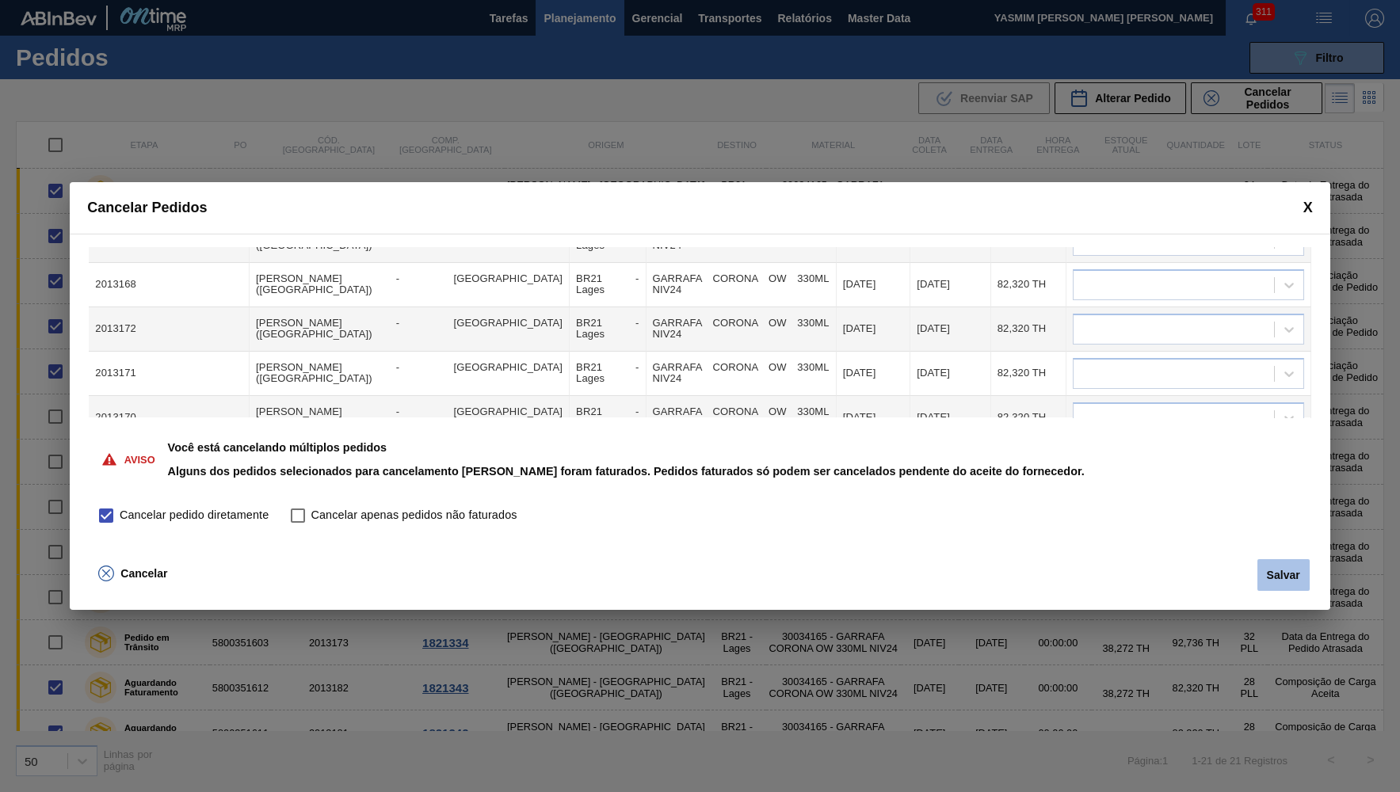
click at [1298, 578] on button "Salvar" at bounding box center [1283, 575] width 52 height 32
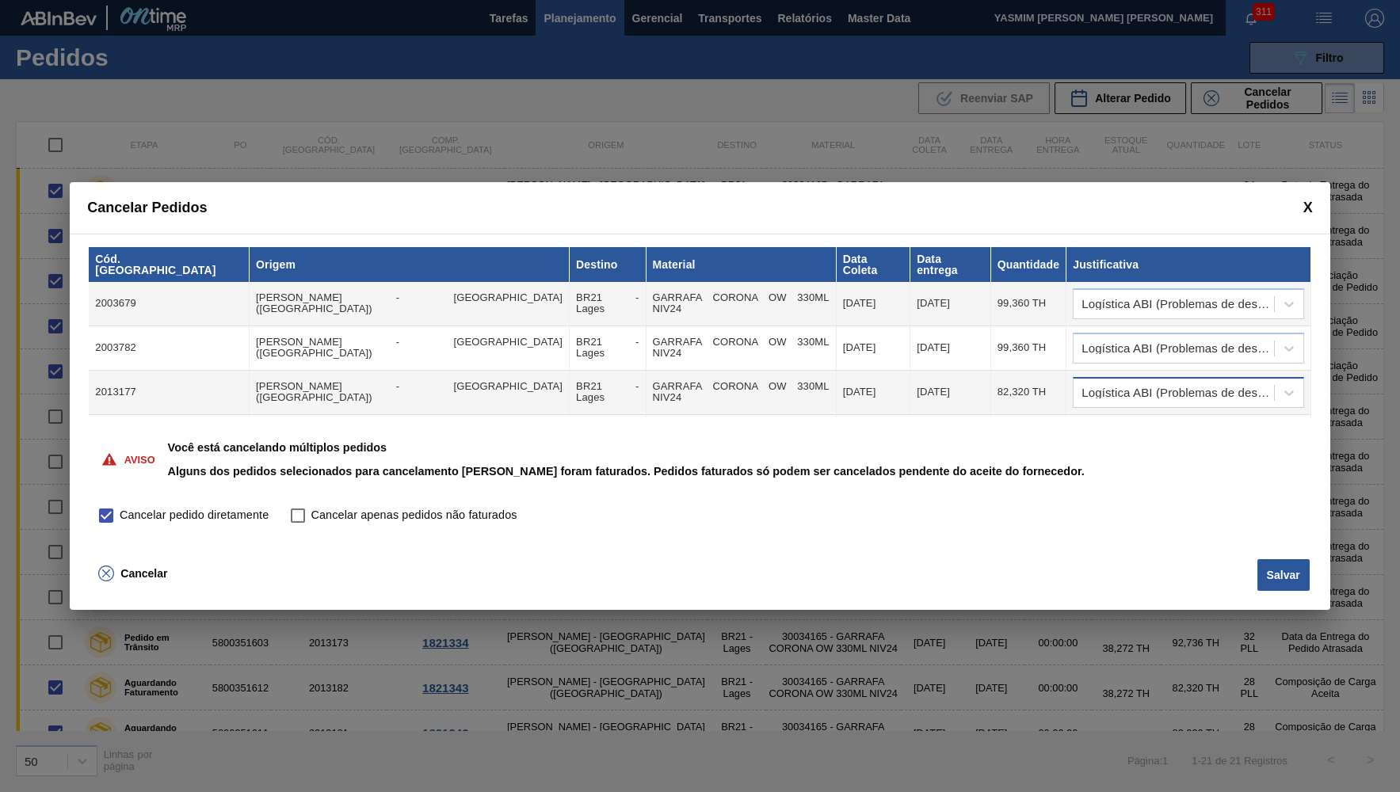
scroll to position [155, 0]
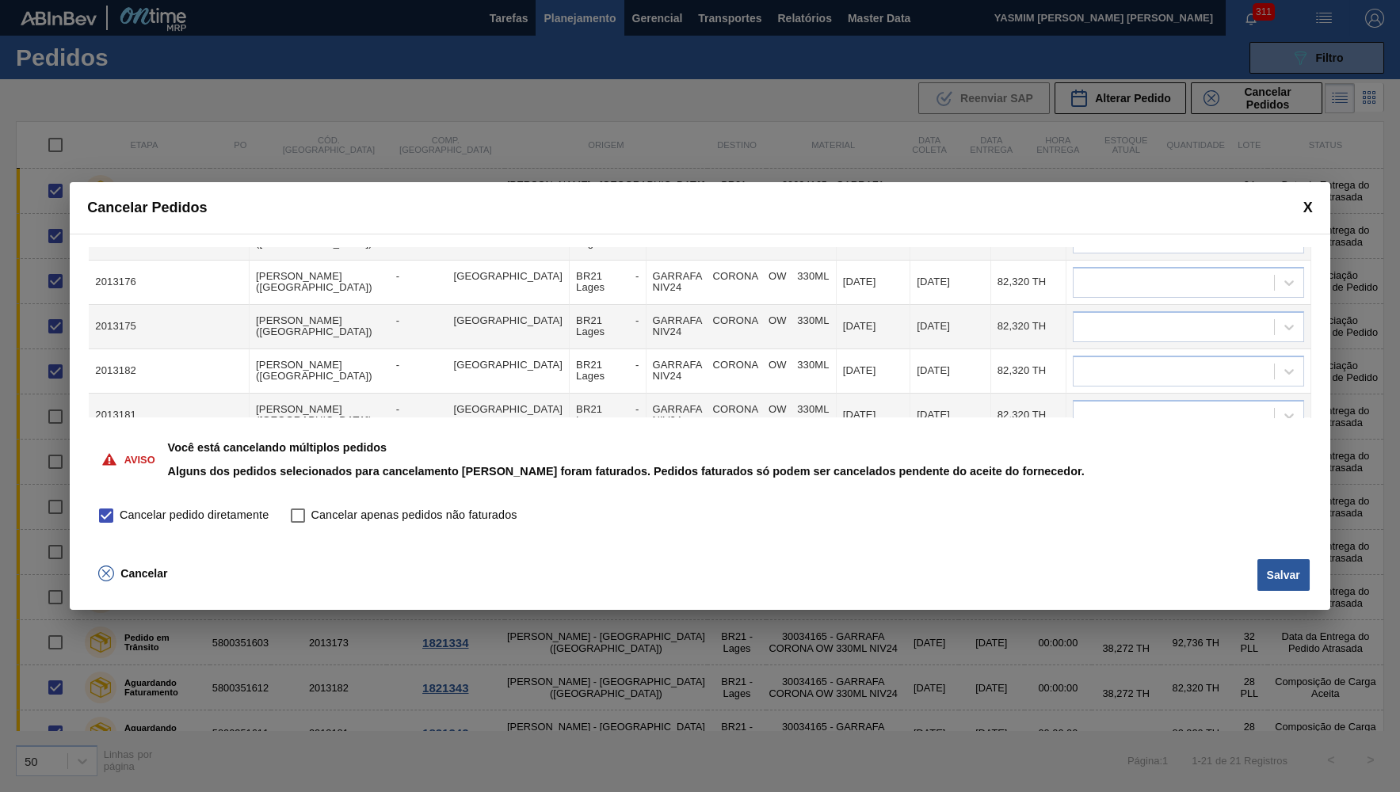
click at [1171, 292] on td at bounding box center [1188, 283] width 244 height 44
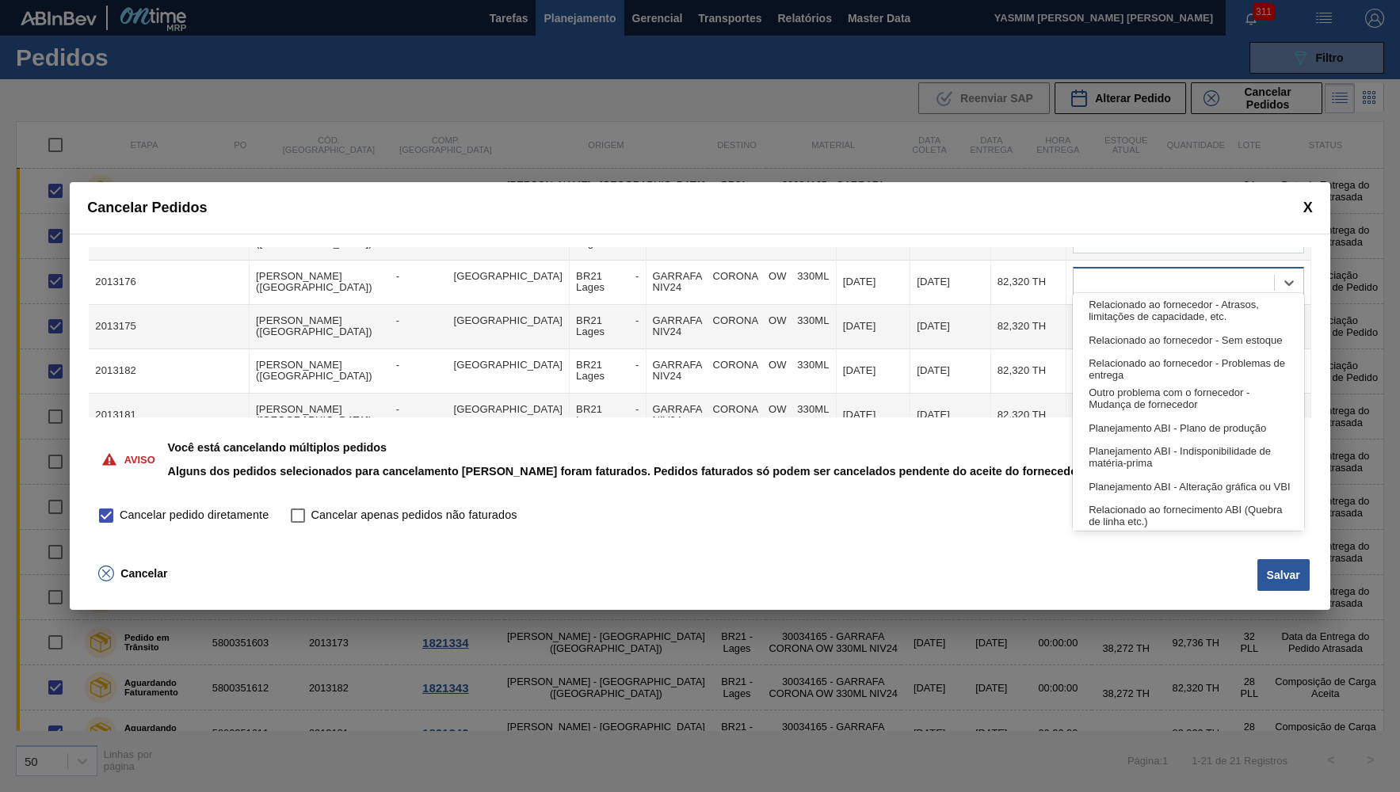
click at [1166, 280] on div at bounding box center [1174, 282] width 200 height 23
type input "des"
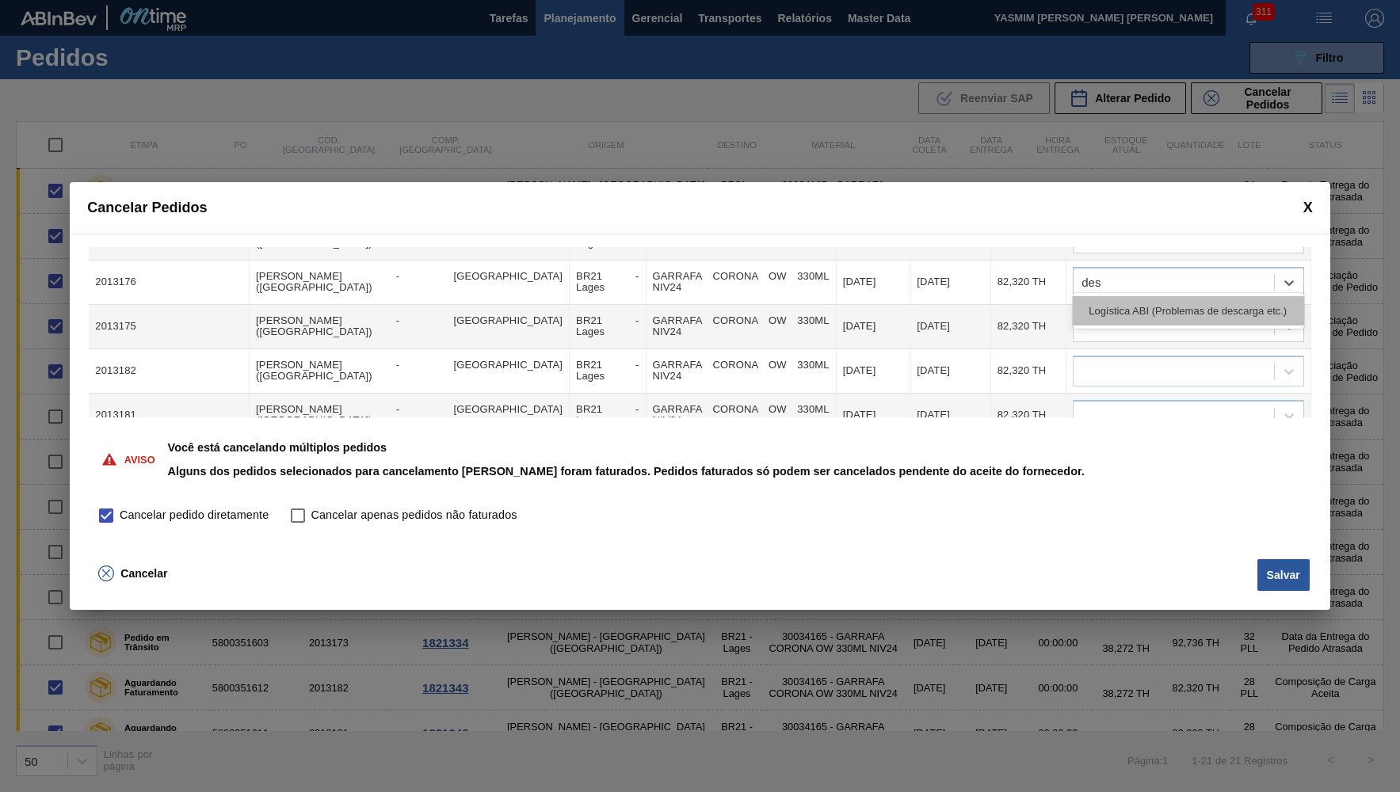
click at [1097, 324] on div "Logística ABI (Problemas de descarga etc.)" at bounding box center [1188, 310] width 231 height 29
click at [1099, 322] on div at bounding box center [1174, 326] width 200 height 23
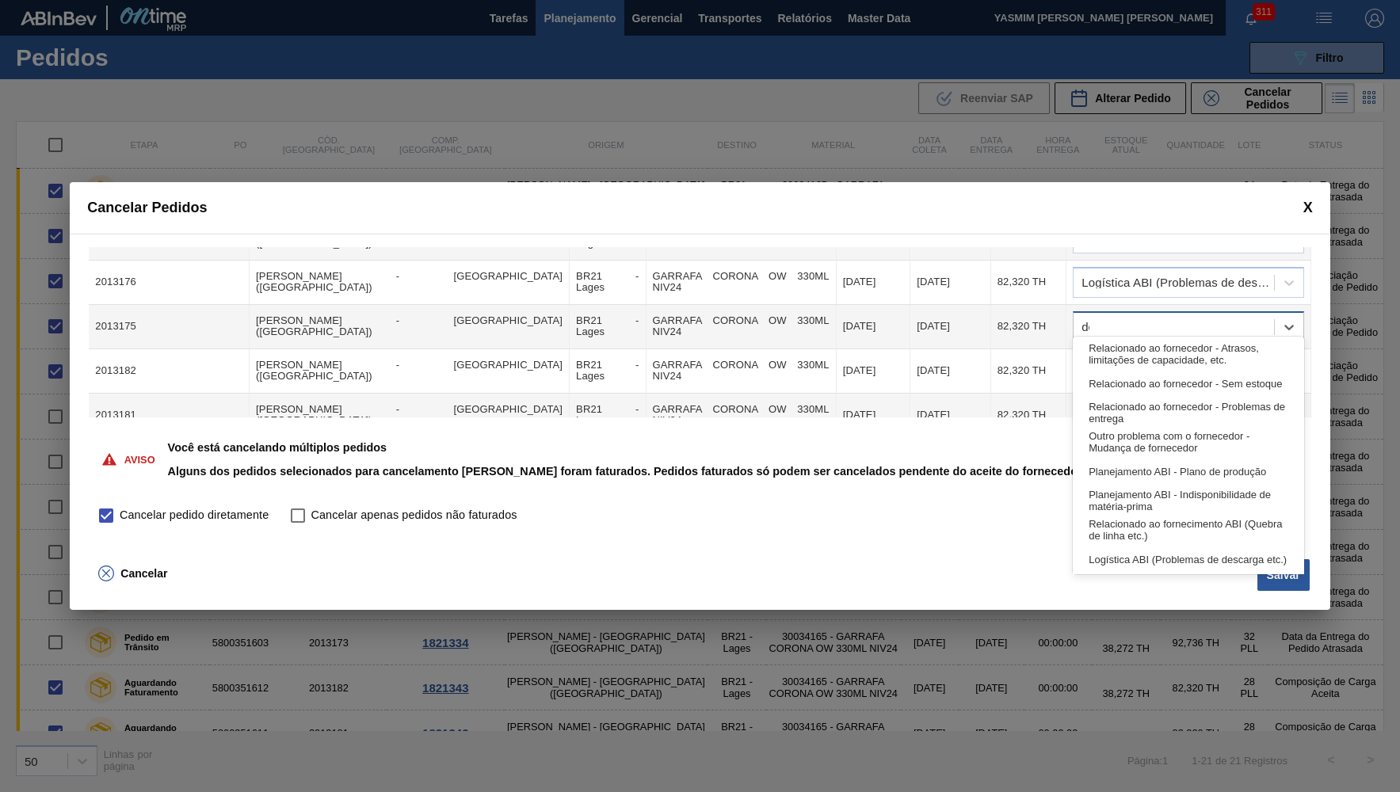
type input "desca"
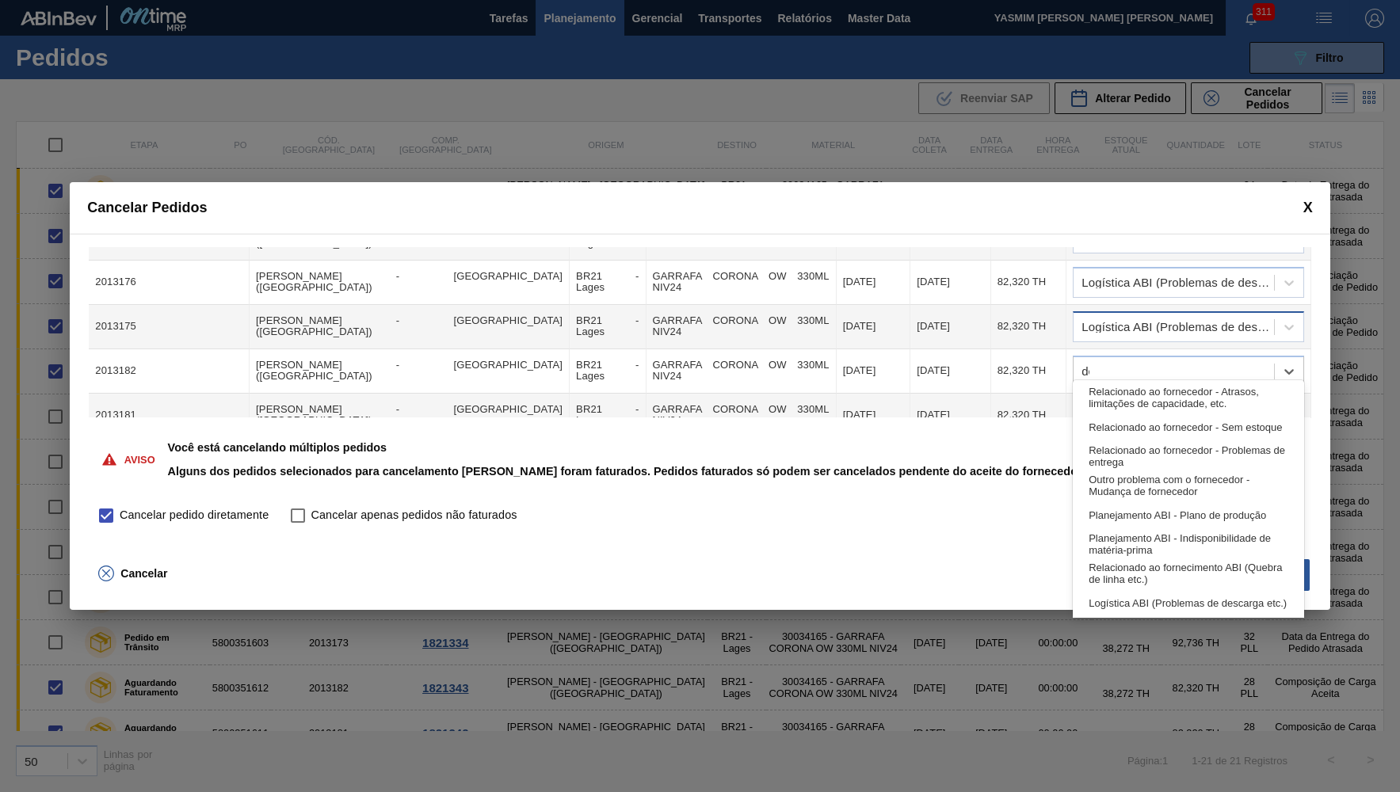
type input "des"
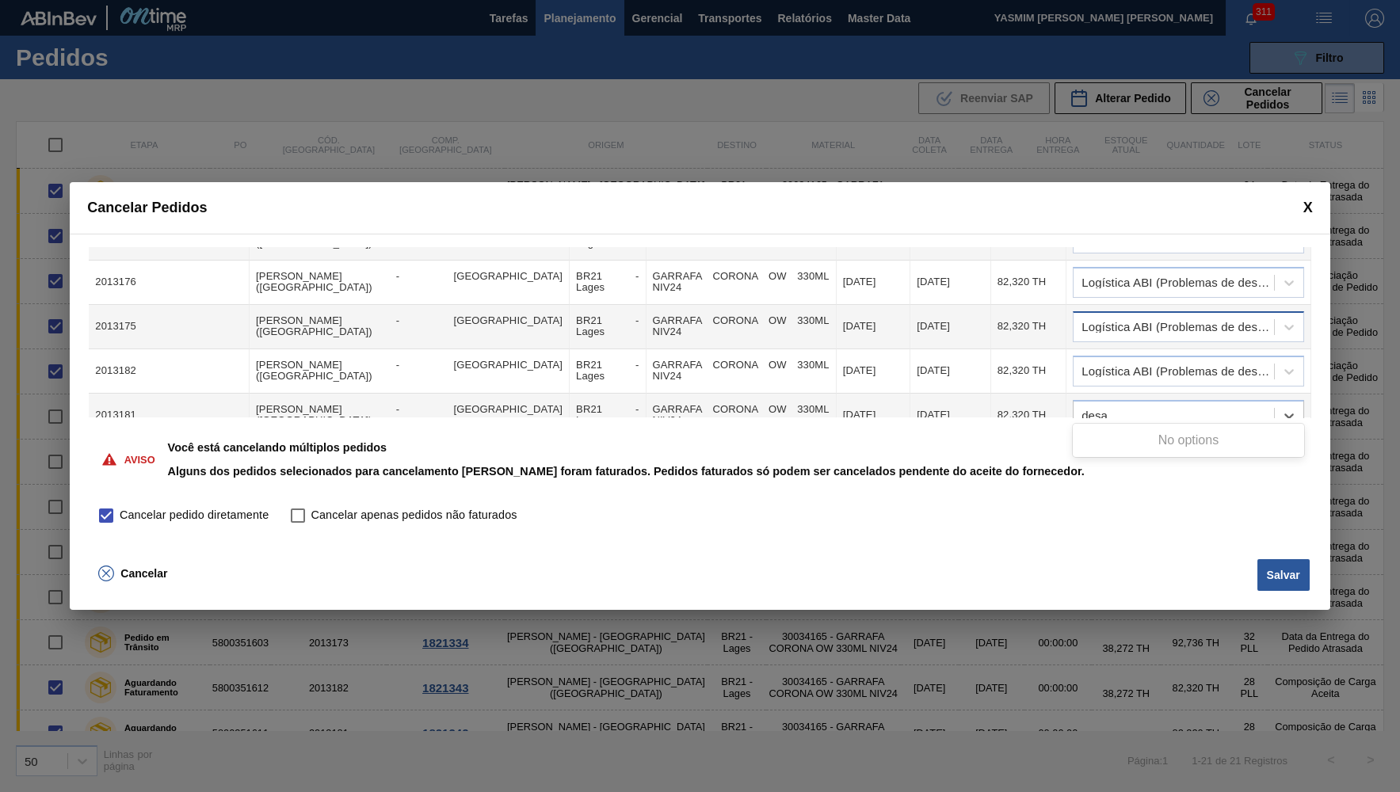
type input "desa"
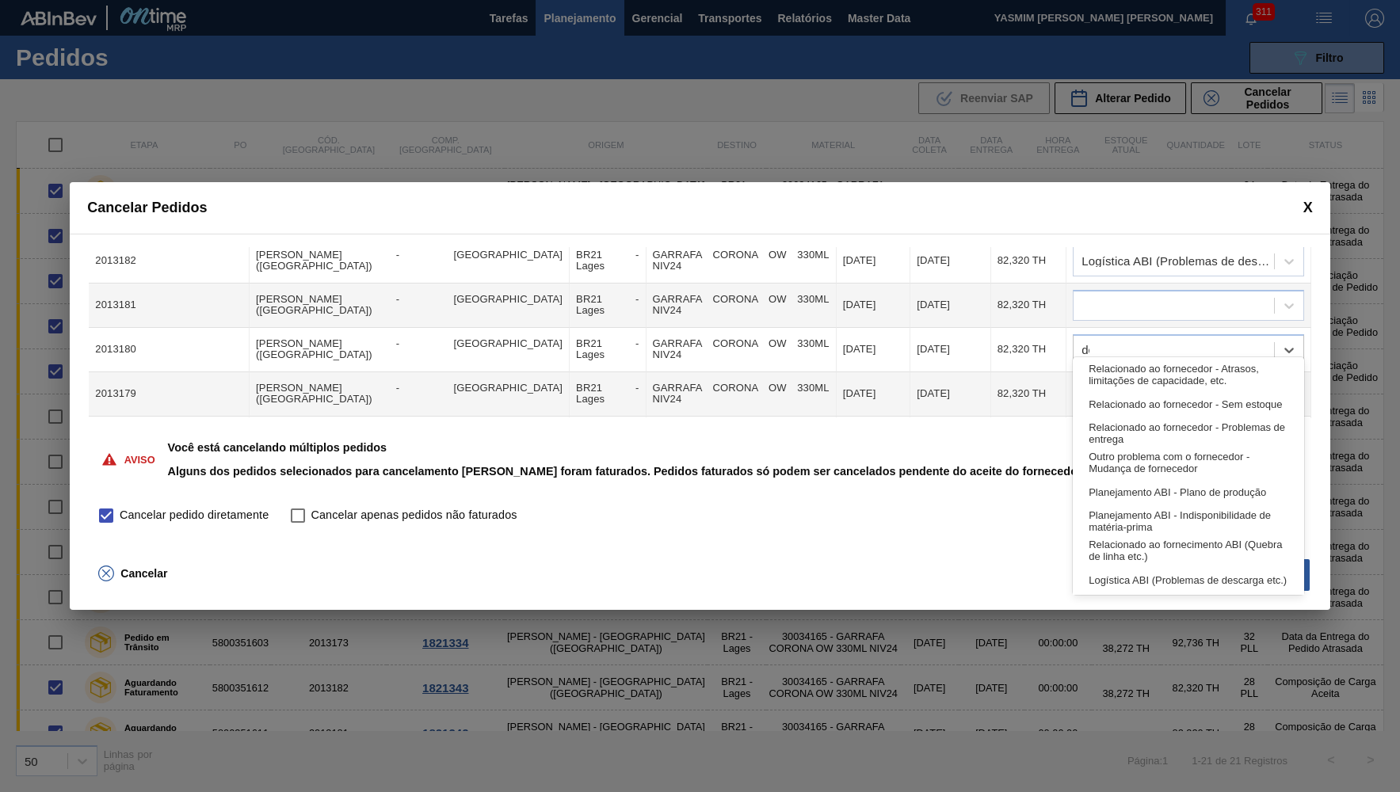
type input "des"
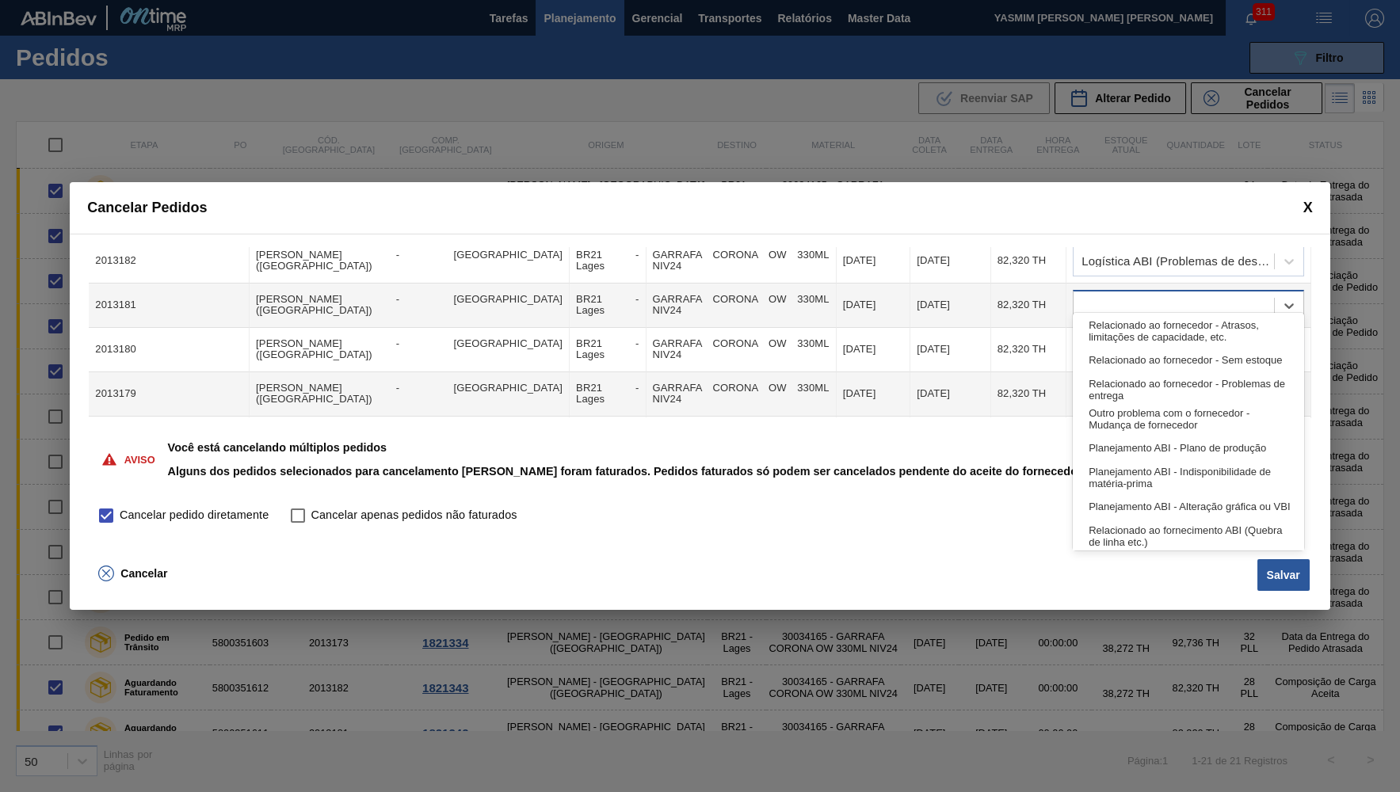
click at [1146, 299] on div at bounding box center [1174, 305] width 200 height 23
type input "des"
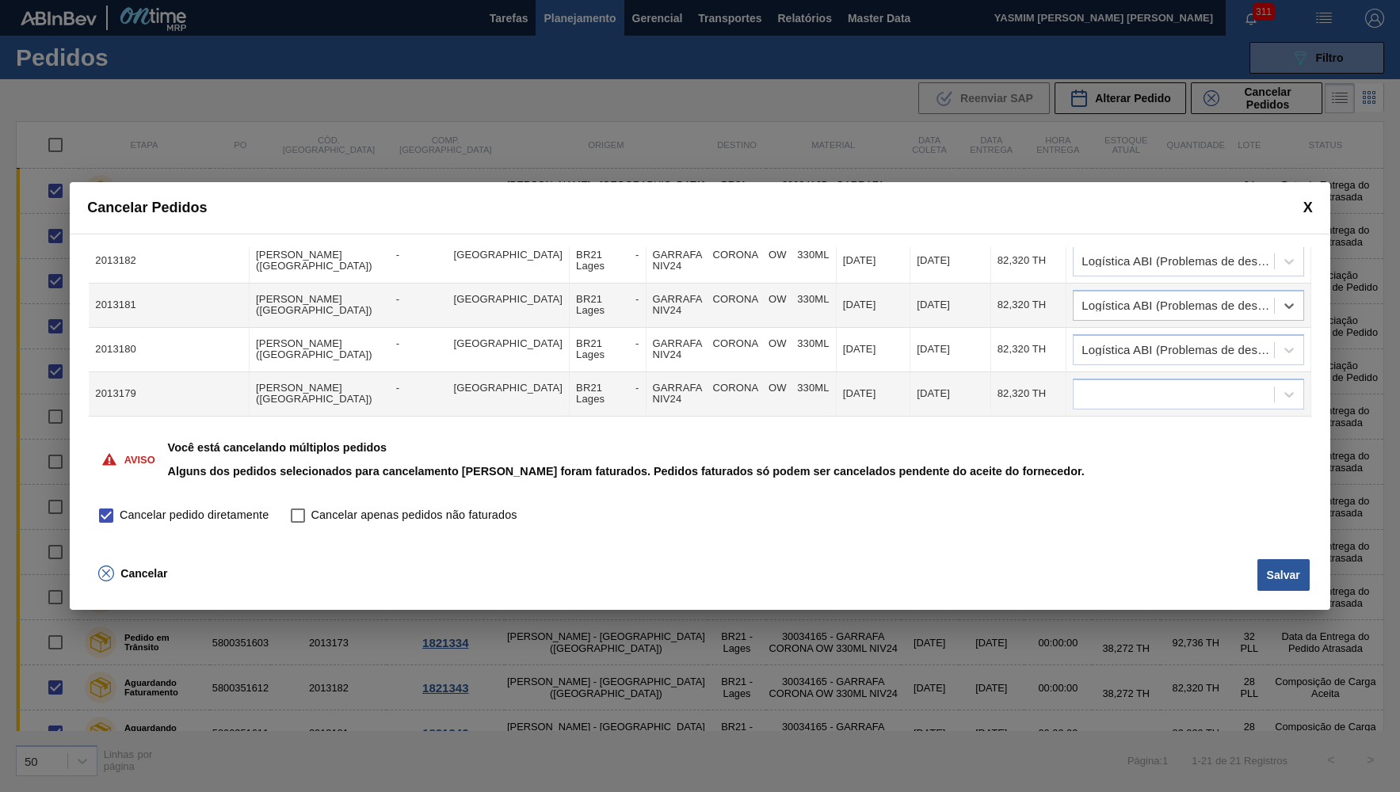
scroll to position [342, 0]
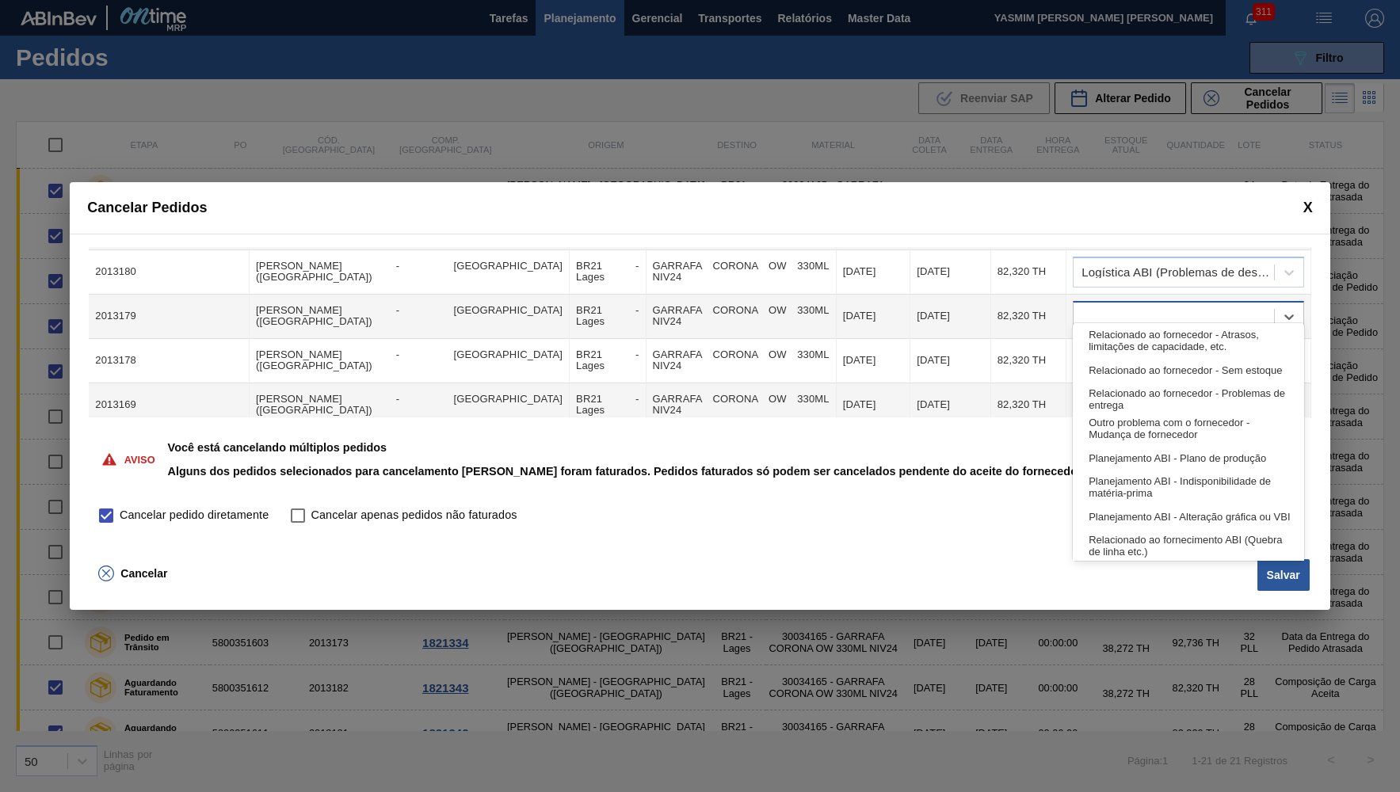
click at [1089, 308] on div at bounding box center [1174, 316] width 200 height 23
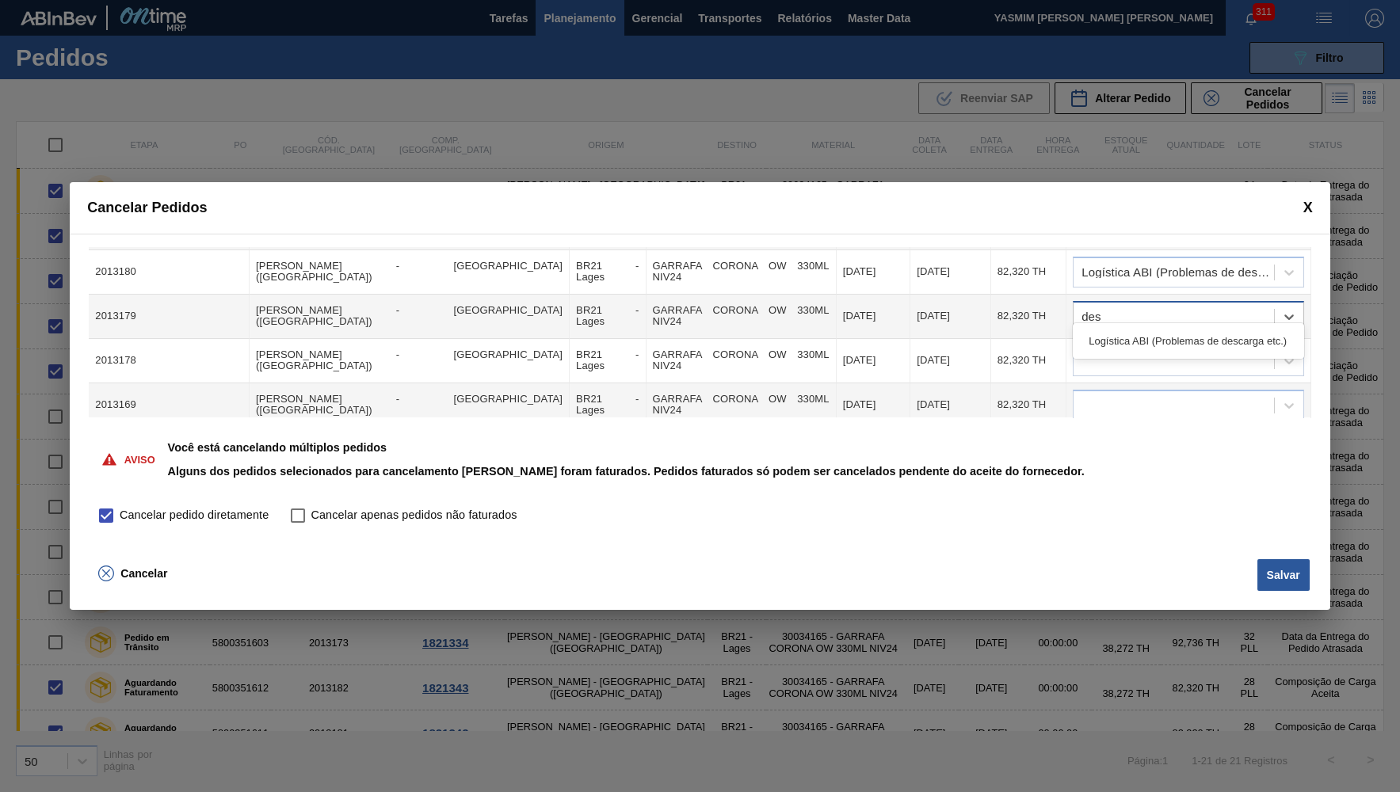
type input "desc"
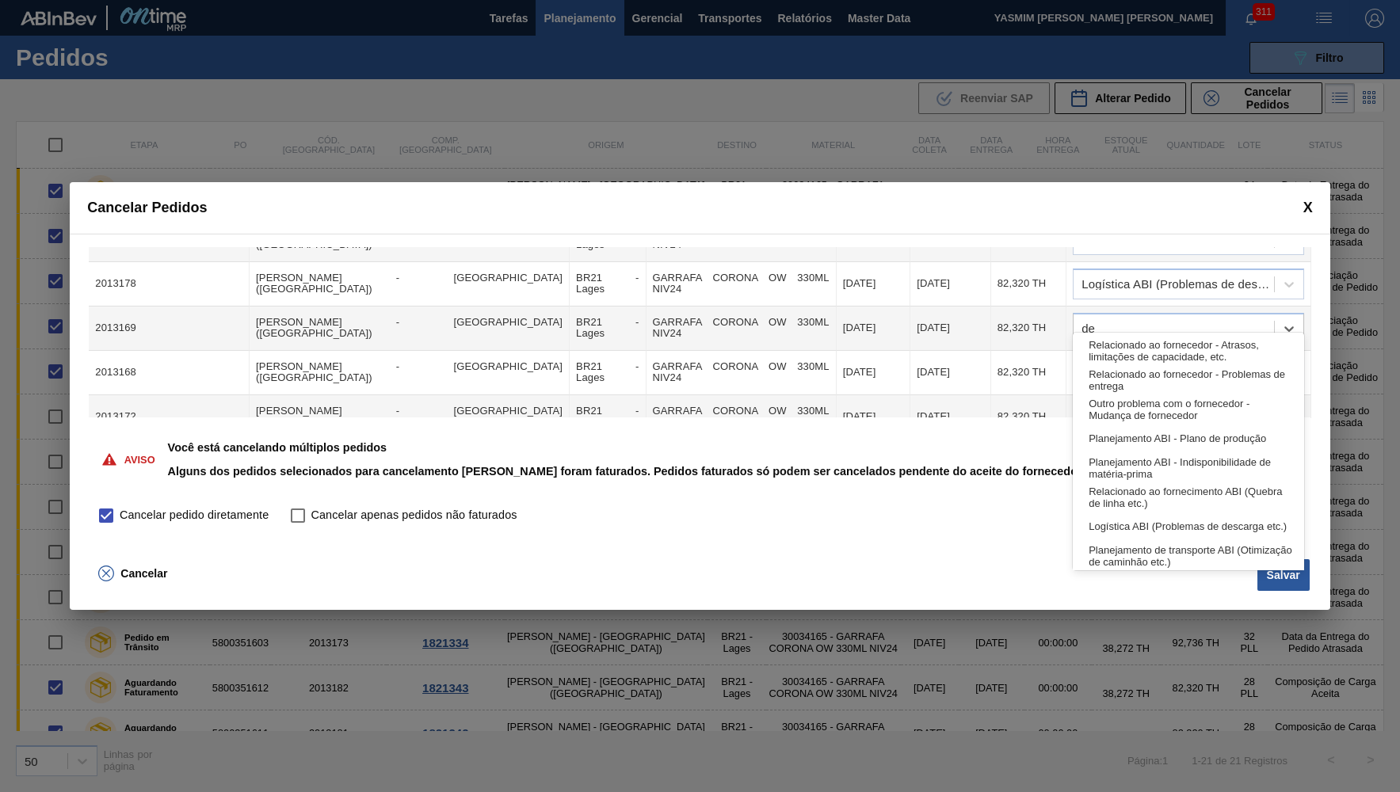
type input "des"
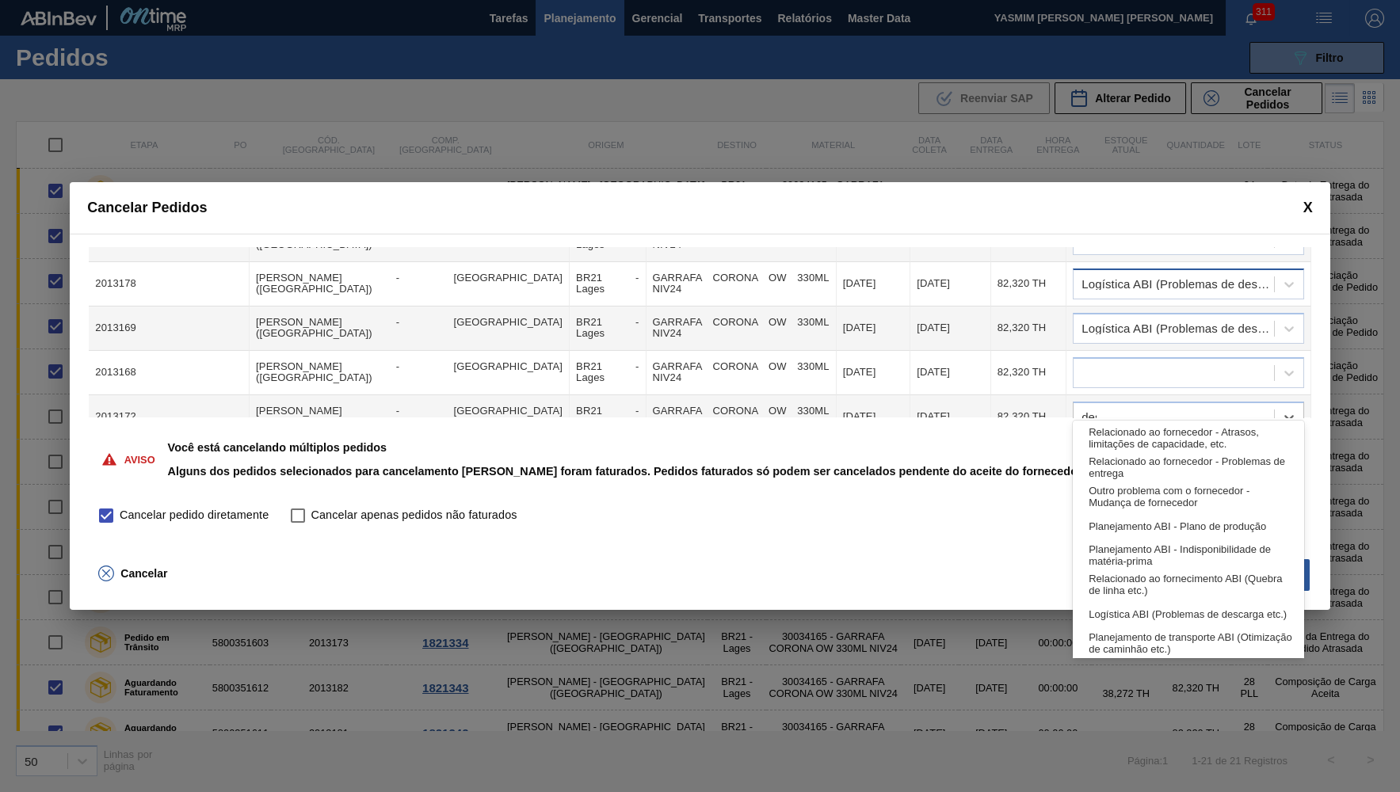
type input "desca"
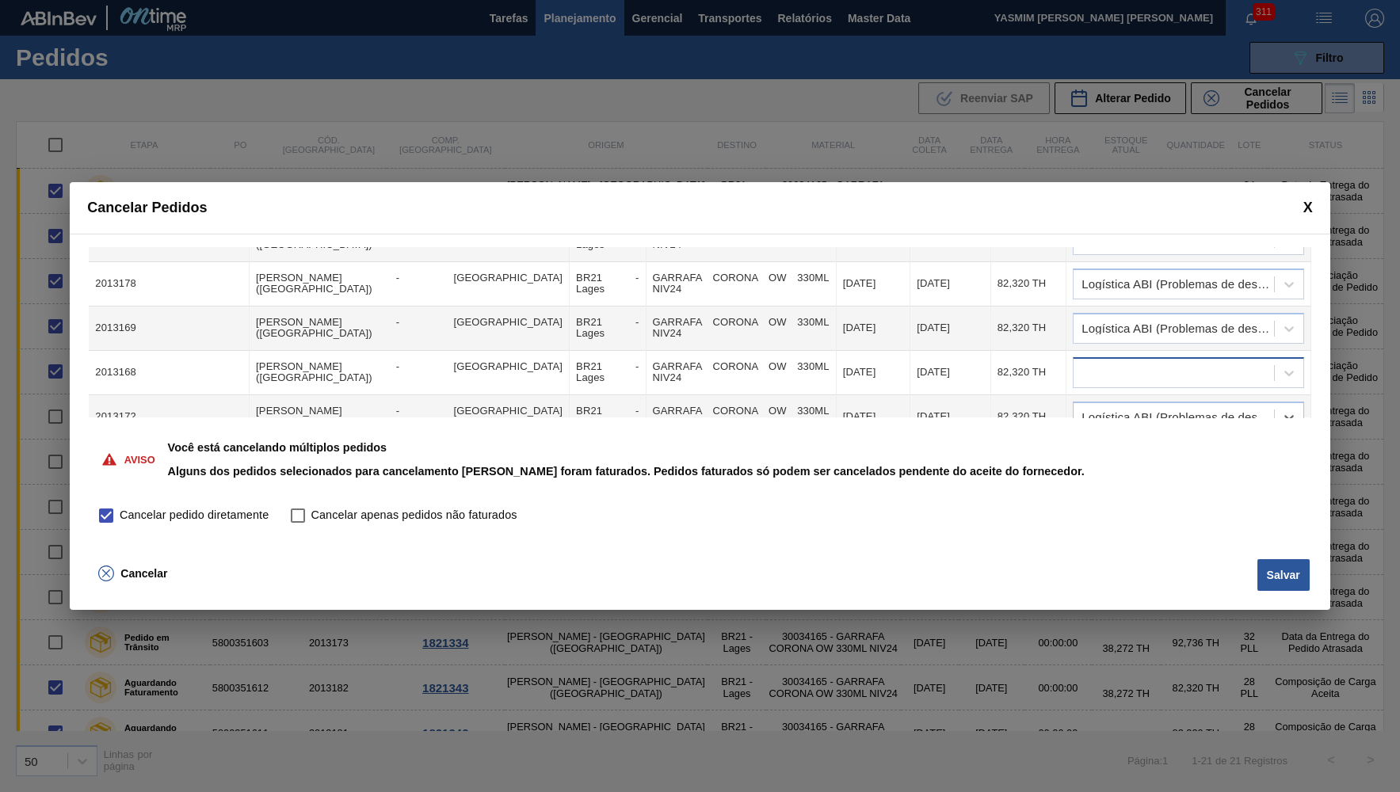
click at [1190, 361] on div at bounding box center [1174, 372] width 200 height 23
type input "desc"
click at [1128, 362] on div at bounding box center [1174, 373] width 200 height 23
type input "desca"
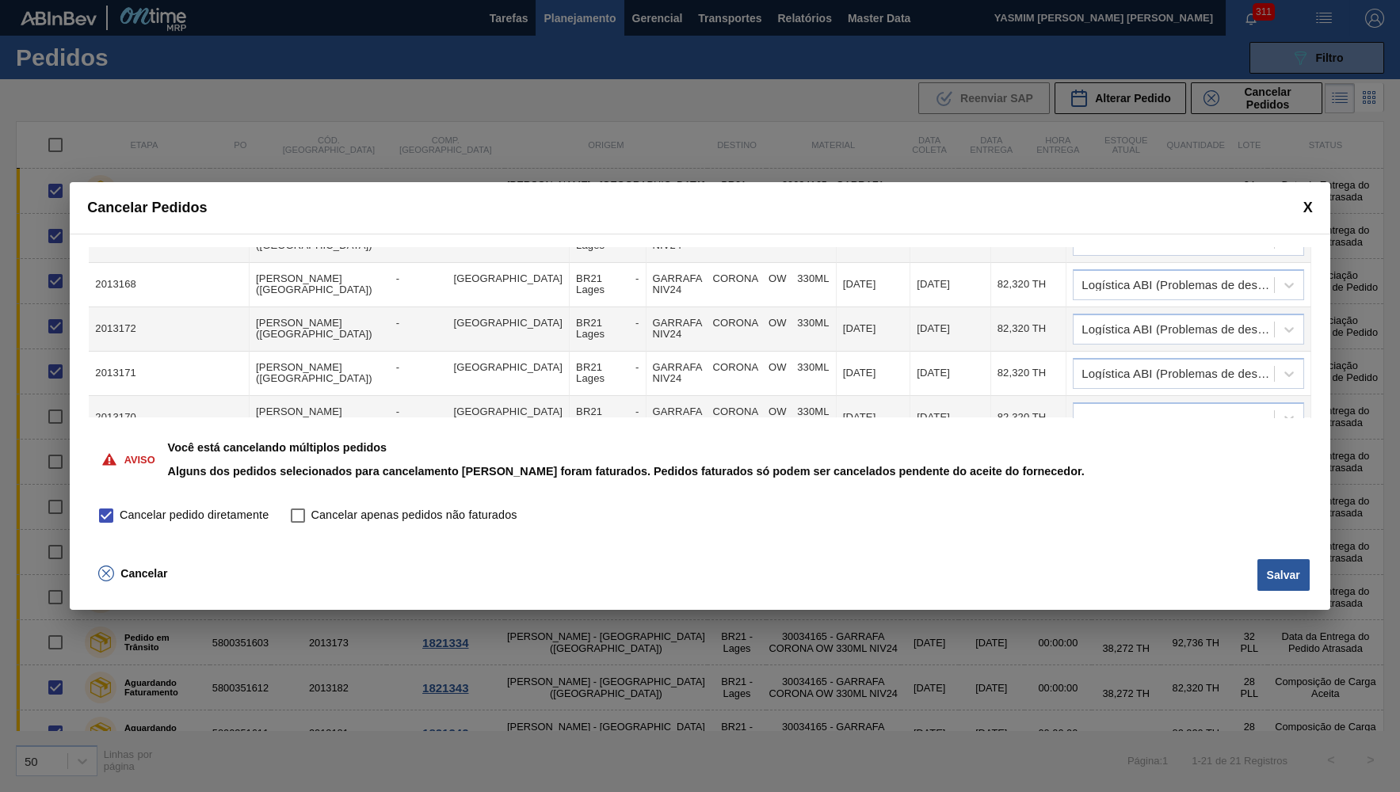
click at [1155, 396] on td at bounding box center [1188, 418] width 244 height 44
click at [1167, 406] on div at bounding box center [1174, 417] width 200 height 23
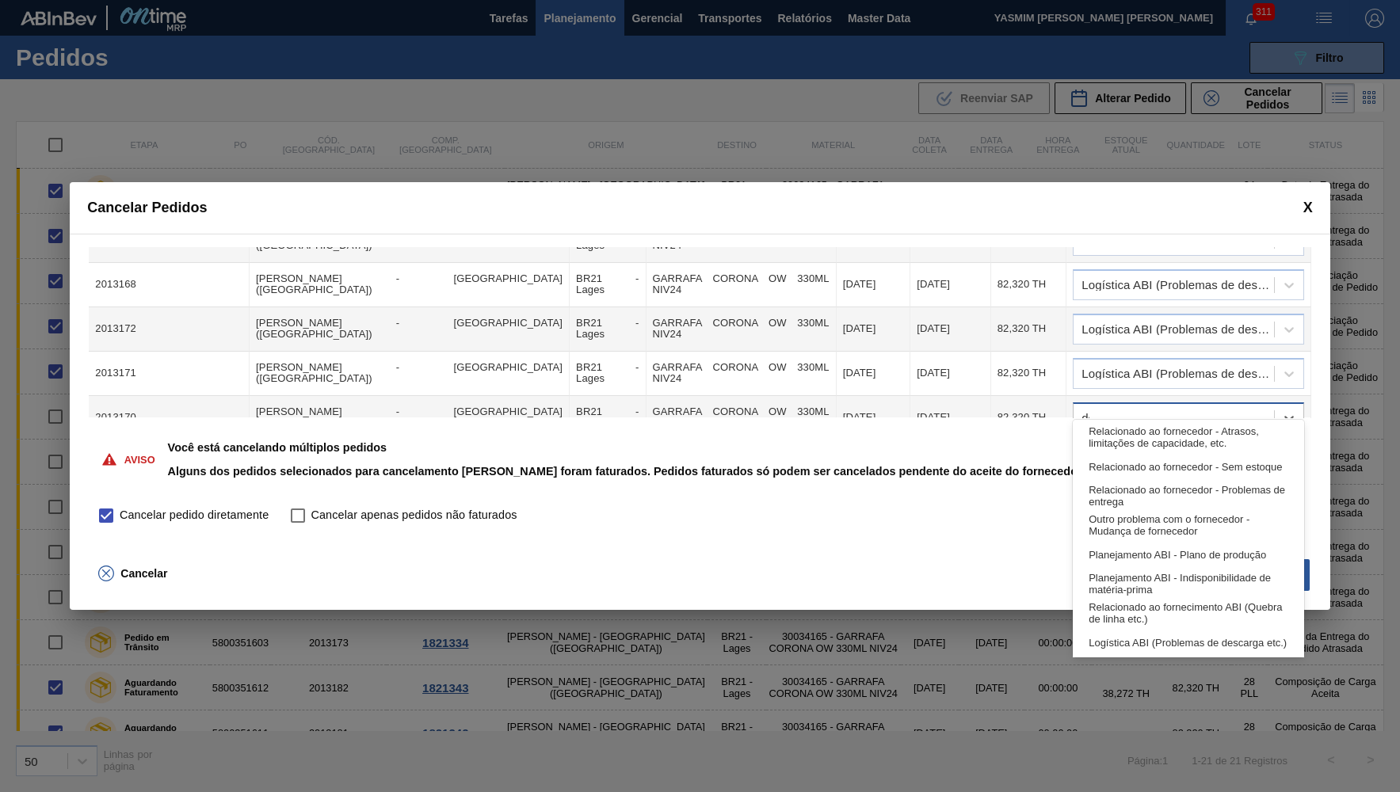
type input "des"
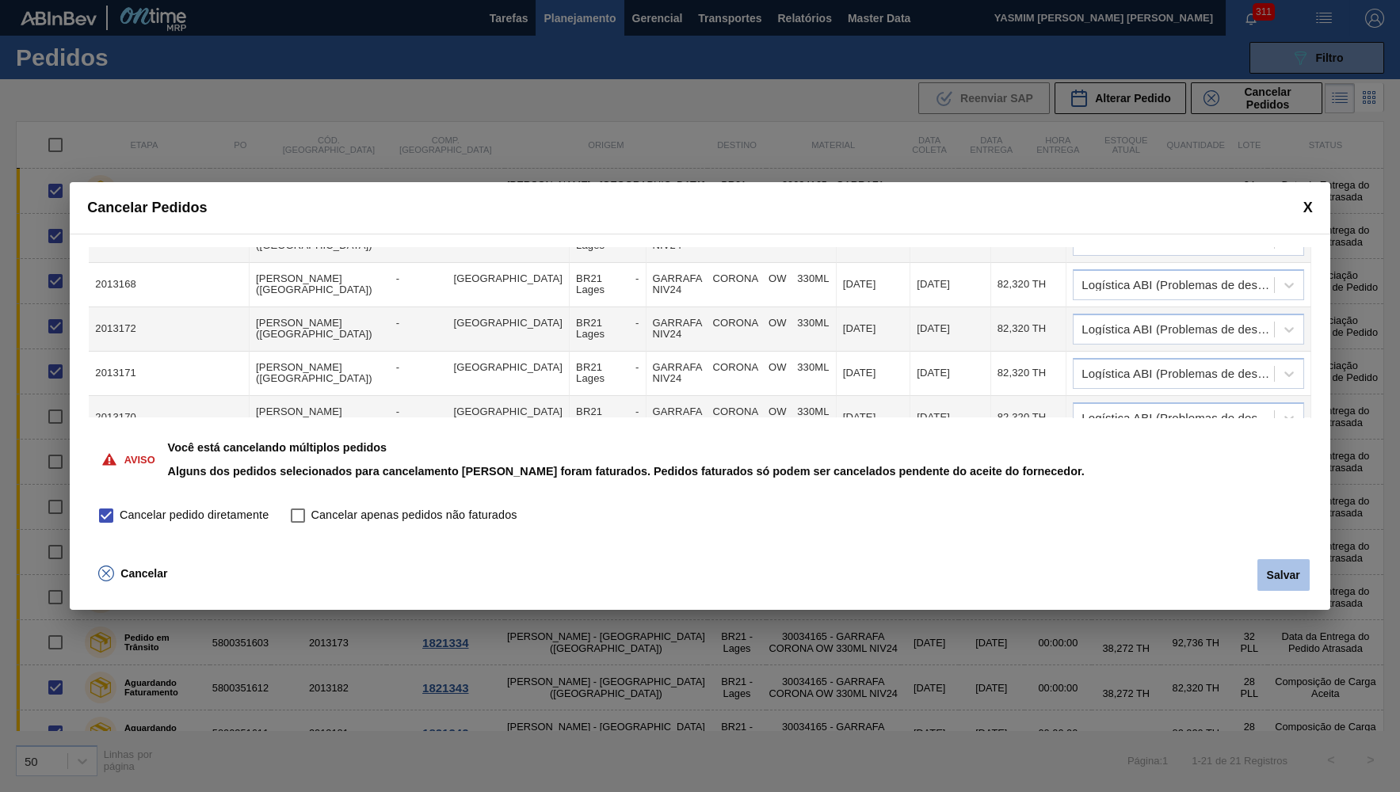
click at [1261, 581] on button "Salvar" at bounding box center [1283, 575] width 52 height 32
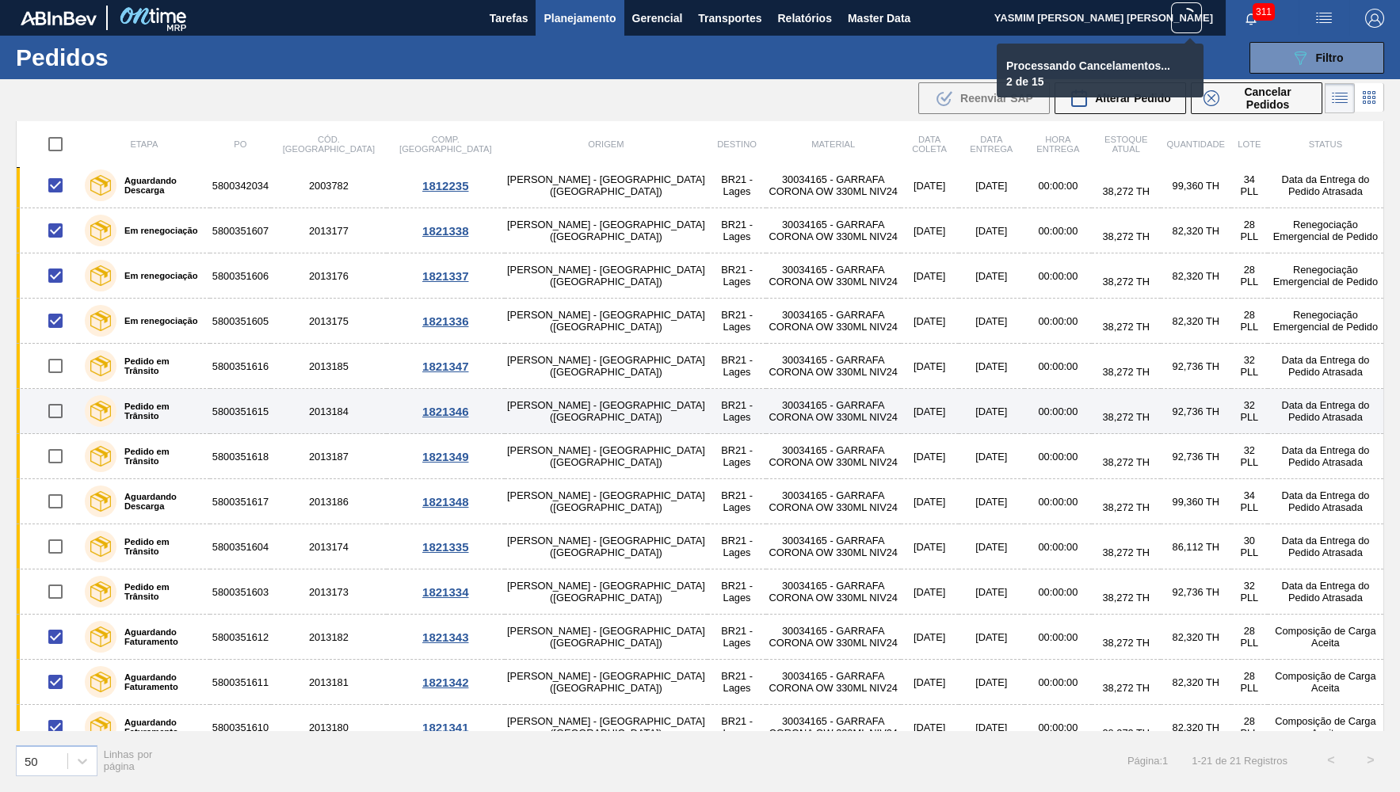
scroll to position [77, 0]
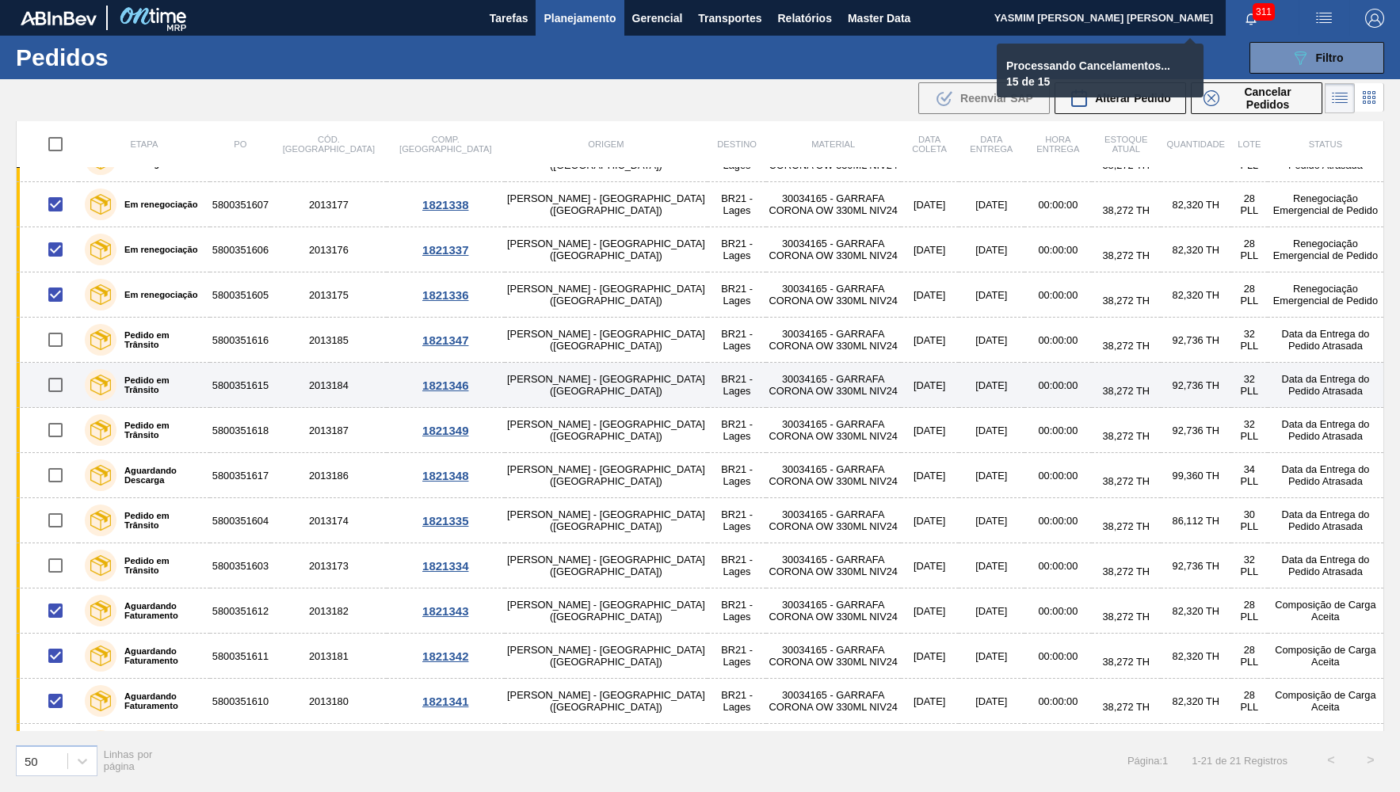
checkbox input "false"
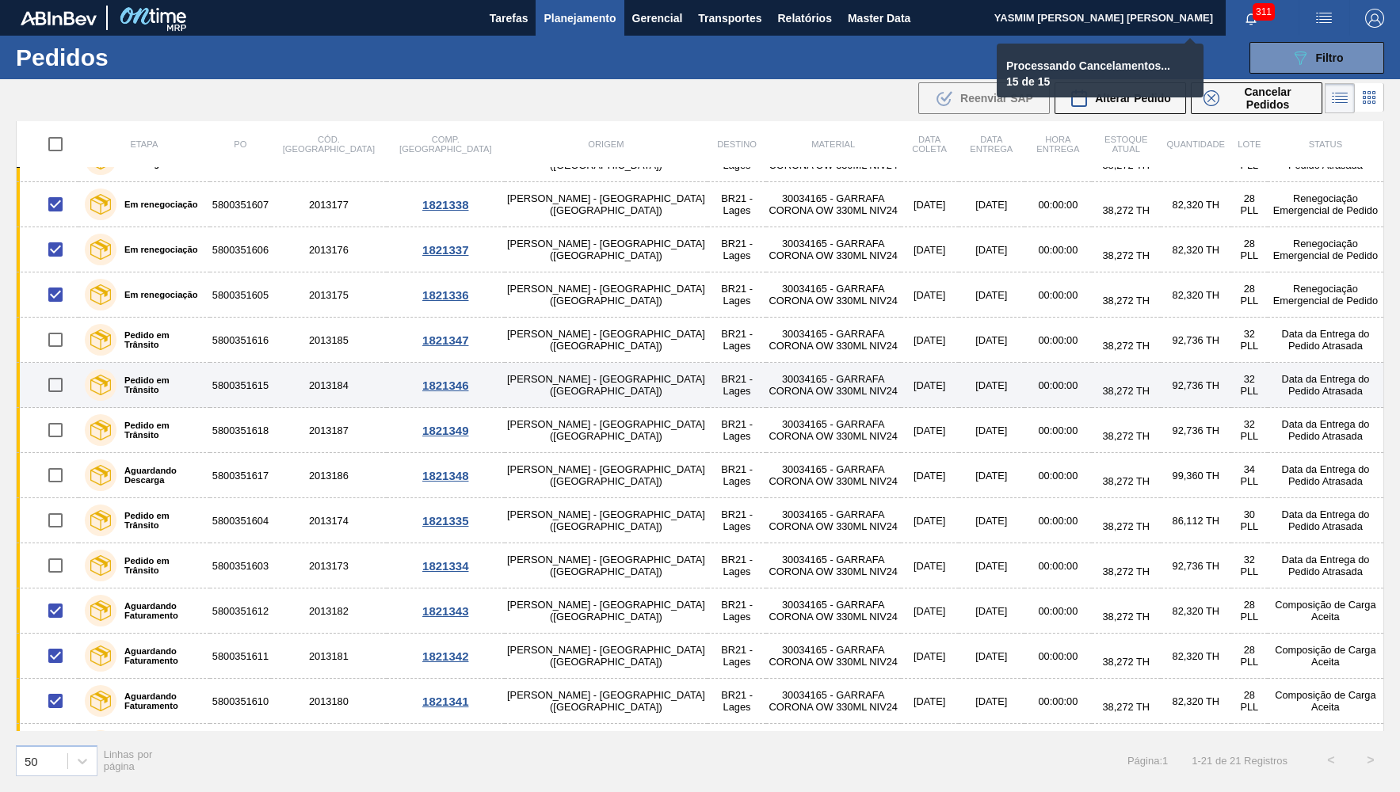
checkbox input "false"
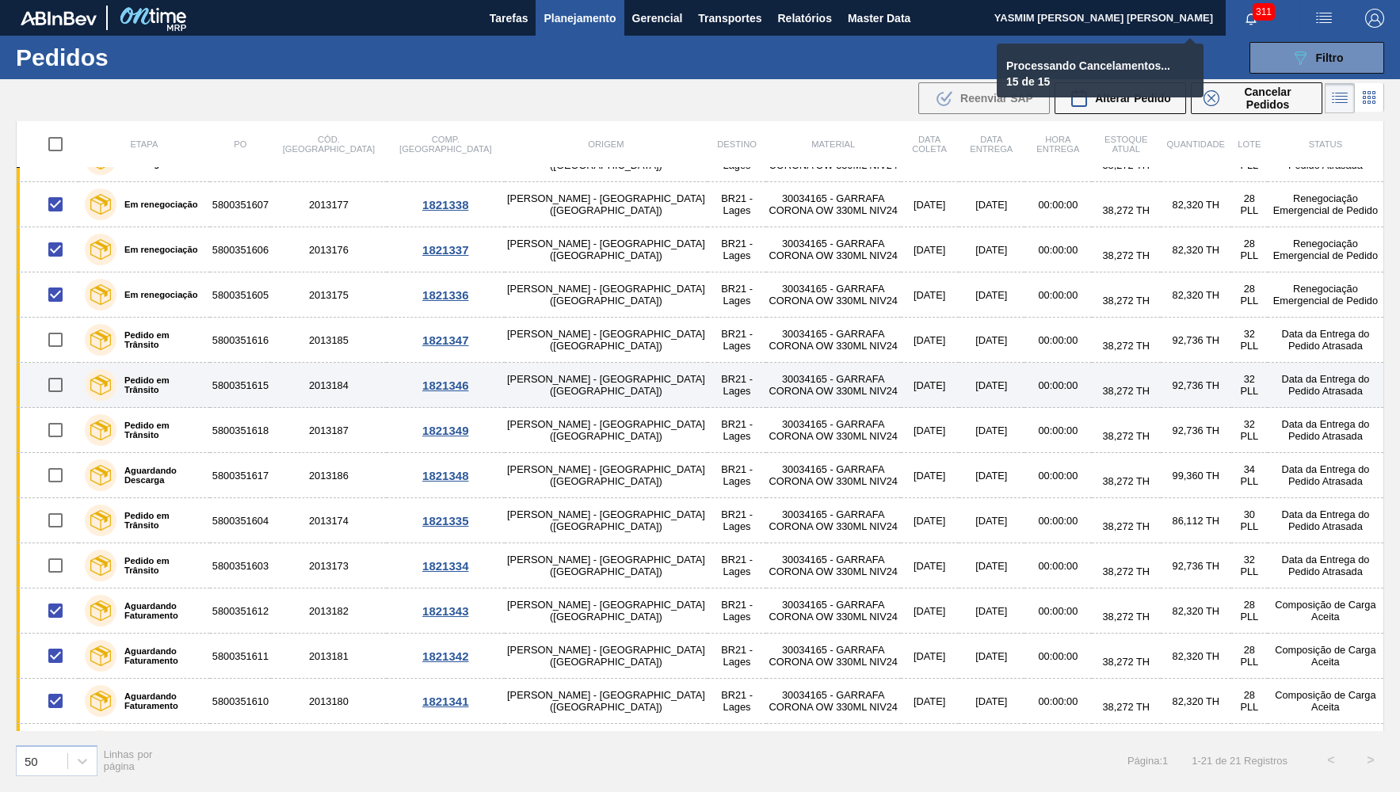
checkbox input "false"
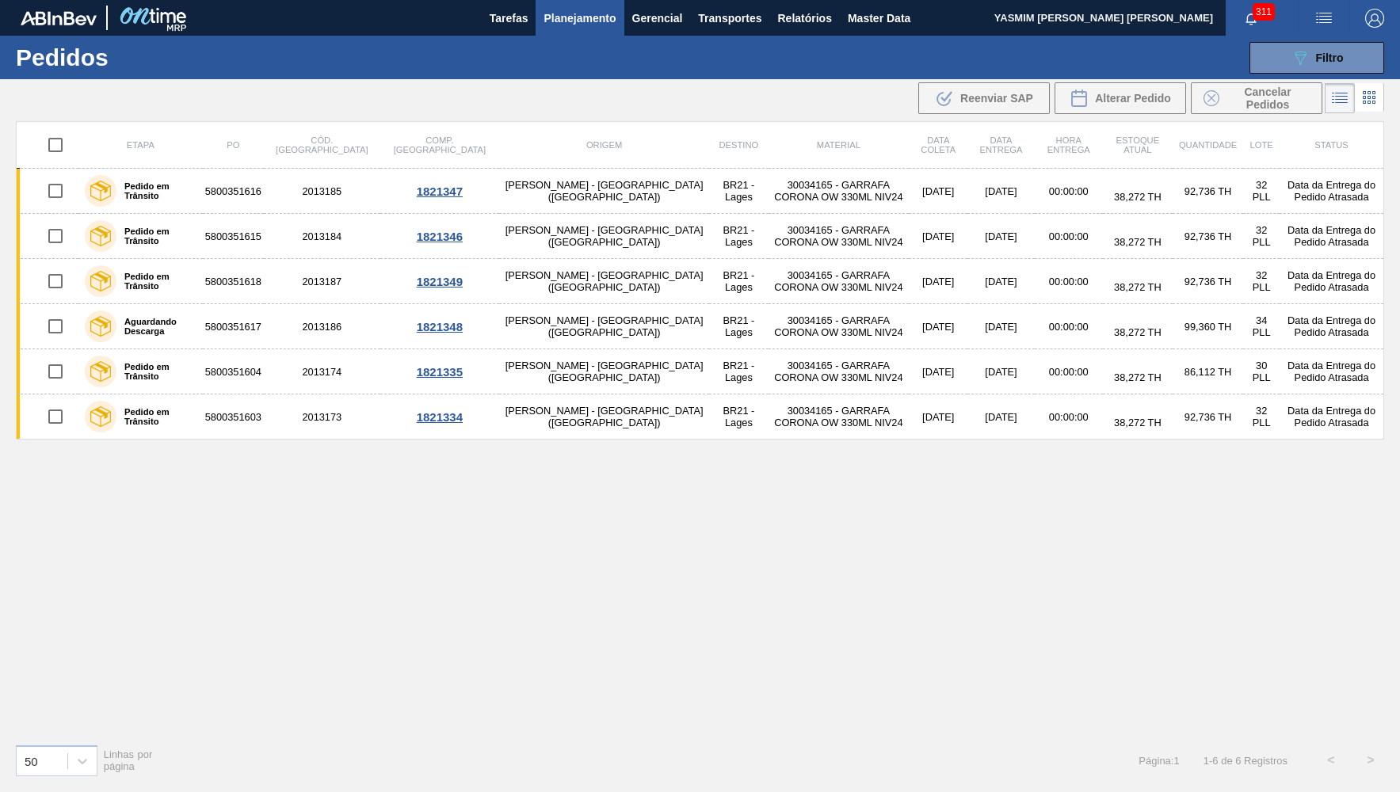
scroll to position [0, 0]
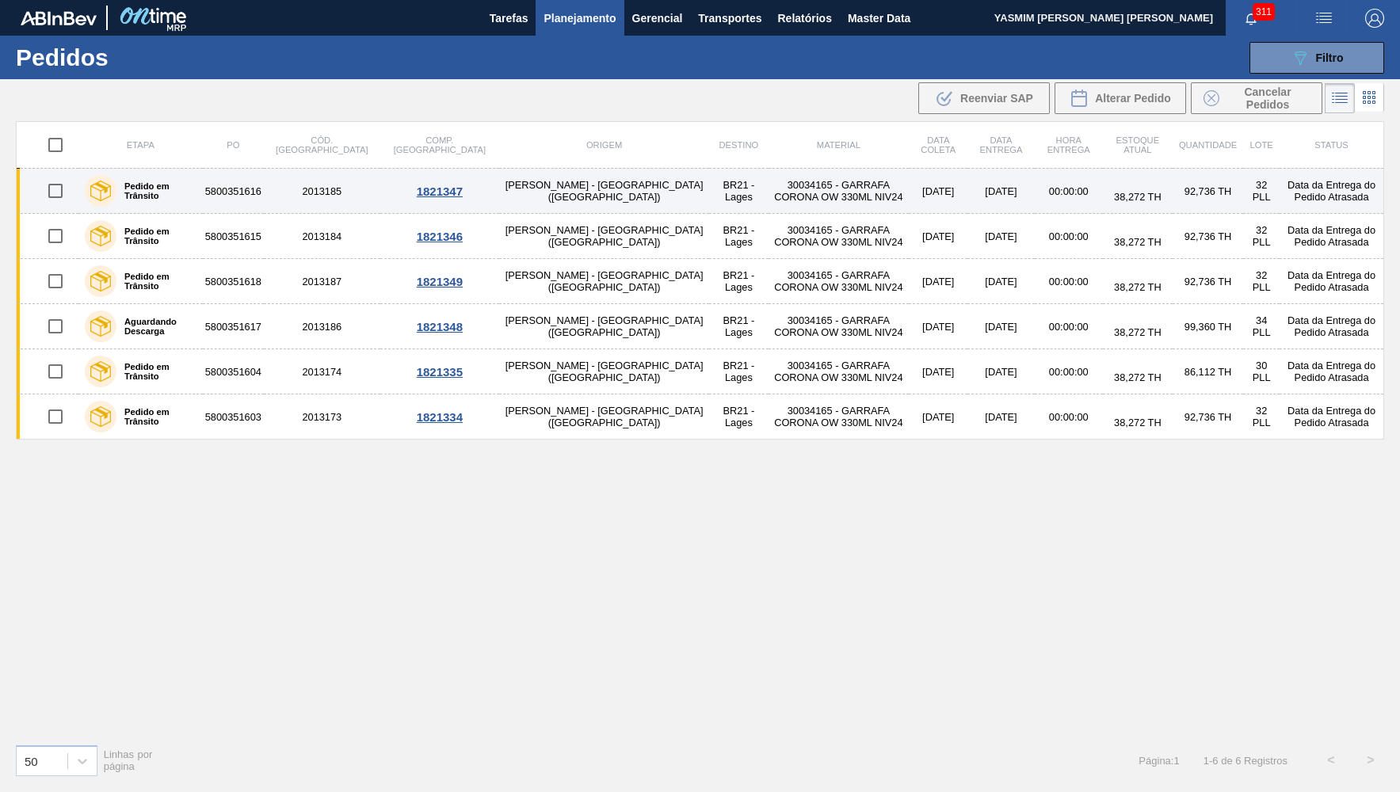
click at [769, 179] on td "30034165 - GARRAFA CORONA OW 330ML NIV24" at bounding box center [839, 191] width 141 height 45
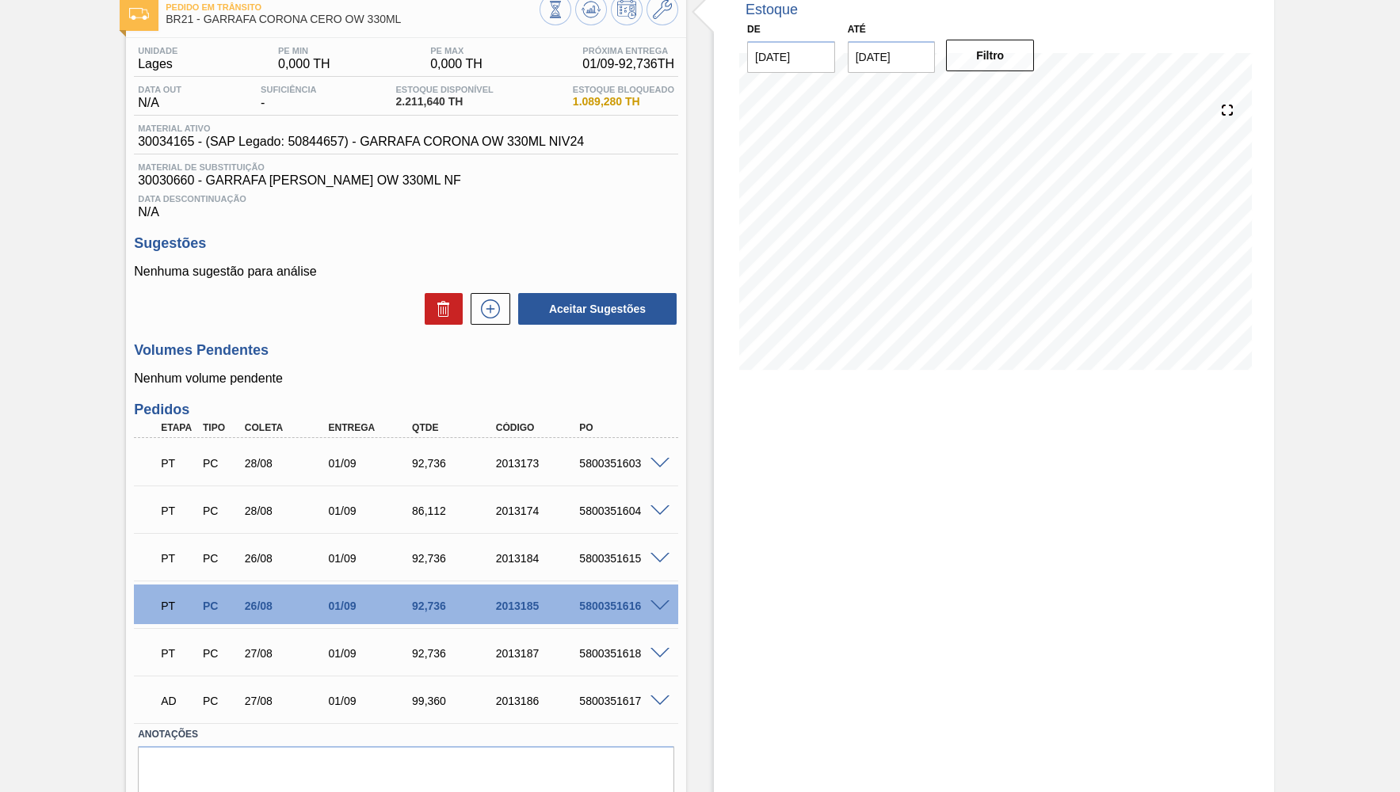
scroll to position [155, 0]
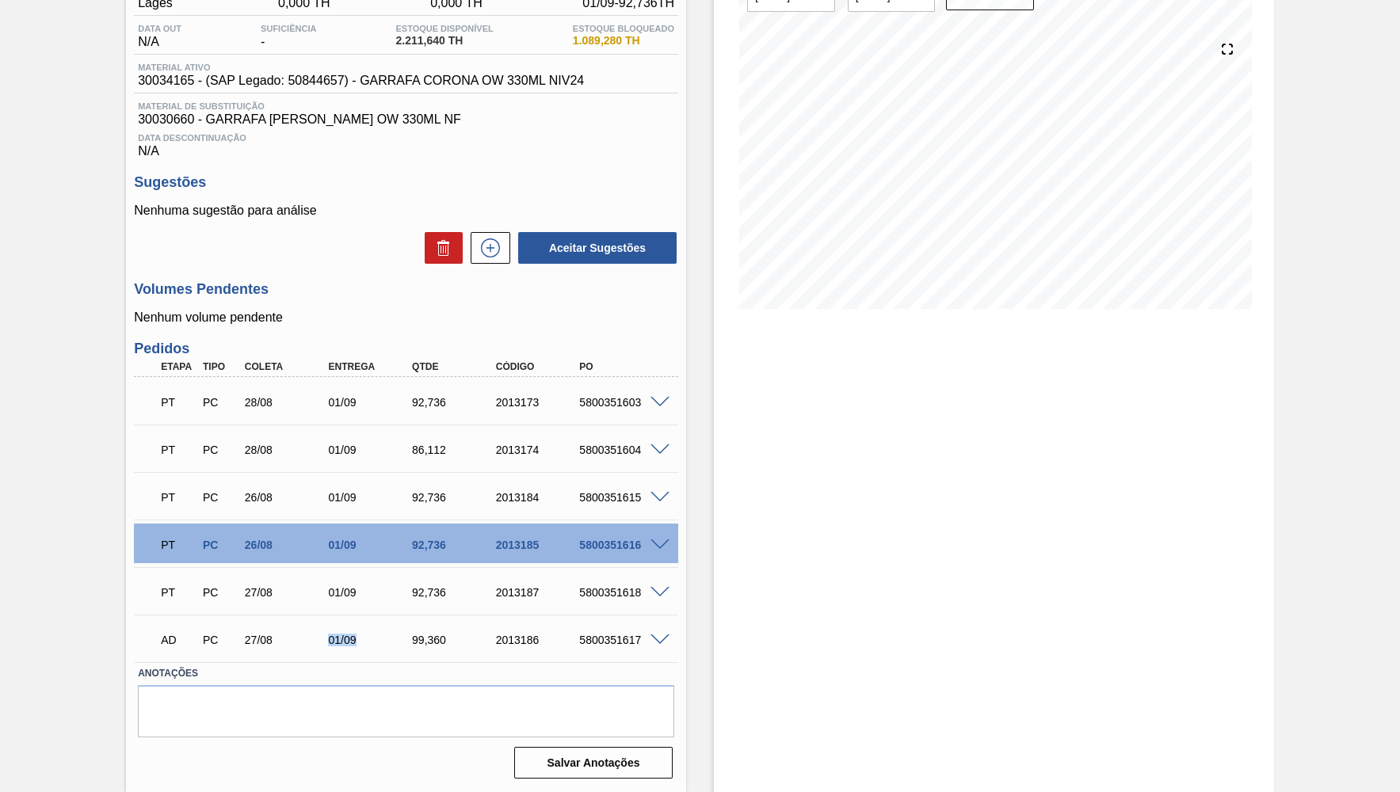
drag, startPoint x: 338, startPoint y: 643, endPoint x: 357, endPoint y: 636, distance: 19.3
click at [357, 636] on div "01/09" at bounding box center [370, 640] width 93 height 13
drag, startPoint x: 227, startPoint y: 581, endPoint x: 282, endPoint y: 576, distance: 55.7
click at [282, 576] on div "PT PC 27/08 01/09 92,736 2013187 5800351618" at bounding box center [402, 591] width 502 height 32
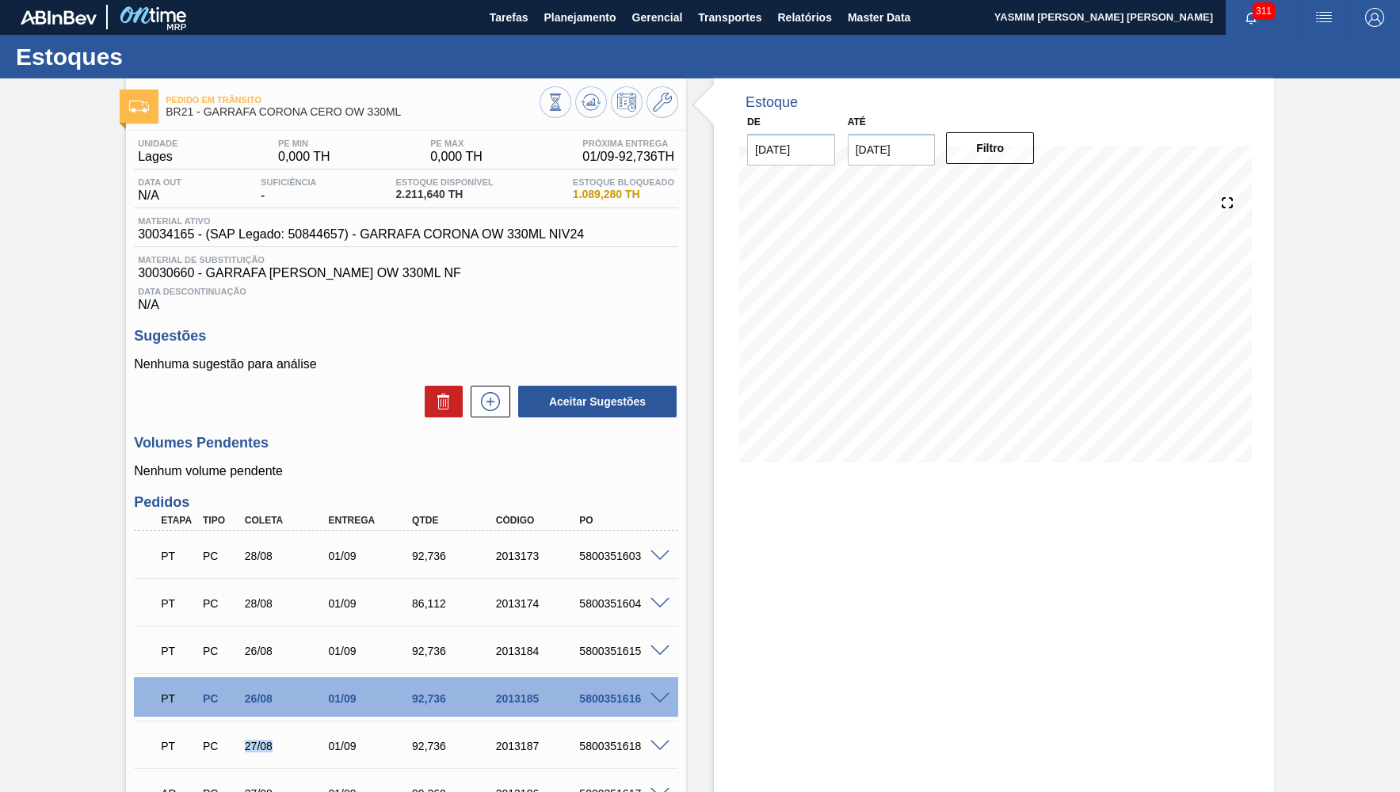
scroll to position [0, 0]
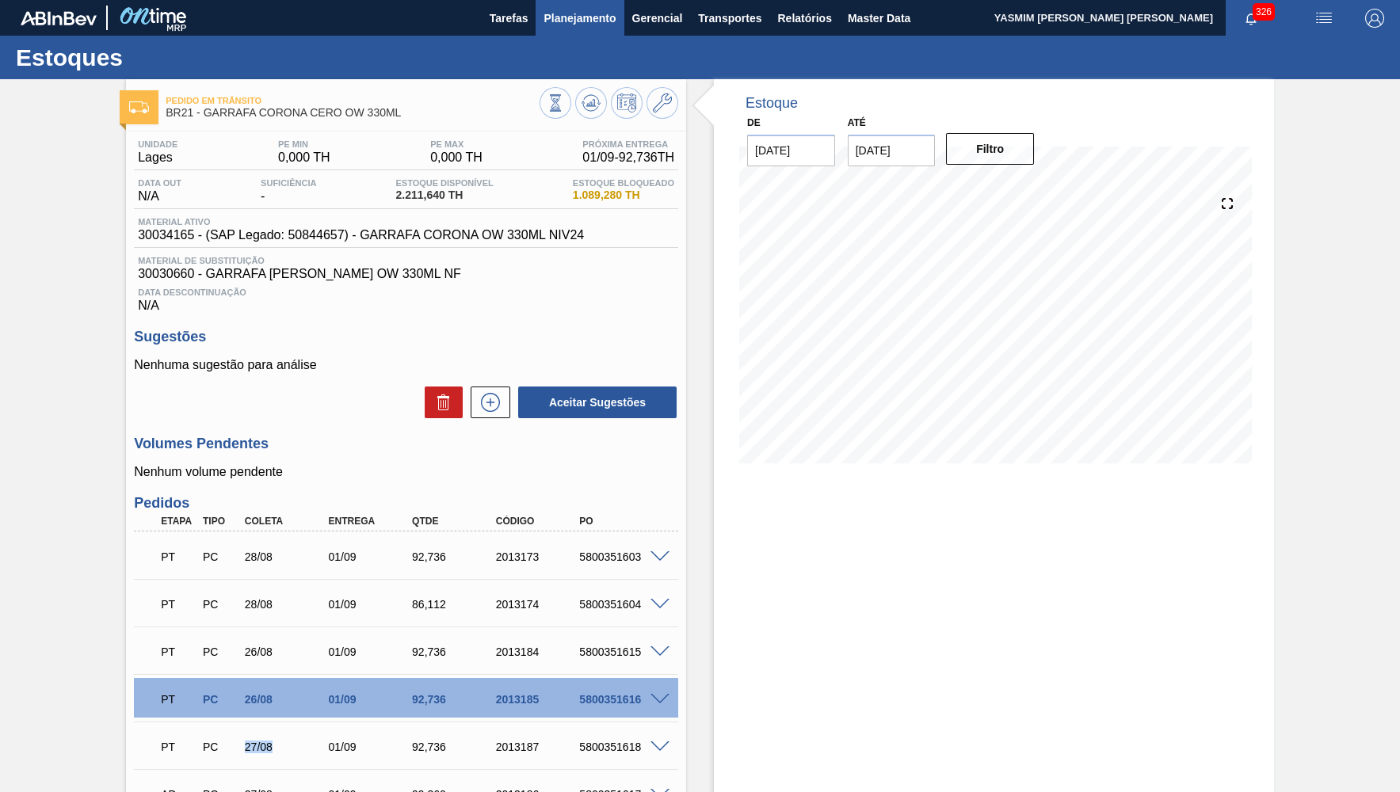
click at [577, 30] on button "Planejamento" at bounding box center [580, 18] width 88 height 36
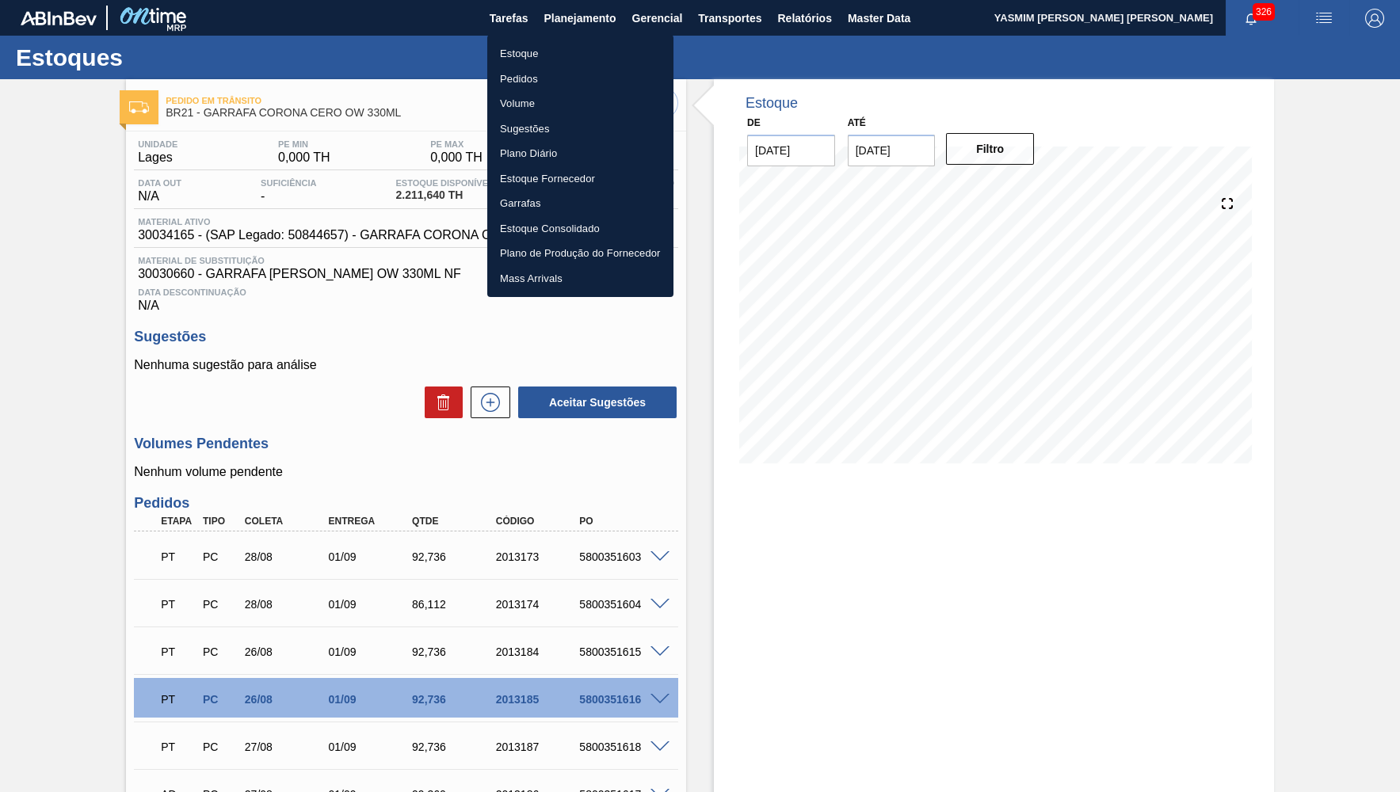
click at [538, 50] on li "Estoque" at bounding box center [580, 53] width 186 height 25
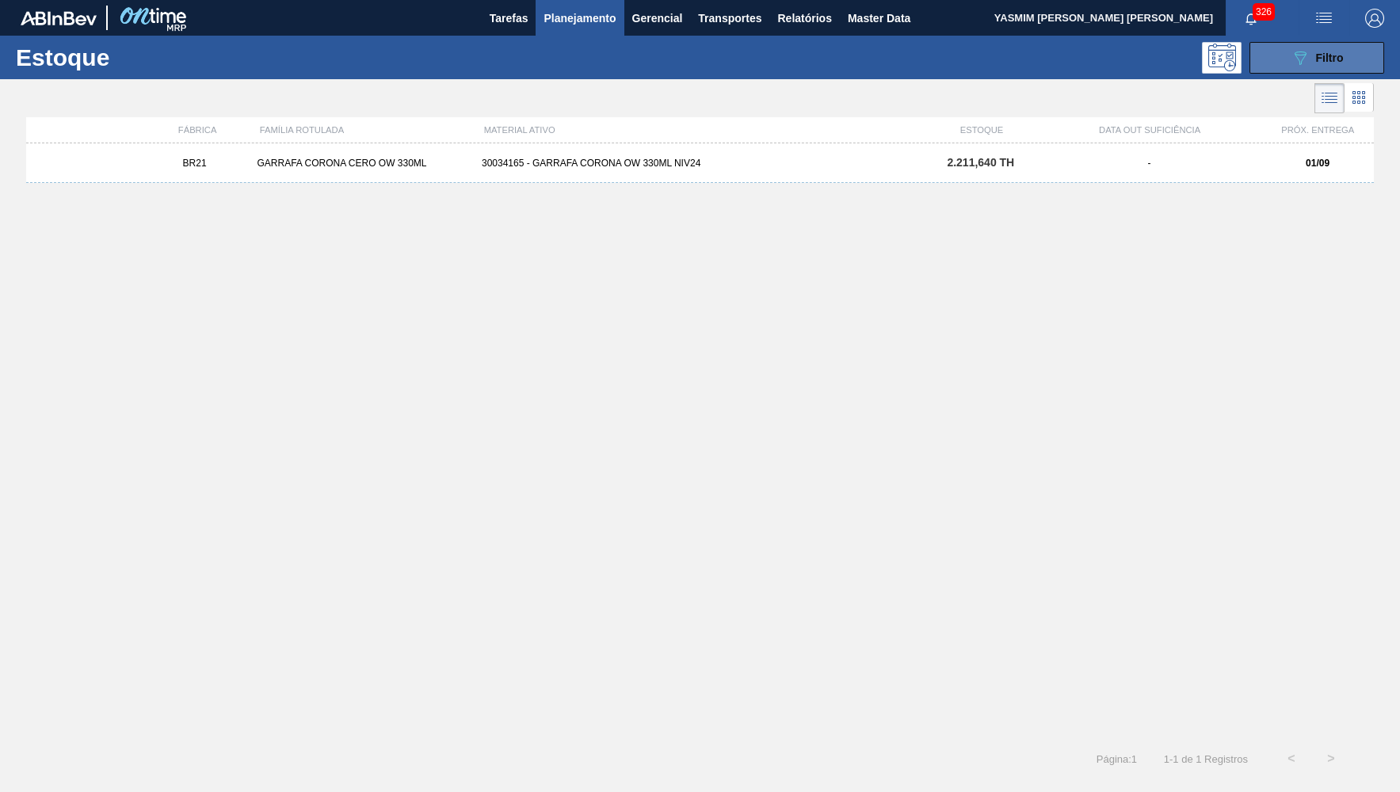
click at [1295, 49] on icon "089F7B8B-B2A5-4AFE-B5C0-19BA573D28AC" at bounding box center [1300, 57] width 19 height 19
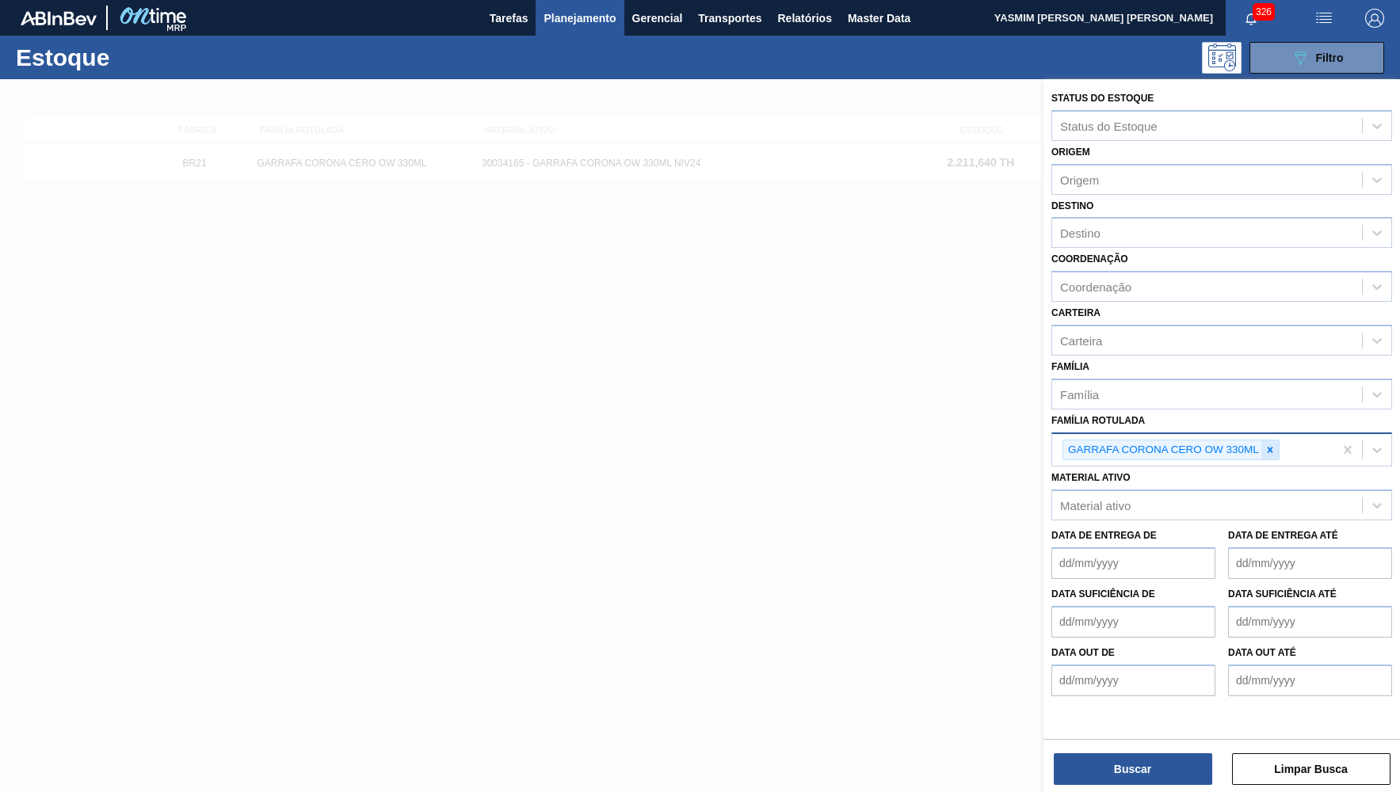
click at [1269, 447] on icon at bounding box center [1271, 450] width 6 height 6
click at [801, 31] on button "Relatórios" at bounding box center [804, 18] width 70 height 36
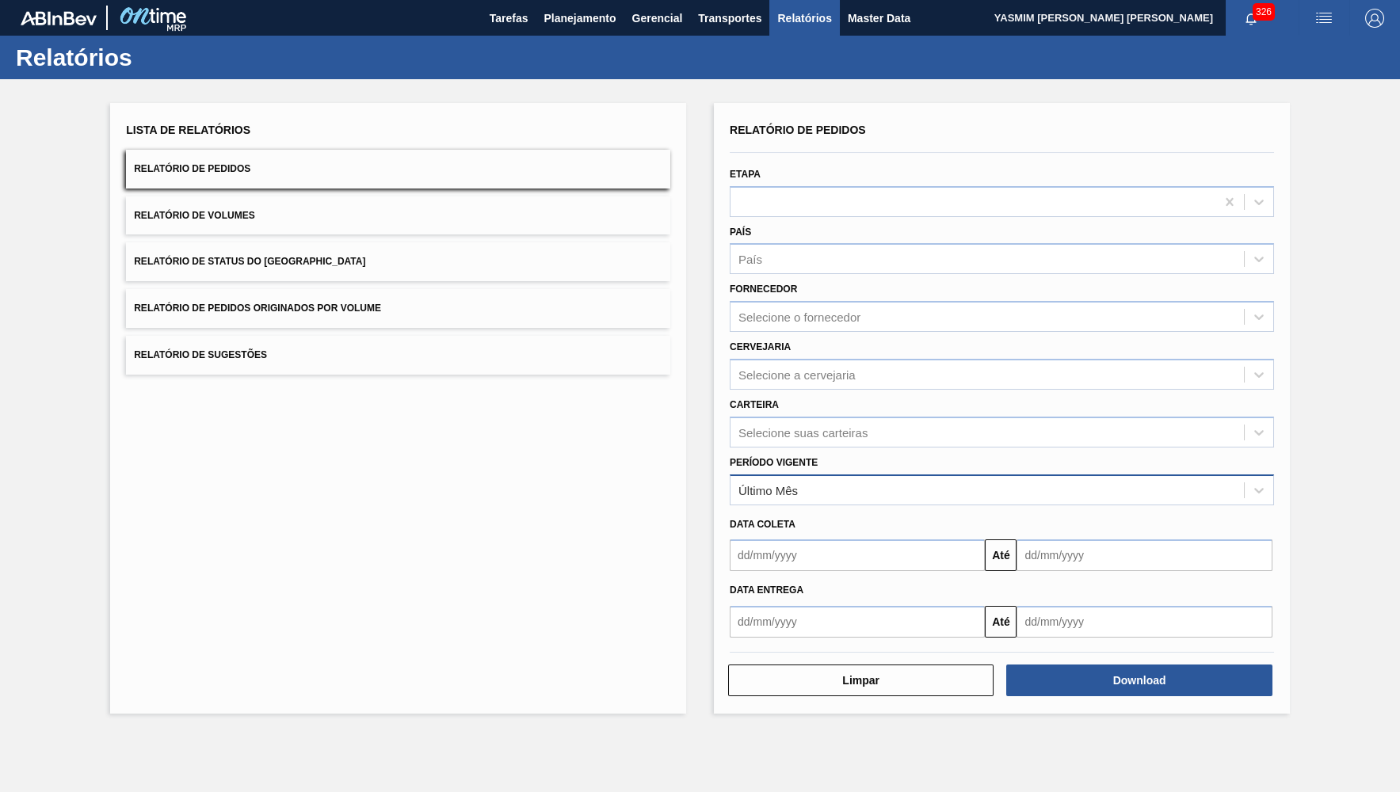
click at [824, 458] on div "Período Vigente Último Mês" at bounding box center [1002, 479] width 544 height 54
click at [824, 479] on div "Último Mês" at bounding box center [987, 490] width 513 height 23
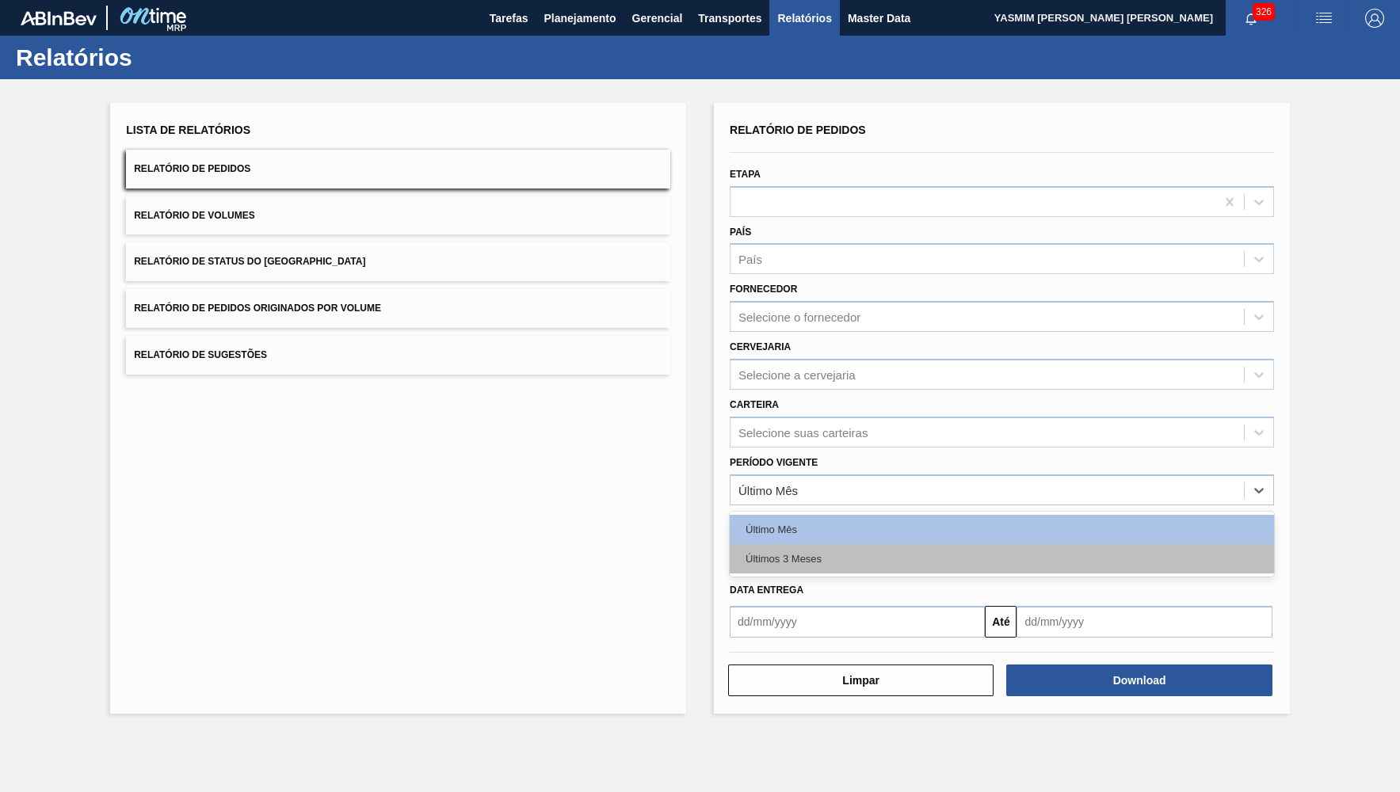
click at [823, 544] on div "Últimos 3 Meses" at bounding box center [1002, 558] width 544 height 29
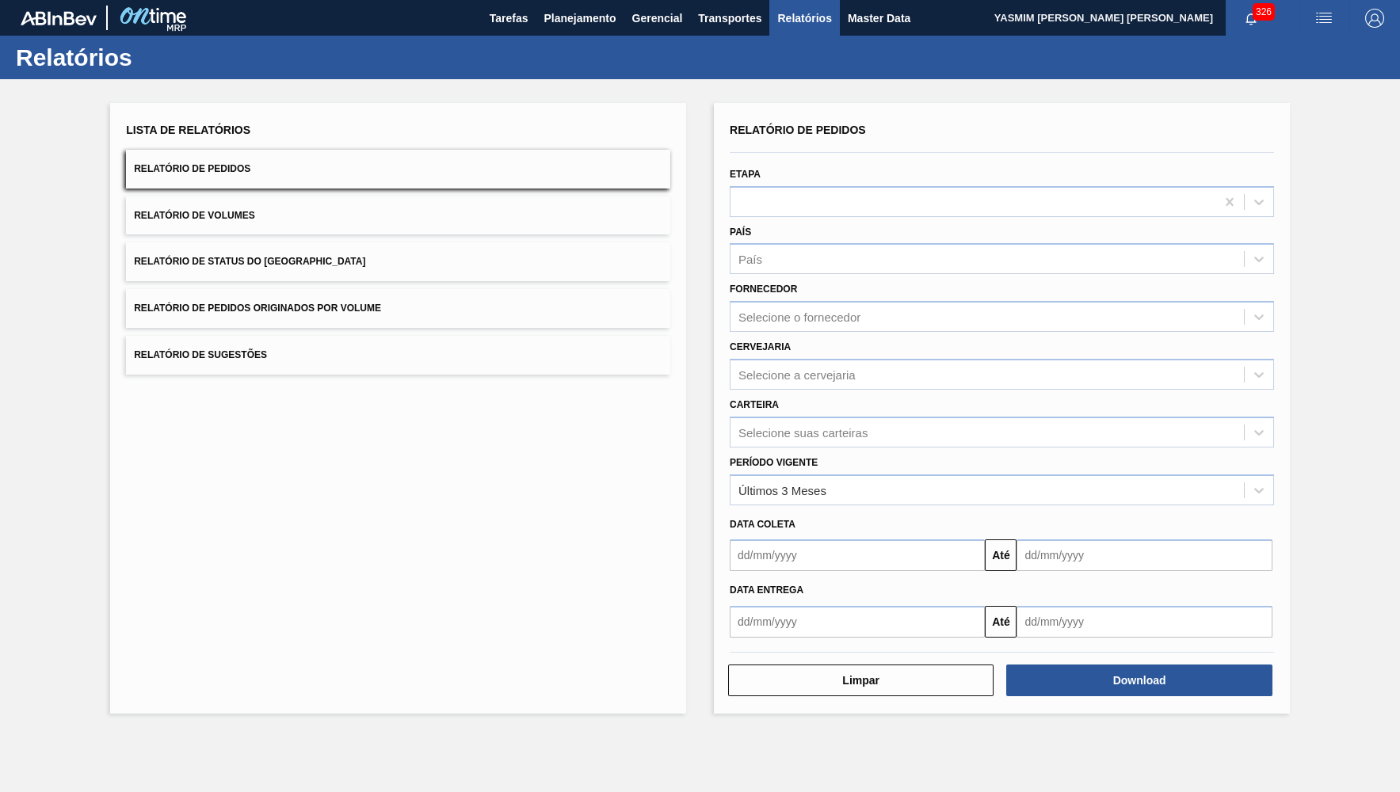
click at [798, 452] on div "Período Vigente Últimos 3 Meses" at bounding box center [1002, 479] width 544 height 54
click at [776, 452] on div "Período Vigente Últimos 3 Meses" at bounding box center [1002, 479] width 544 height 54
click at [788, 425] on div "Selecione suas carteiras" at bounding box center [802, 431] width 129 height 13
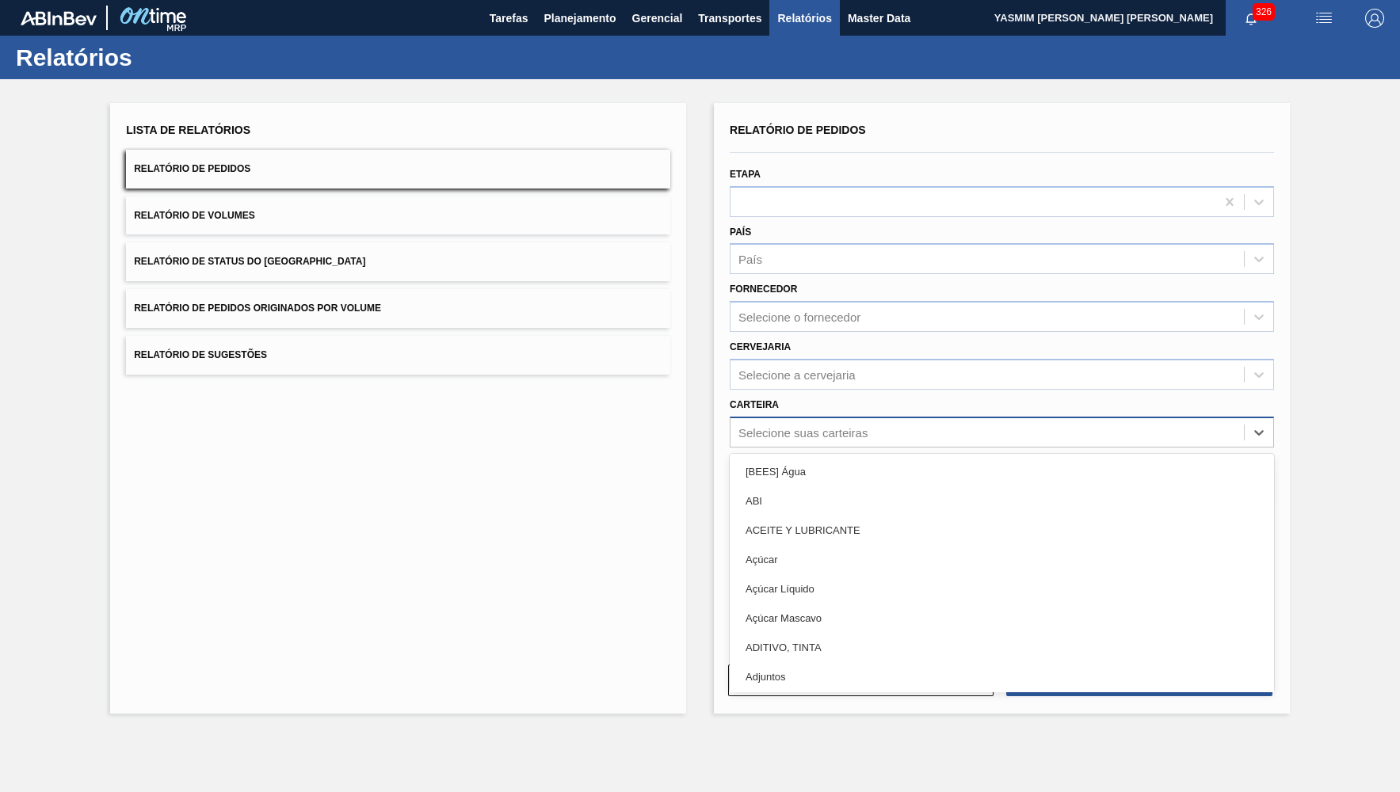
type input "C"
type input "D"
type input "DECO"
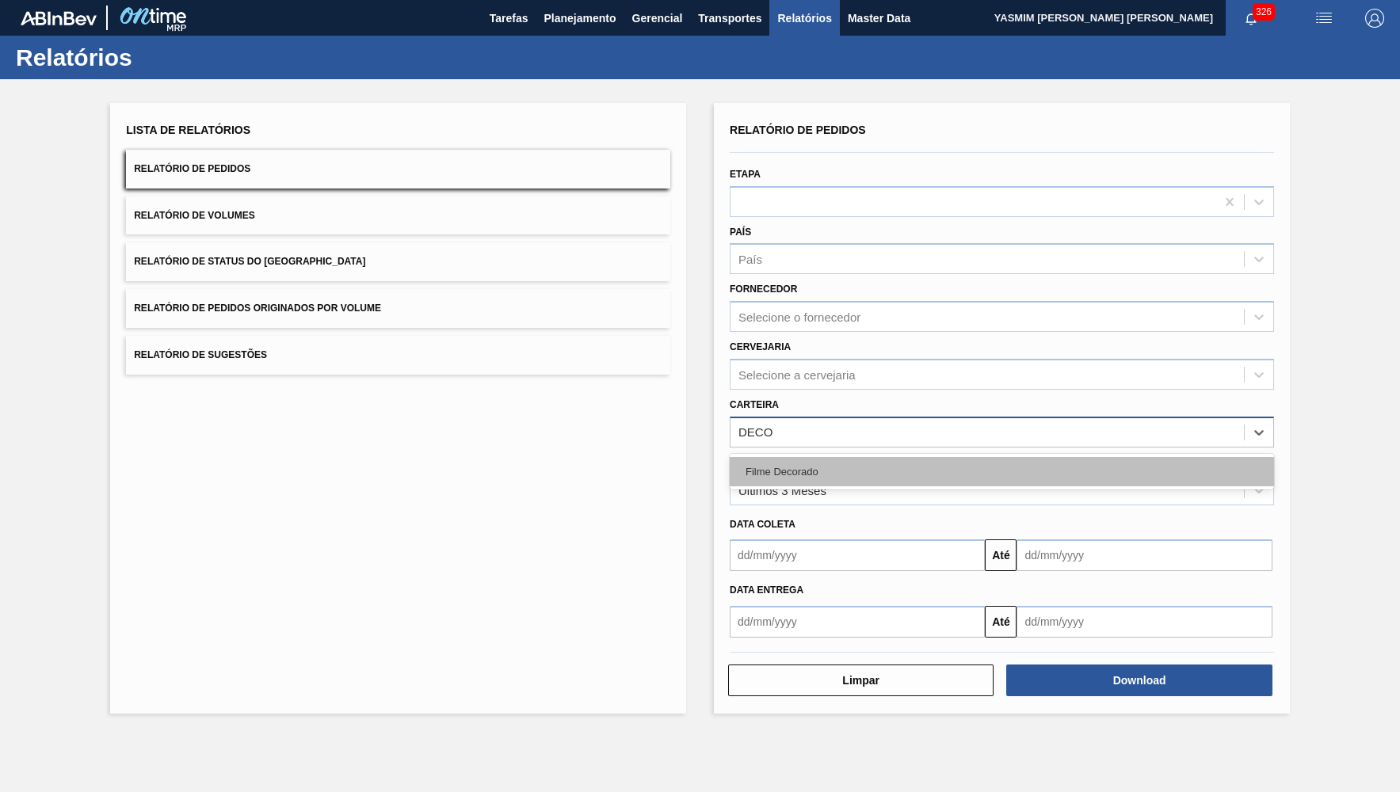
click at [849, 467] on div "Filme Decorado" at bounding box center [1002, 471] width 544 height 29
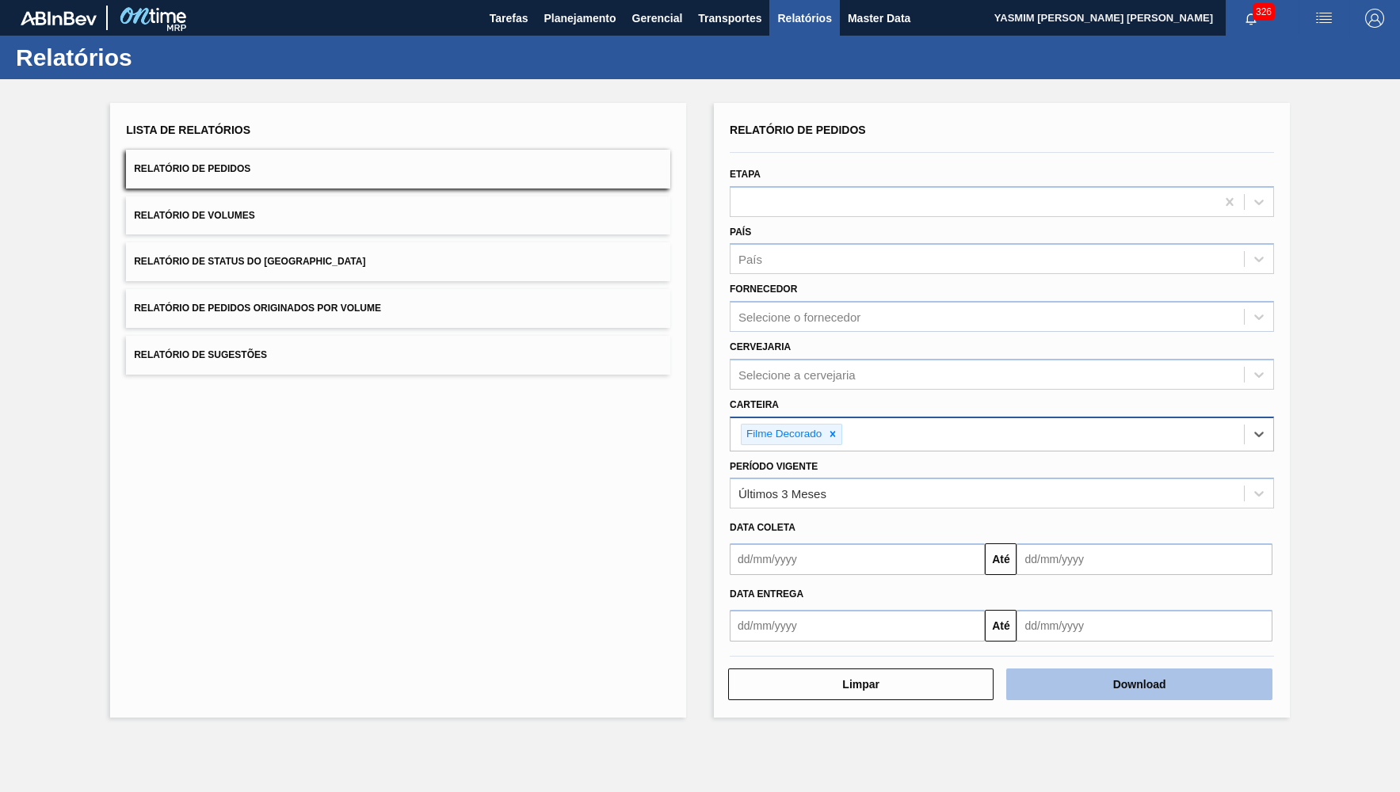
click at [1231, 670] on button "Download" at bounding box center [1138, 685] width 265 height 32
click at [348, 261] on button "Relatório de Status do Estoque" at bounding box center [398, 261] width 544 height 39
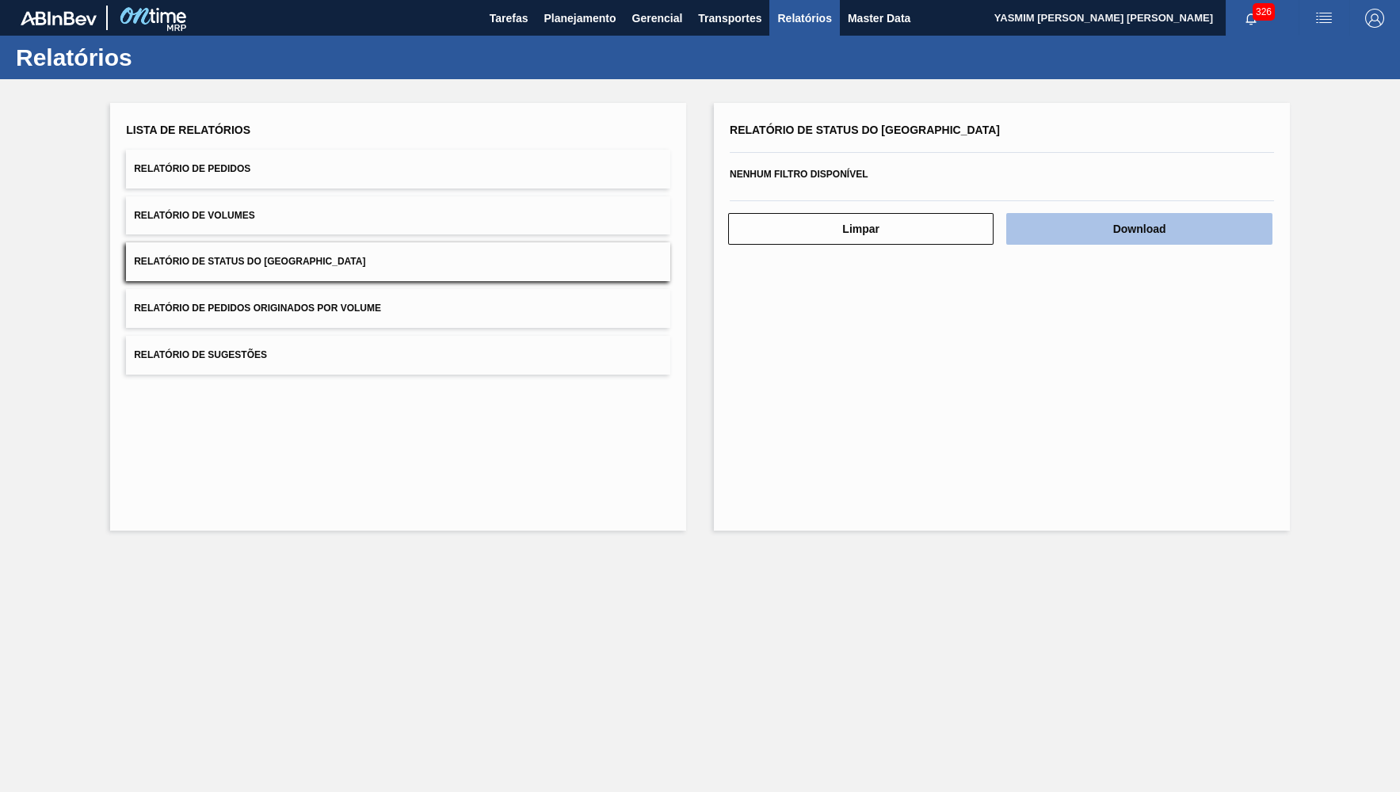
click at [1231, 234] on button "Download" at bounding box center [1138, 229] width 265 height 32
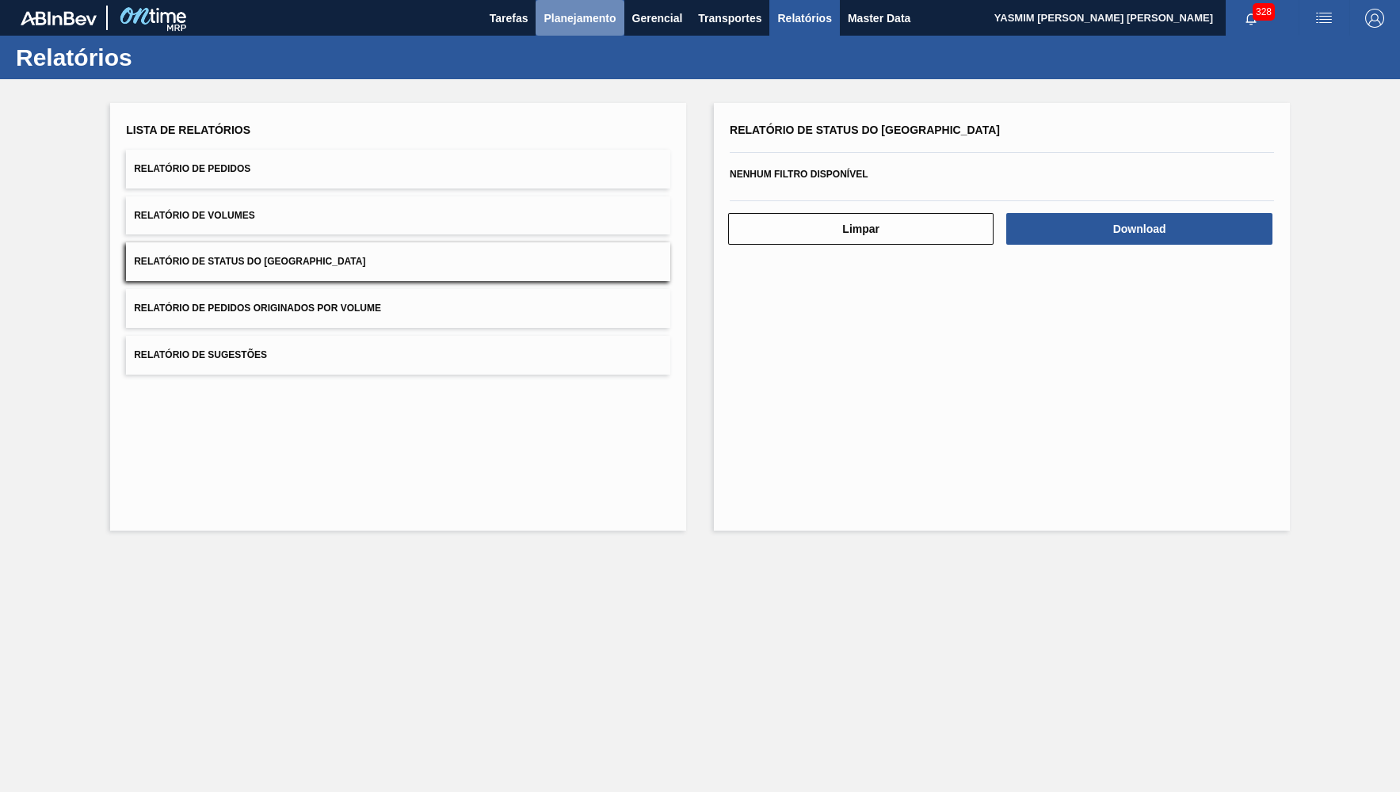
click at [569, 29] on button "Planejamento" at bounding box center [580, 18] width 88 height 36
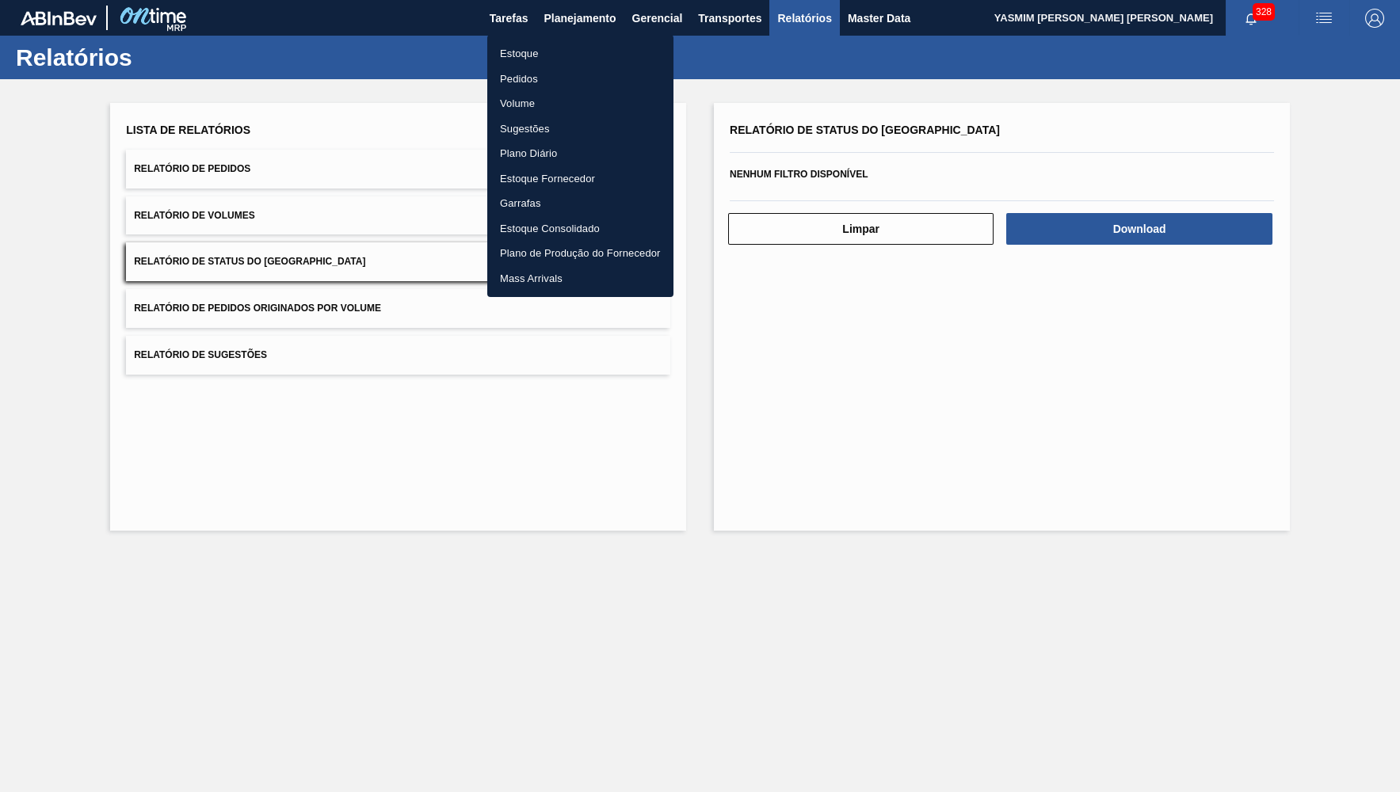
click at [551, 63] on li "Estoque" at bounding box center [580, 53] width 186 height 25
